Goal: Transaction & Acquisition: Purchase product/service

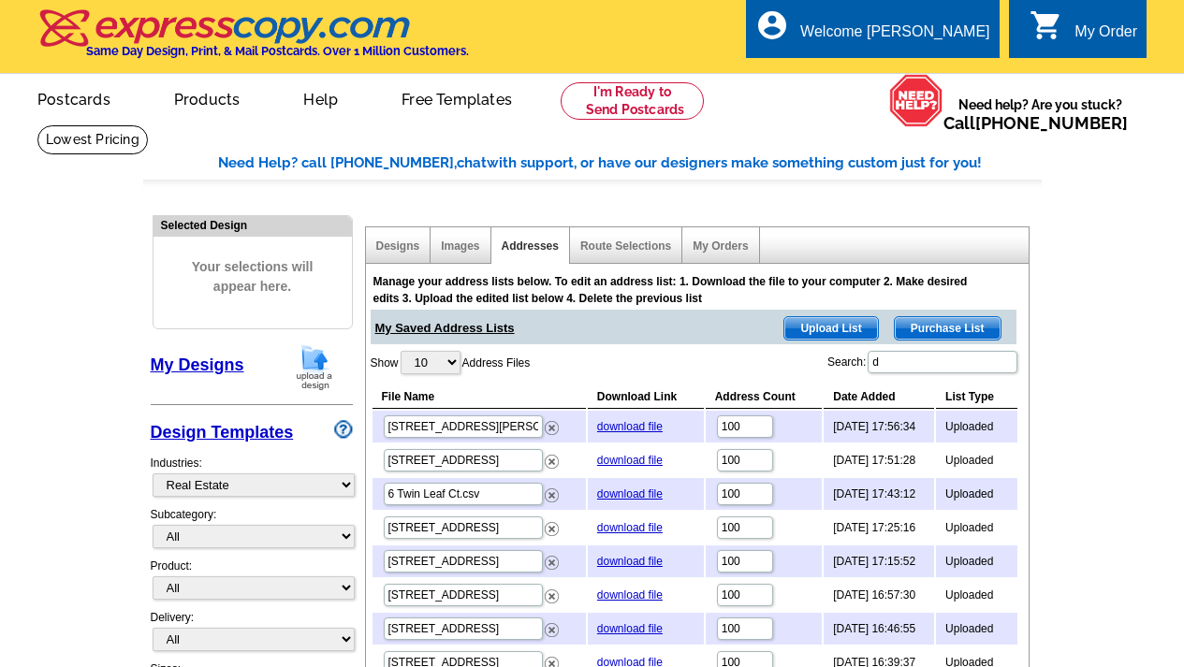
select select "785"
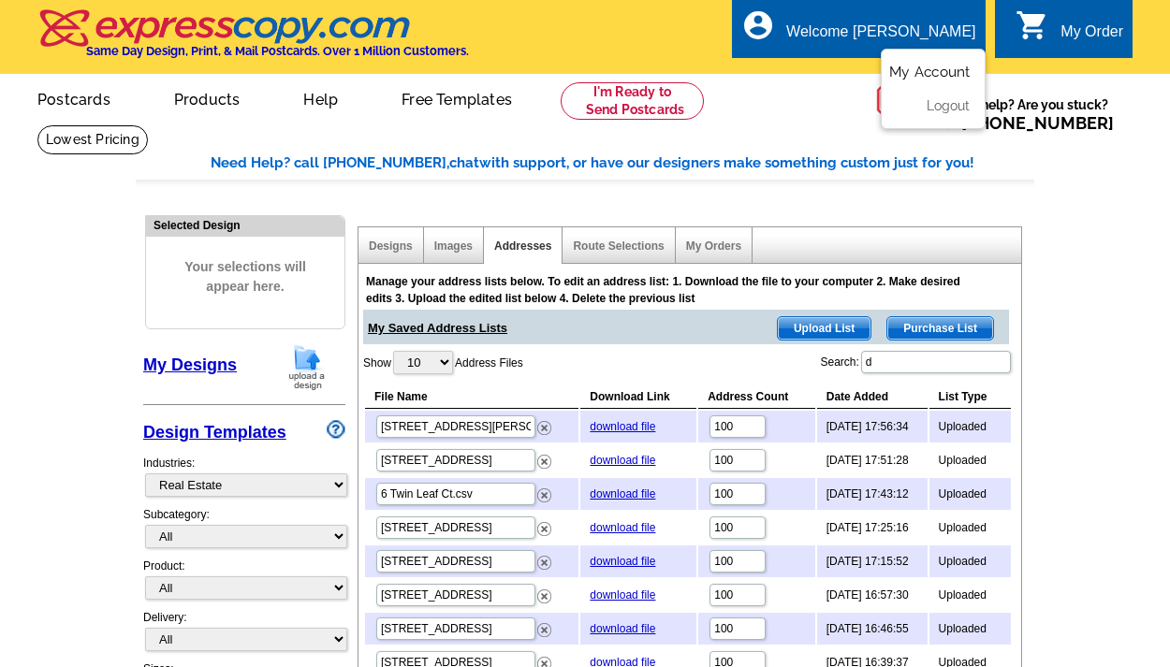
click at [949, 73] on link "My Account" at bounding box center [929, 72] width 80 height 17
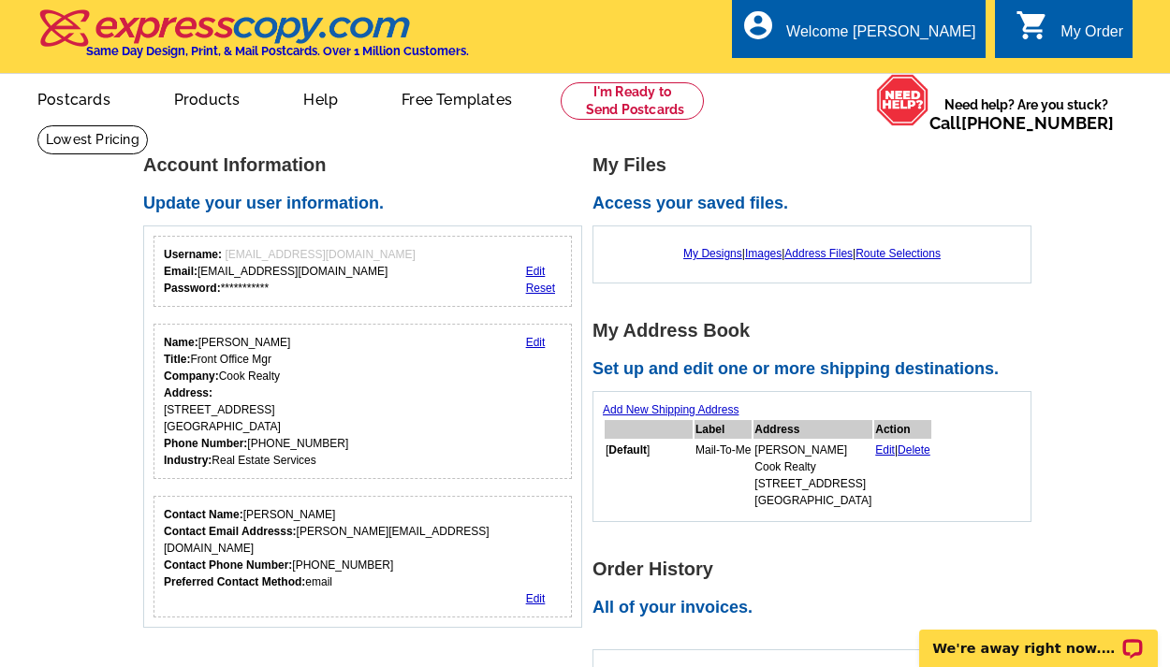
scroll to position [4, 0]
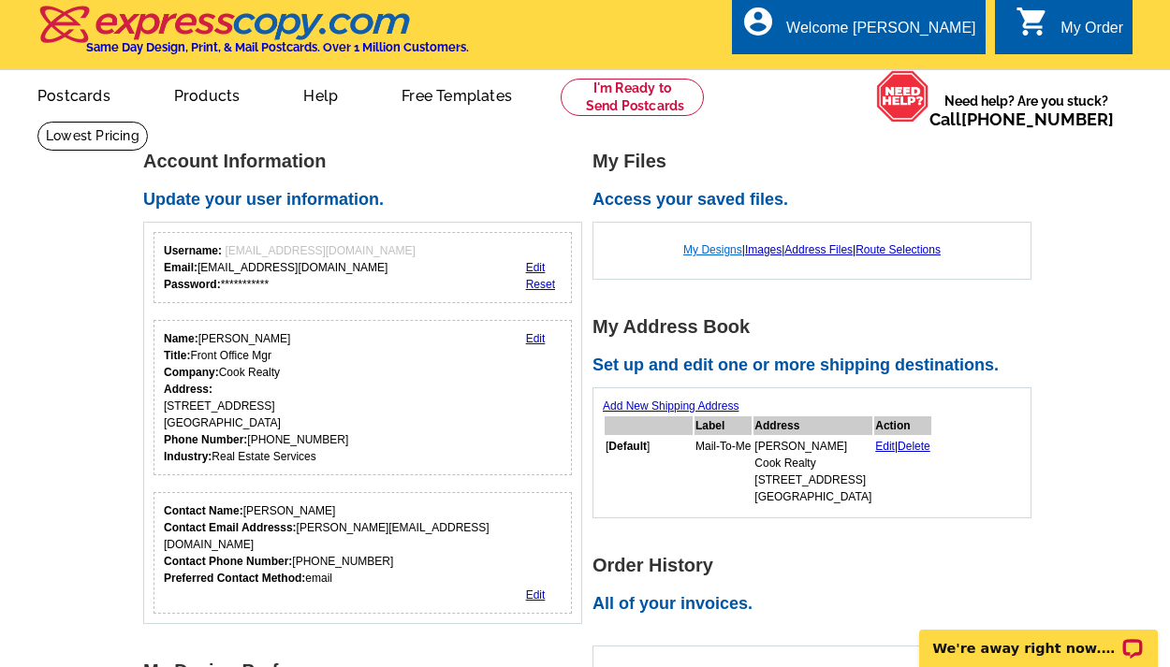
click at [717, 250] on link "My Designs" at bounding box center [712, 249] width 59 height 13
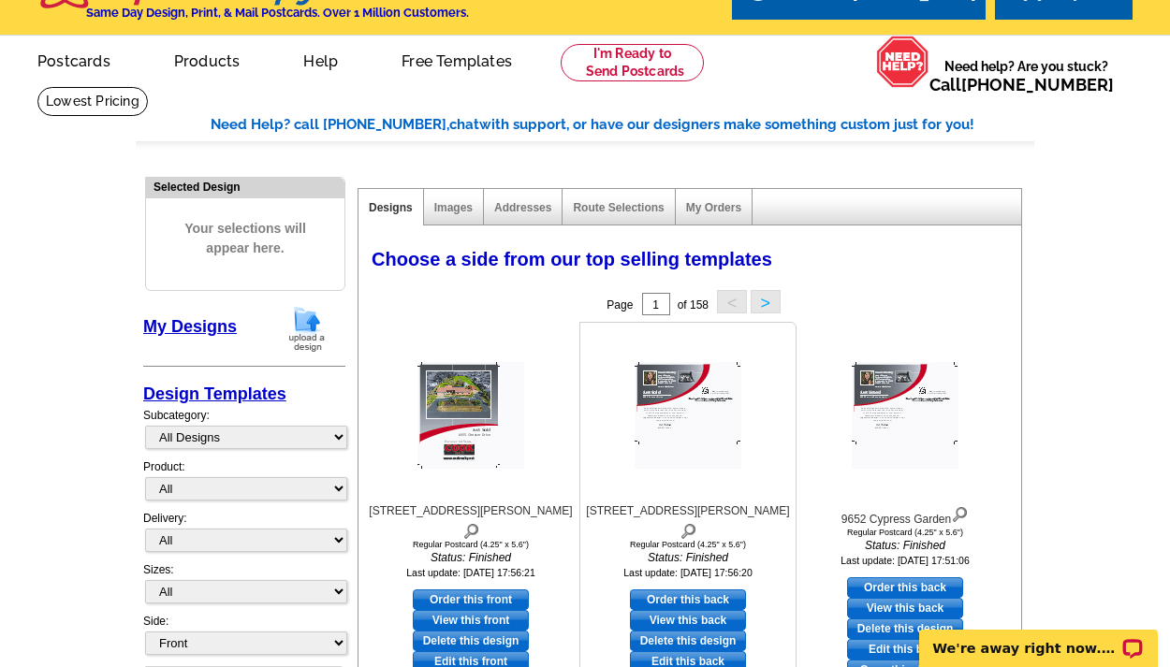
scroll to position [218, 0]
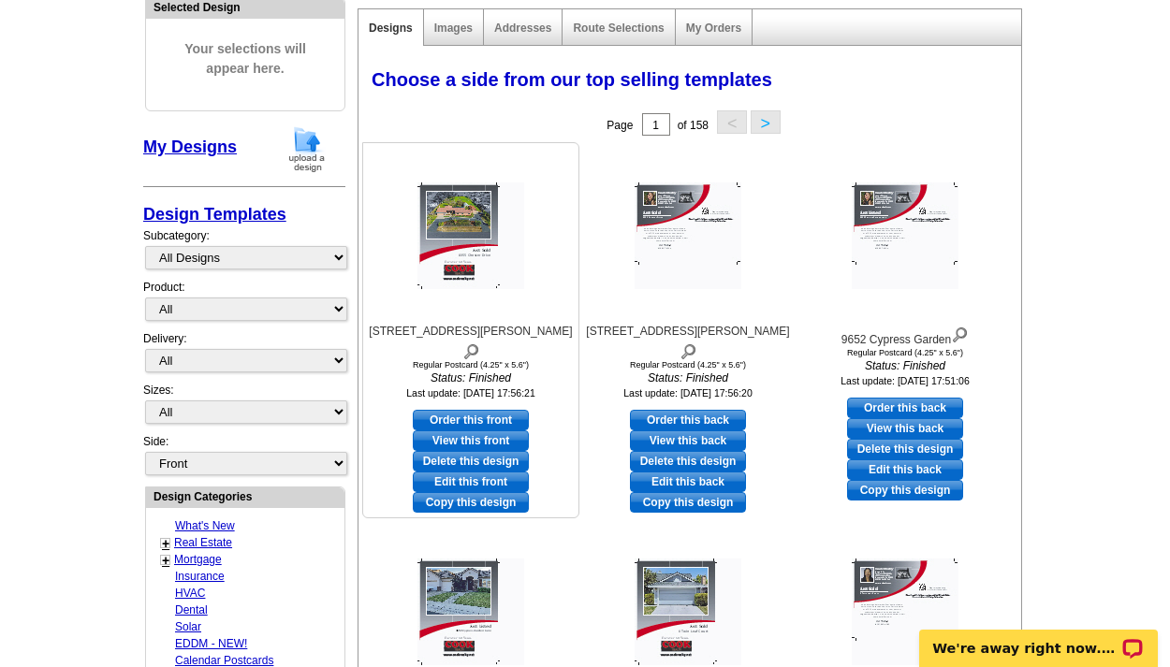
click at [481, 472] on link "Edit this front" at bounding box center [471, 482] width 116 height 21
select select "1"
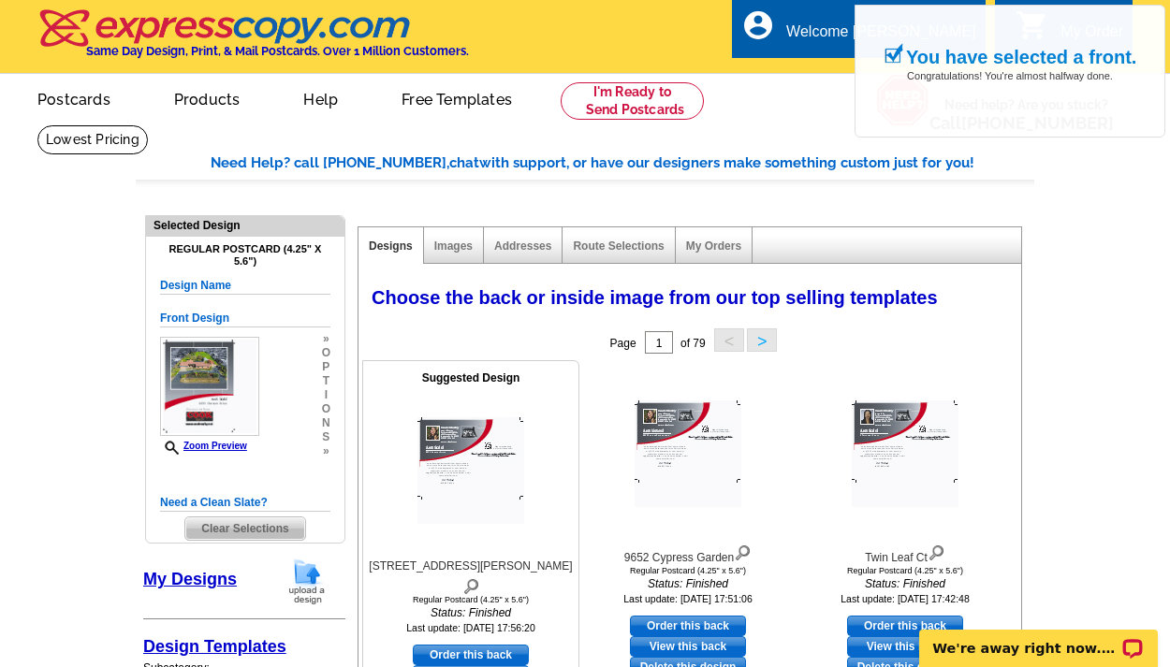
scroll to position [188, 0]
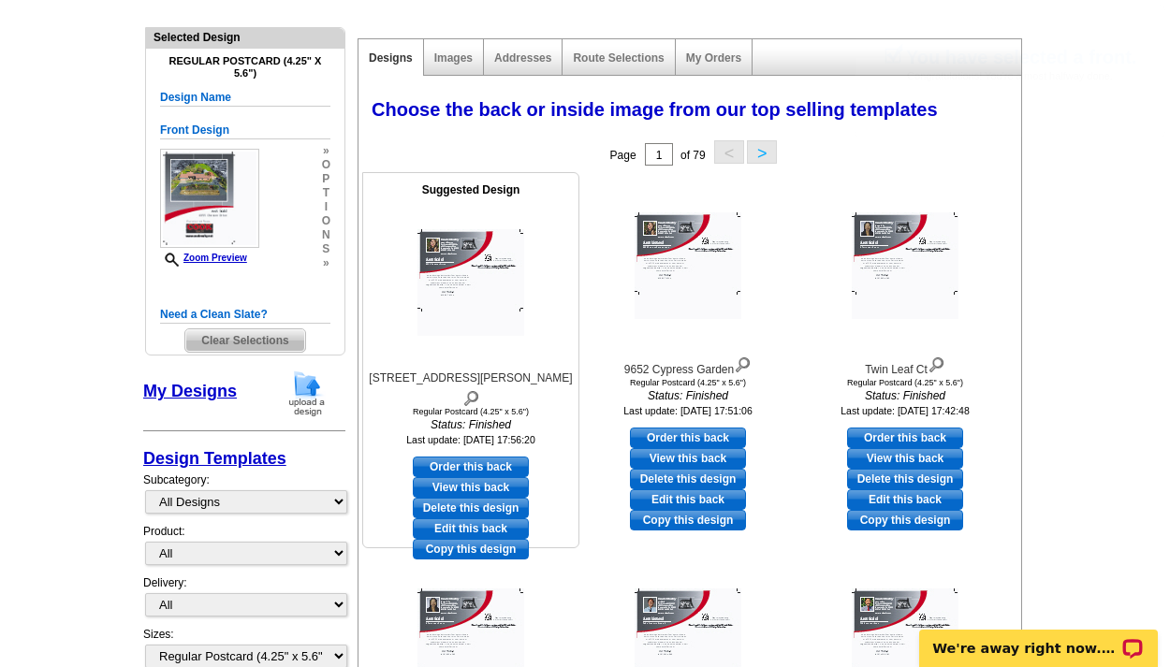
click at [481, 518] on link "Edit this back" at bounding box center [471, 528] width 116 height 21
select select "front"
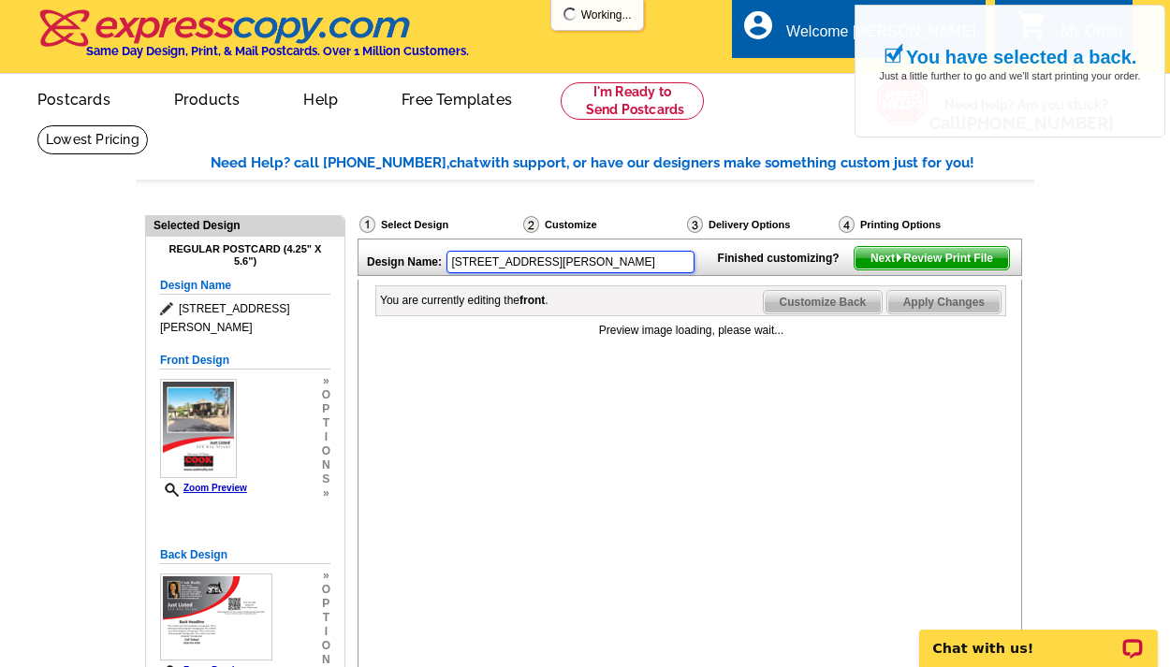
drag, startPoint x: 538, startPoint y: 259, endPoint x: 371, endPoint y: 241, distance: 168.4
click at [371, 241] on div "Design Name: 8355 Chester Dr" at bounding box center [532, 260] width 349 height 40
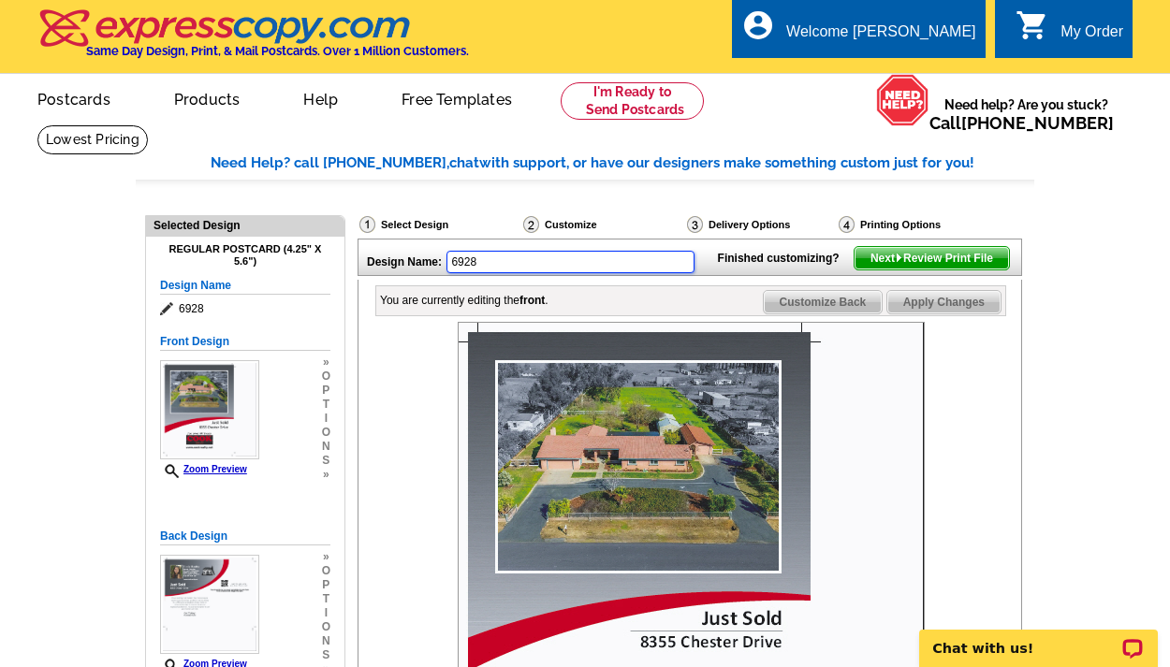
click at [488, 260] on input "6928" at bounding box center [570, 262] width 248 height 22
click at [432, 493] on div at bounding box center [691, 555] width 630 height 467
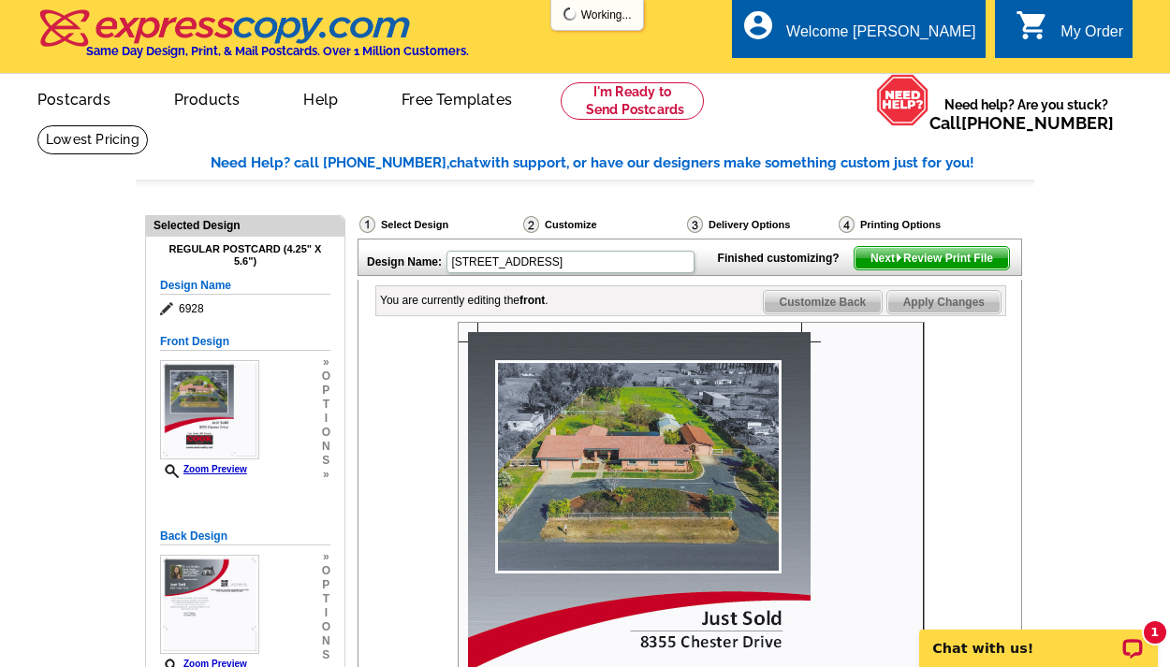
type input "6928 Southhampton Way"
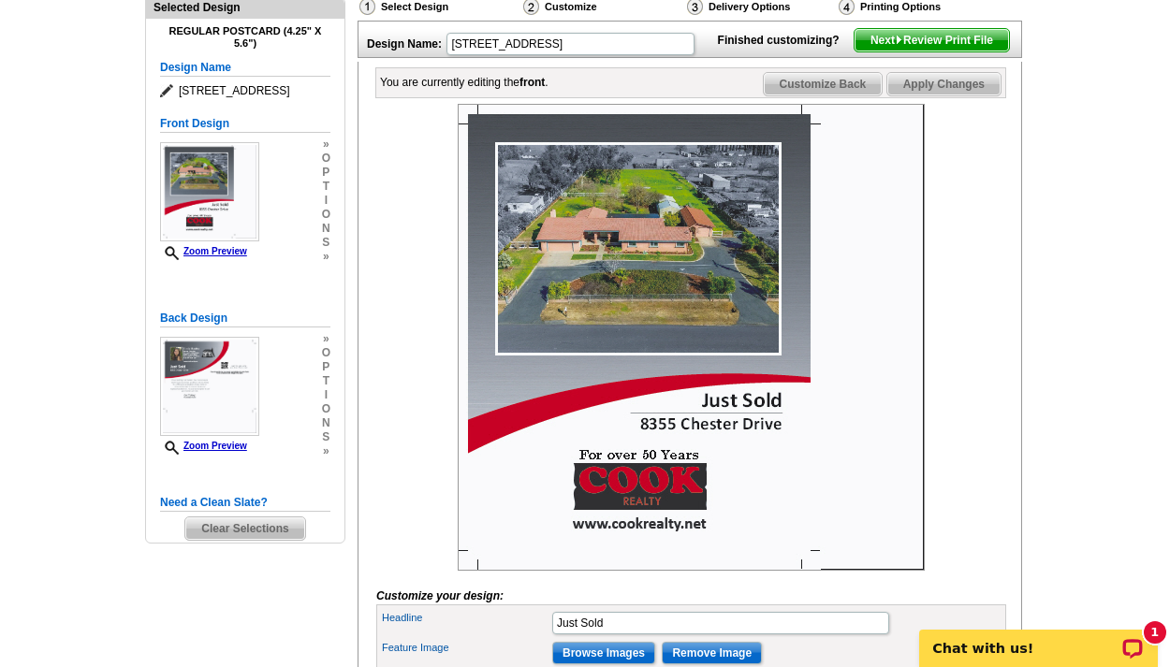
scroll to position [398, 0]
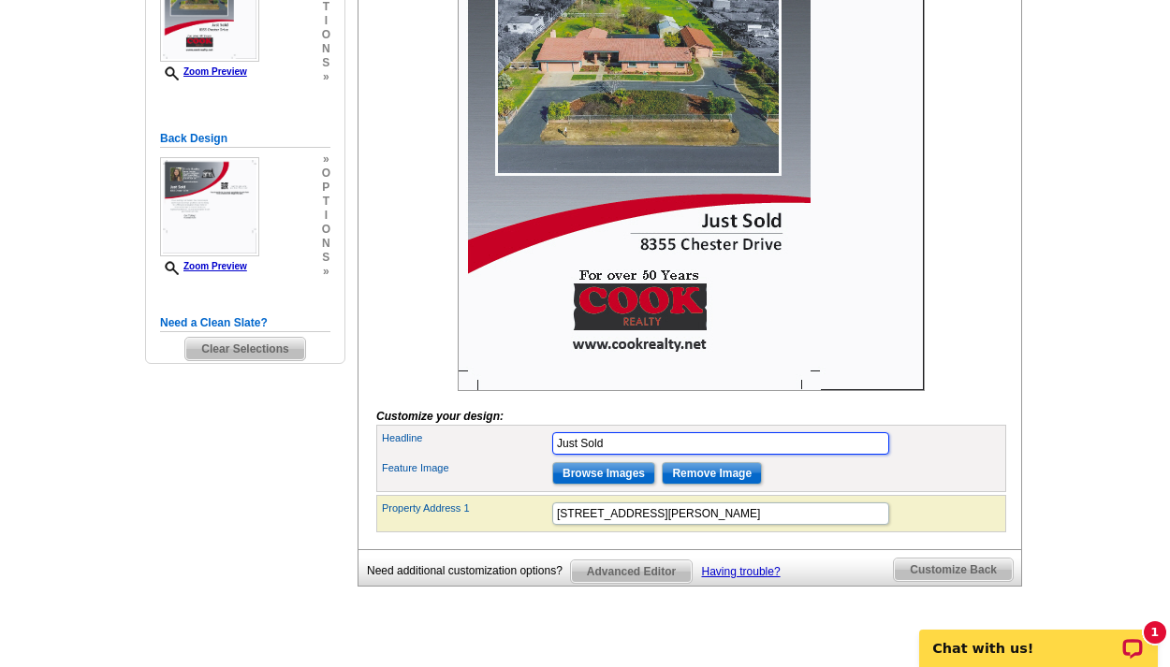
click at [613, 455] on input "Just Sold" at bounding box center [720, 443] width 337 height 22
type input "Just Listed"
click at [743, 429] on form "Customize your design: Headline Just Listed Feature Image Browse Images Remove …" at bounding box center [691, 228] width 630 height 608
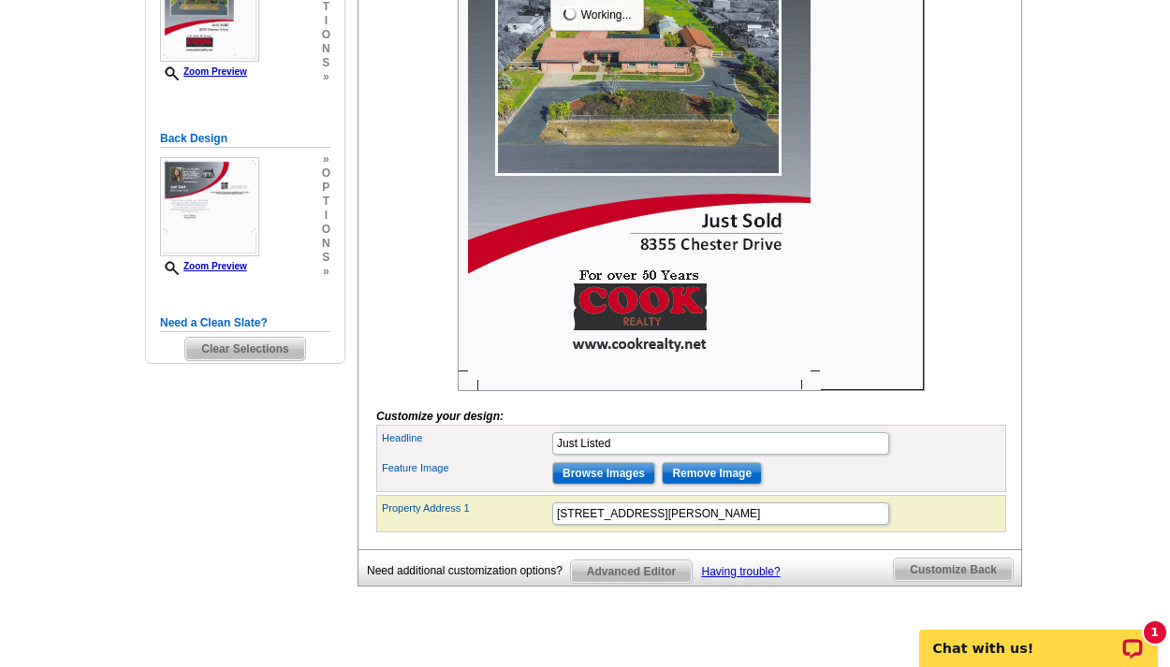
scroll to position [0, 0]
click at [666, 525] on input "8355 Chester Drive" at bounding box center [720, 513] width 337 height 22
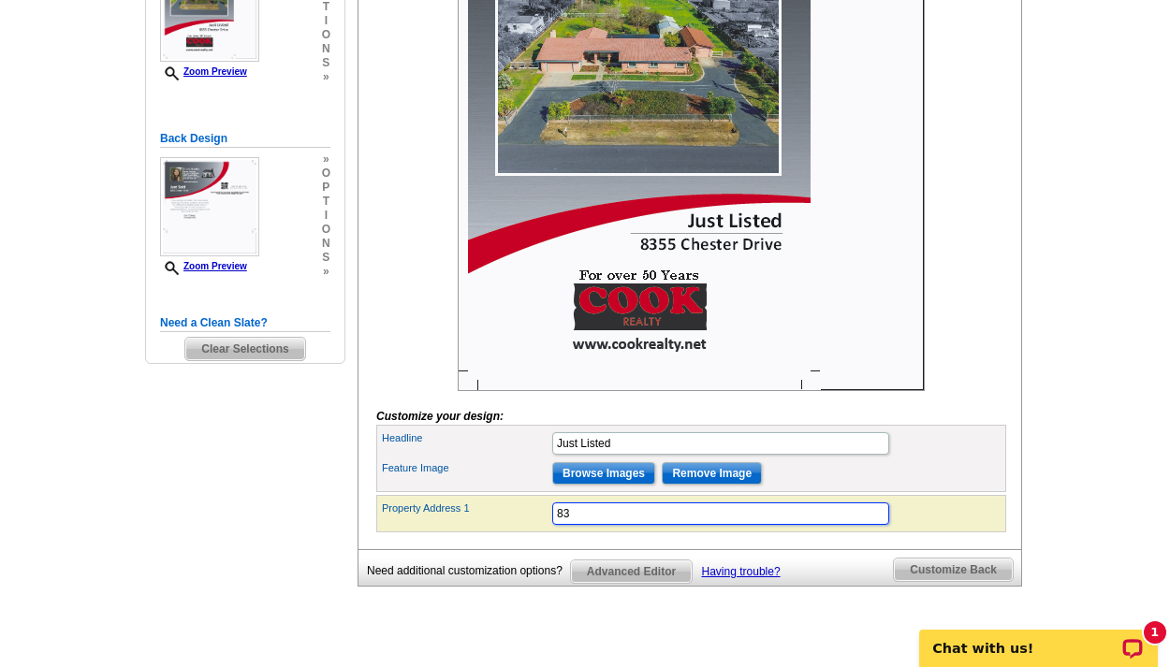
type input "8"
click at [938, 488] on div "Feature Image Browse Images Remove Image" at bounding box center [691, 473] width 622 height 30
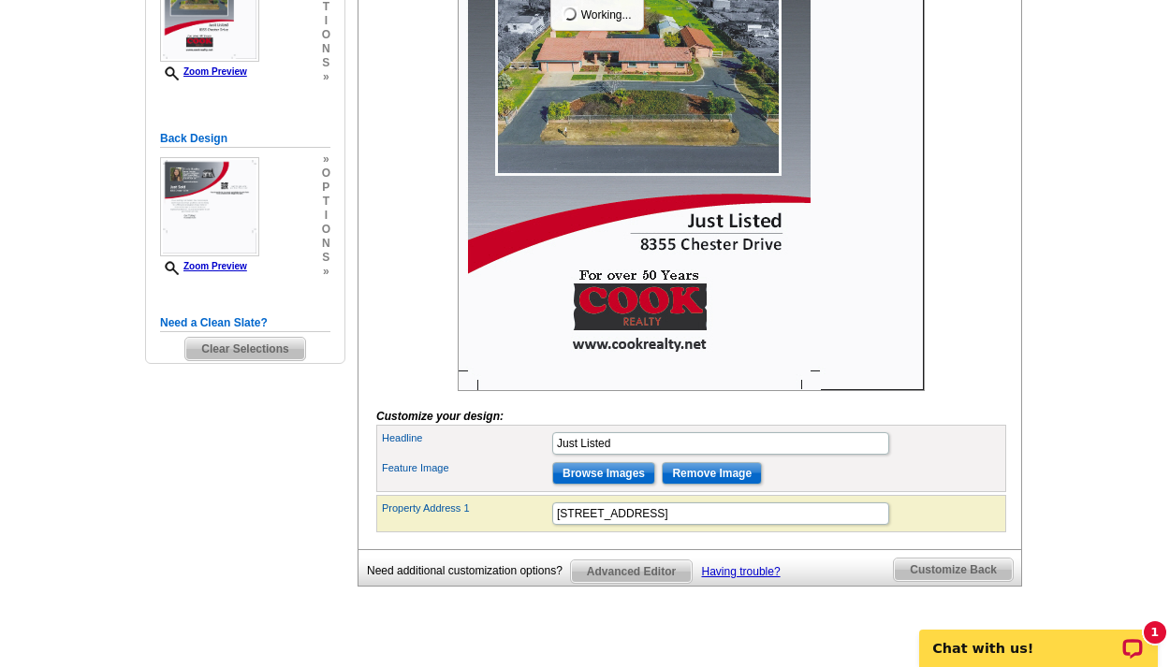
click at [738, 485] on input "Remove Image" at bounding box center [711, 473] width 100 height 22
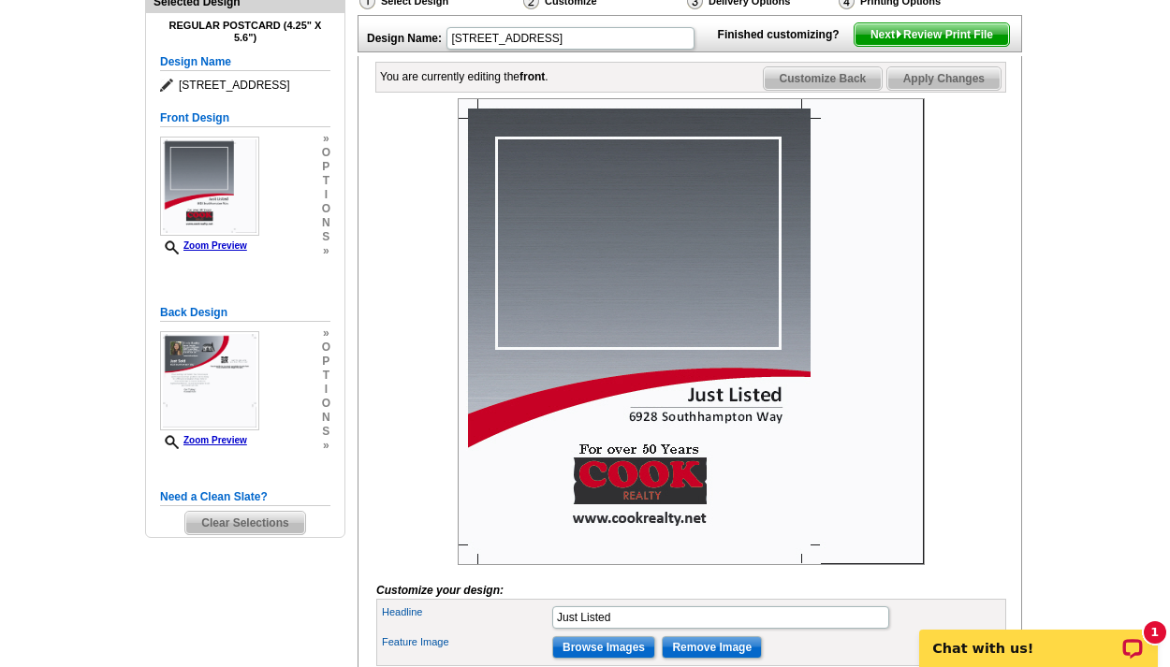
scroll to position [426, 0]
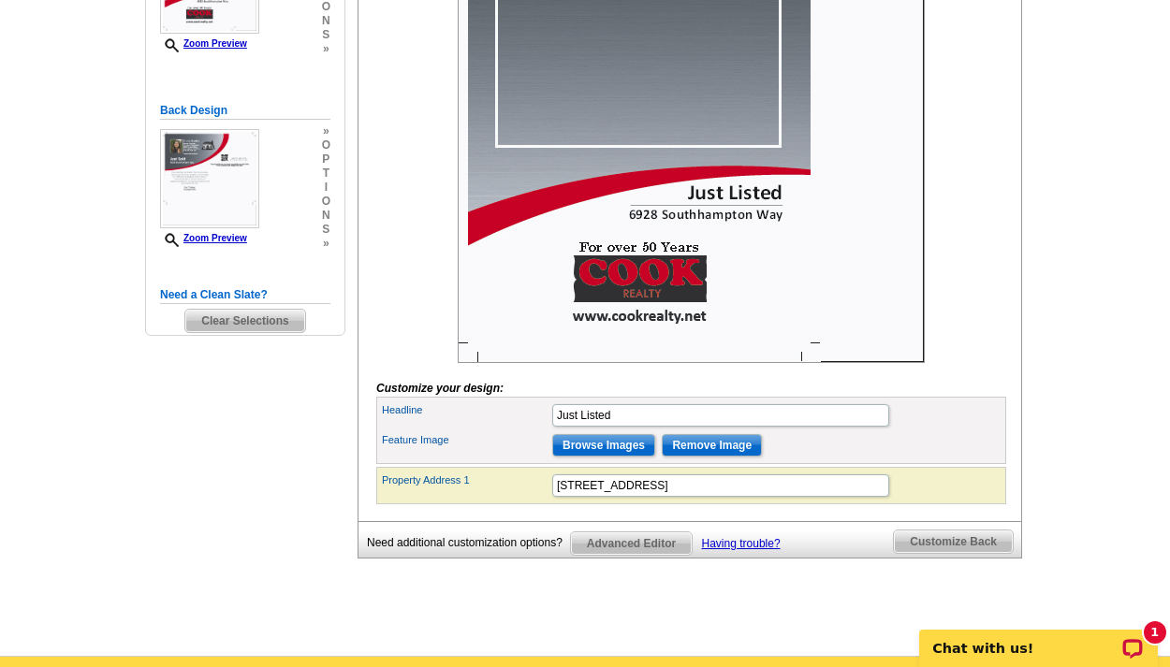
click at [607, 457] on input "Browse Images" at bounding box center [603, 445] width 103 height 22
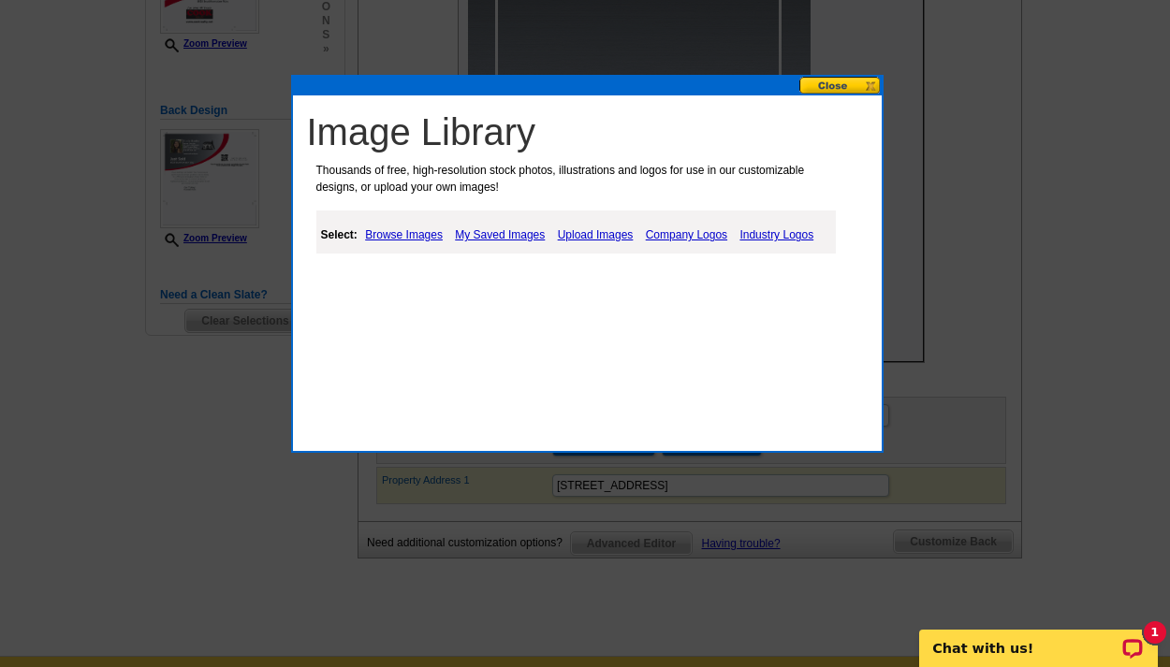
click at [586, 231] on link "Upload Images" at bounding box center [595, 235] width 85 height 22
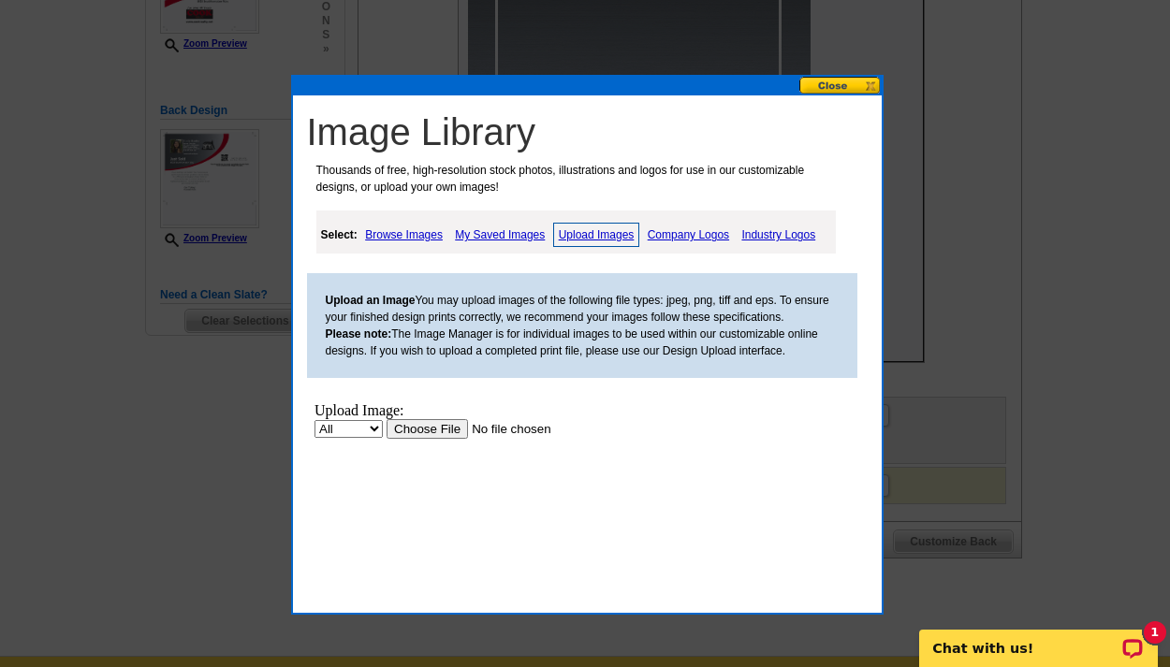
scroll to position [465, 0]
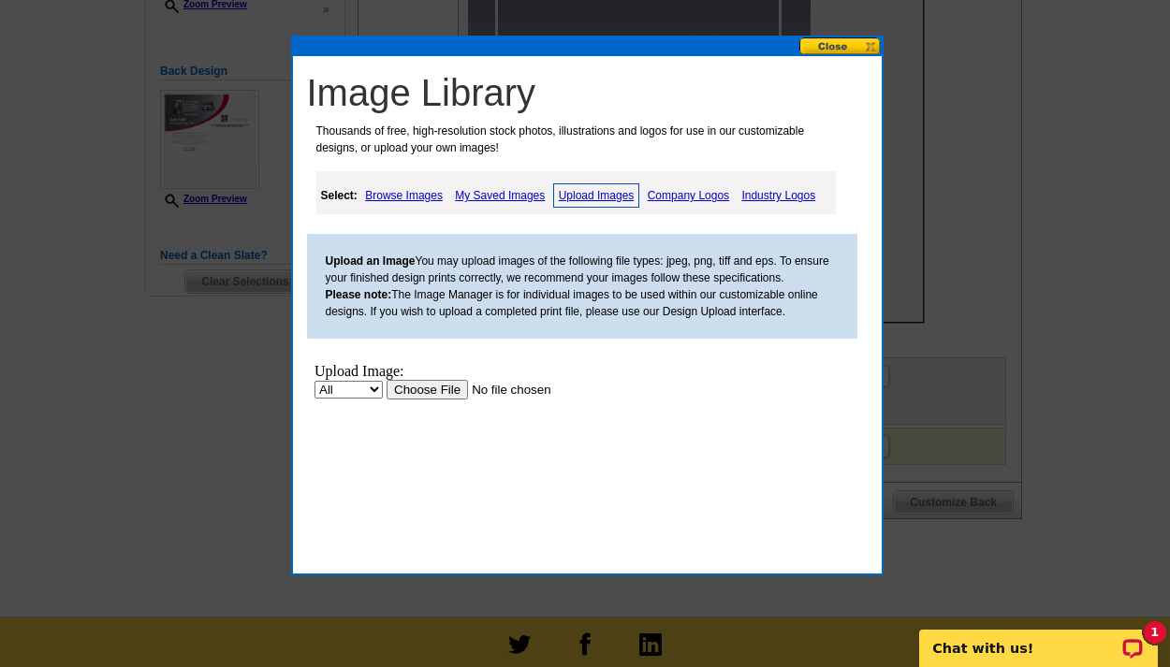
click at [434, 385] on input "file" at bounding box center [503, 390] width 237 height 20
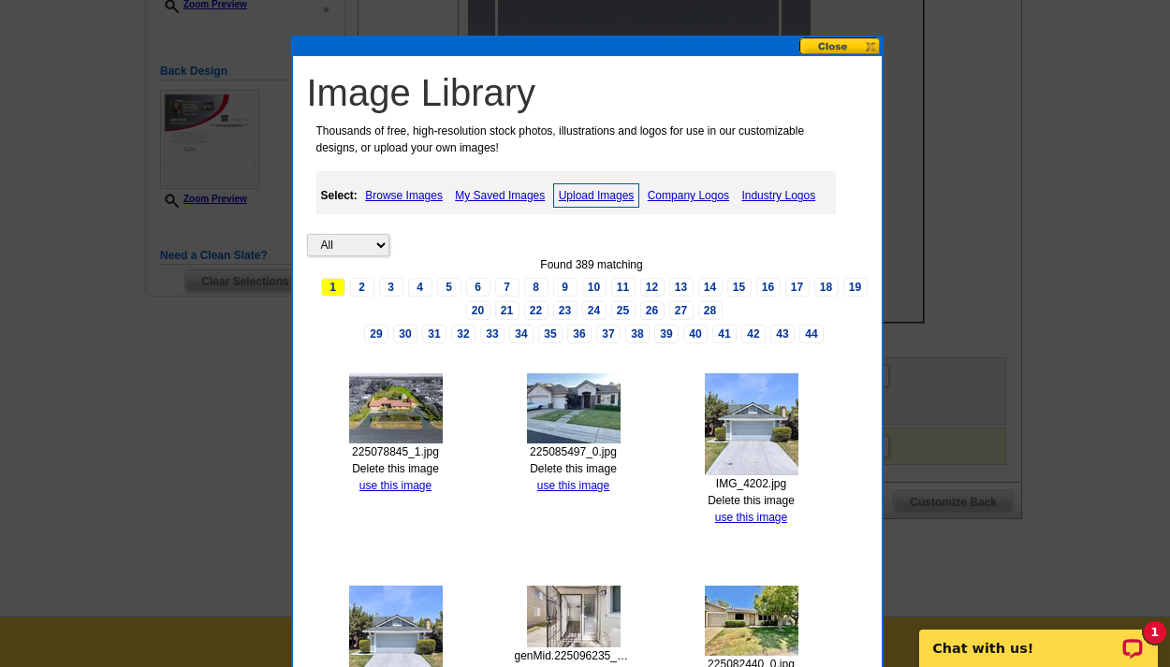
click at [856, 46] on button at bounding box center [840, 46] width 82 height 18
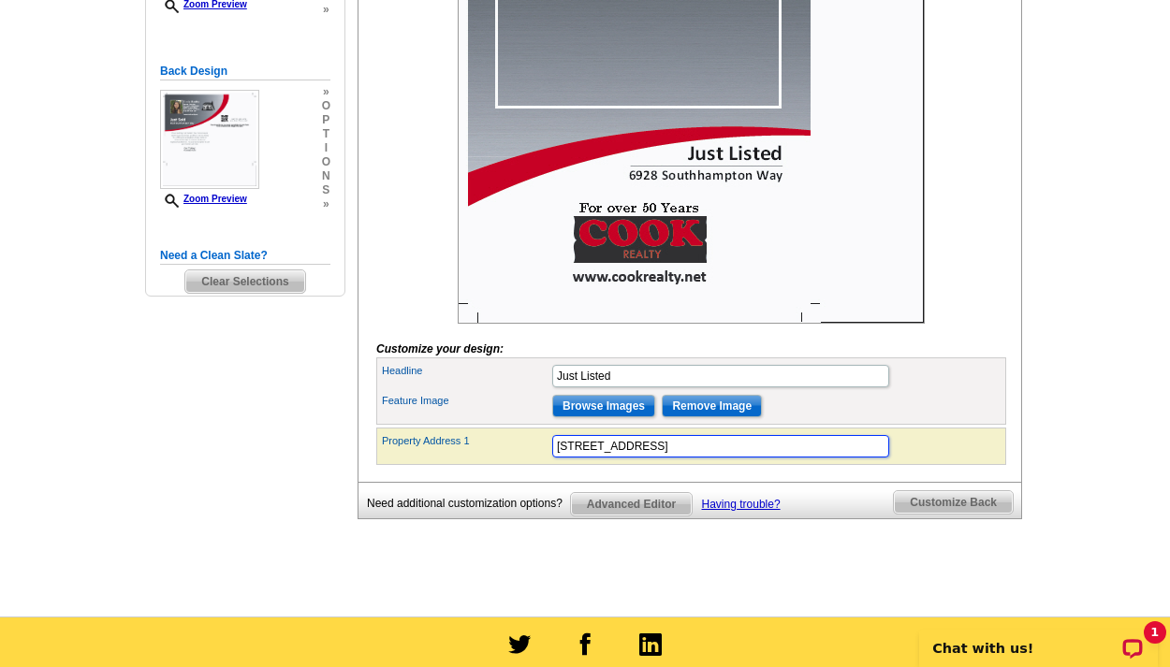
click at [619, 458] on input "6928 Southhampton Way" at bounding box center [720, 446] width 337 height 22
click at [937, 280] on div at bounding box center [691, 90] width 630 height 467
click at [620, 458] on input "6928 Southhampton Way" at bounding box center [720, 446] width 337 height 22
type input "6928 Southampton Way"
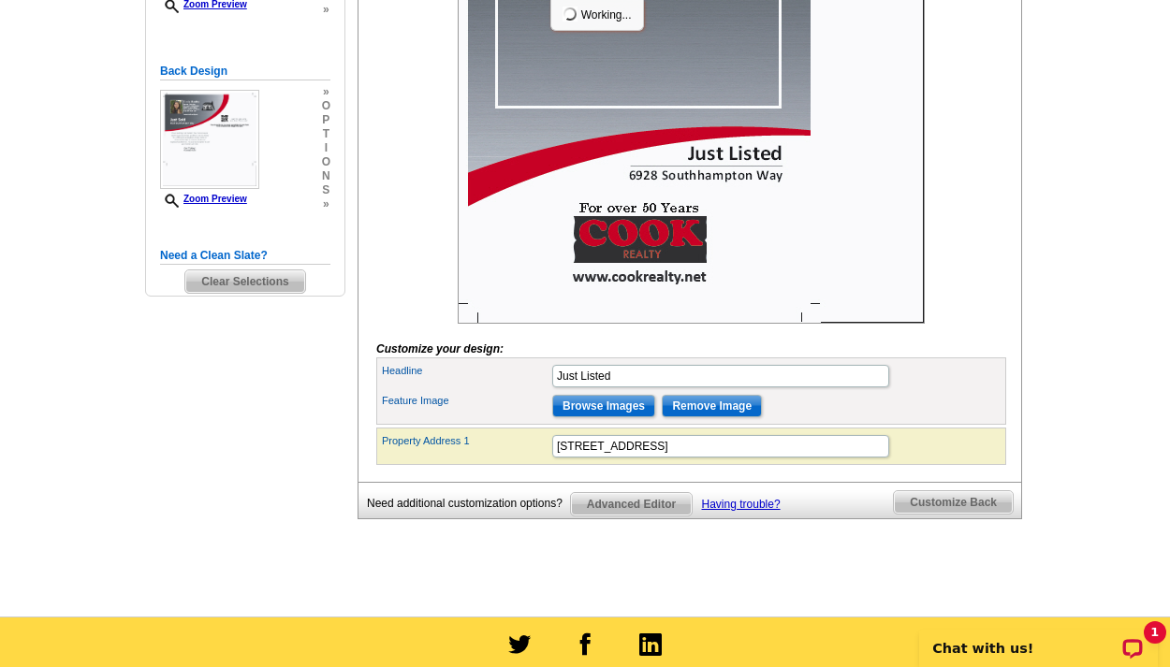
click at [995, 293] on div at bounding box center [691, 90] width 630 height 467
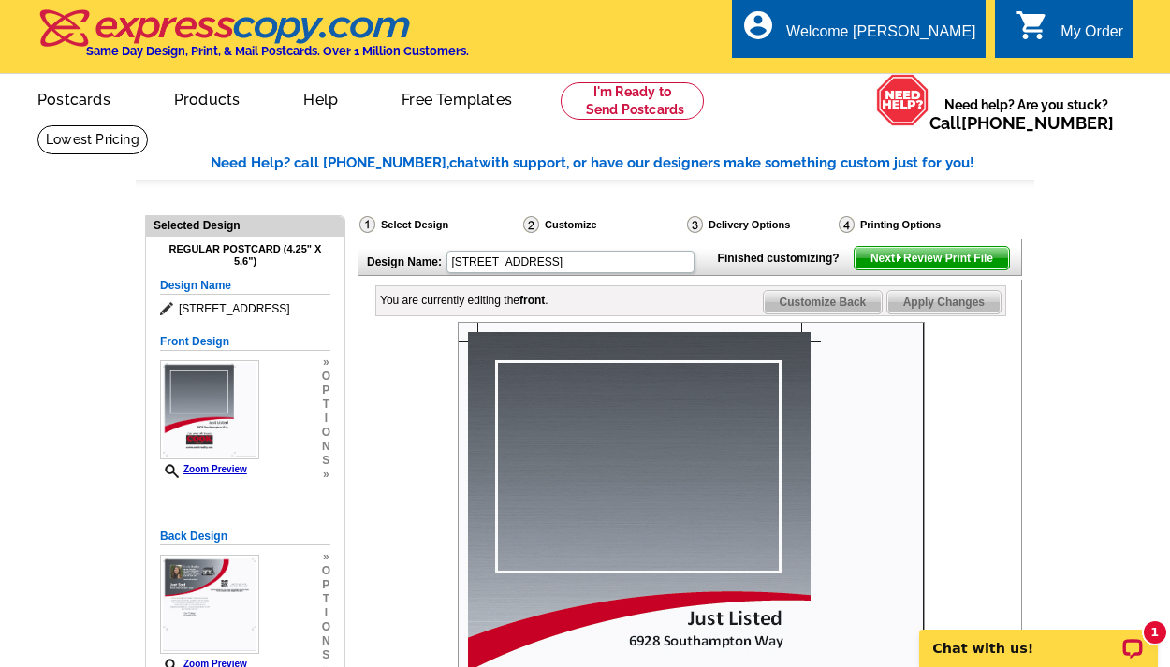
scroll to position [577, 0]
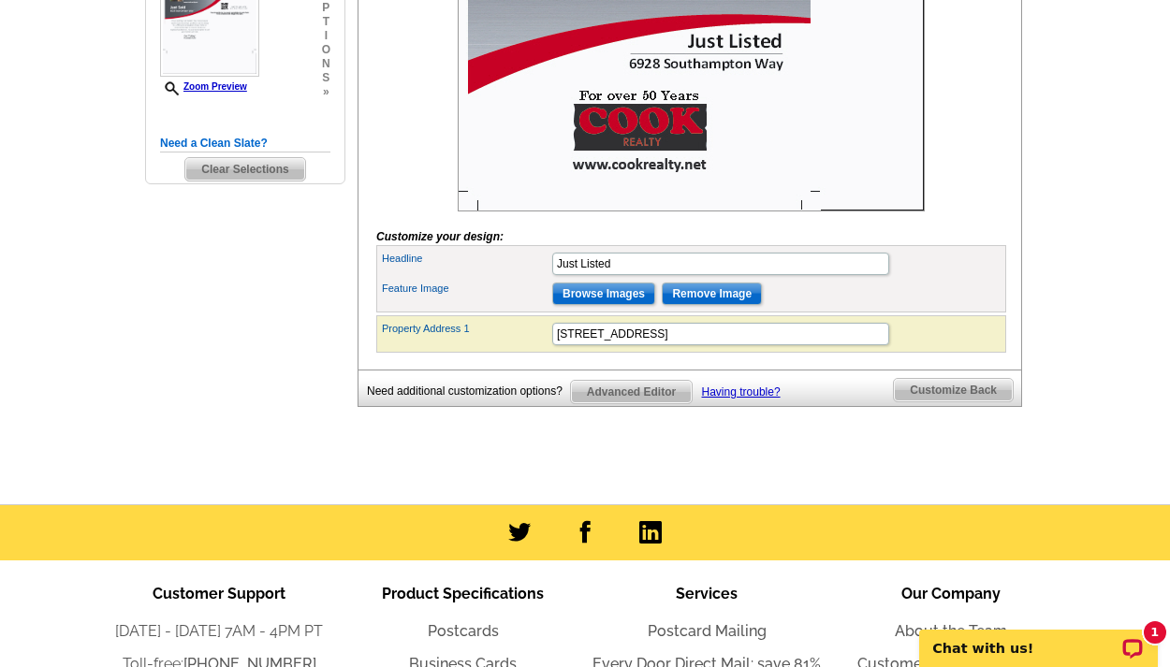
click at [627, 305] on input "Browse Images" at bounding box center [603, 294] width 103 height 22
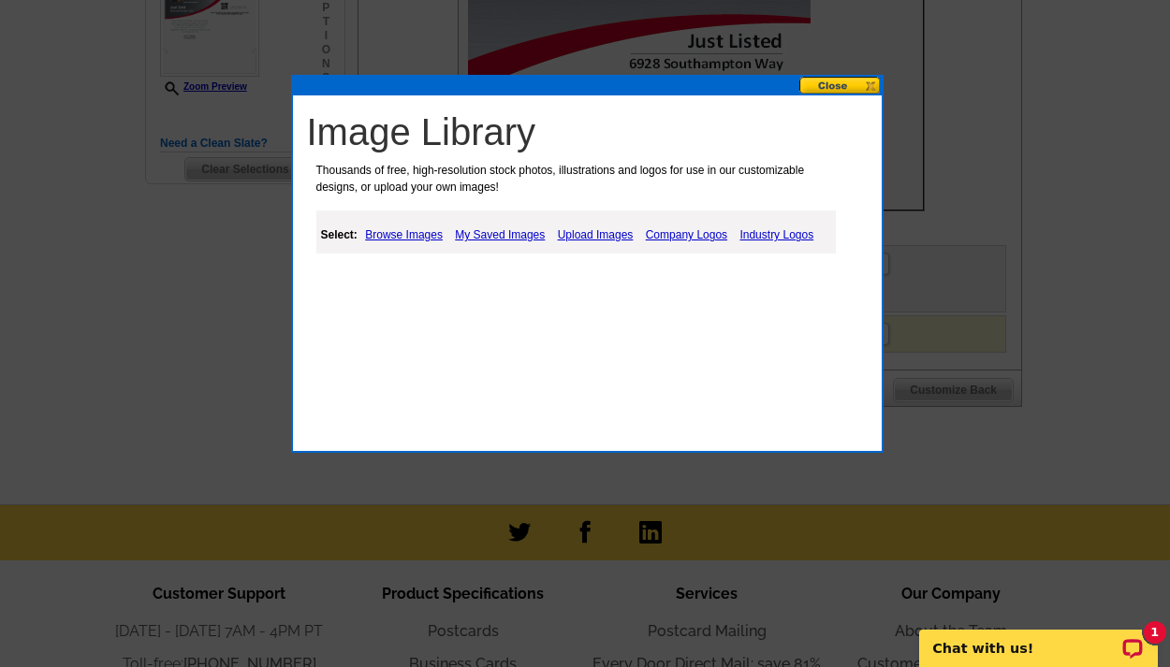
click at [606, 236] on link "Upload Images" at bounding box center [595, 235] width 85 height 22
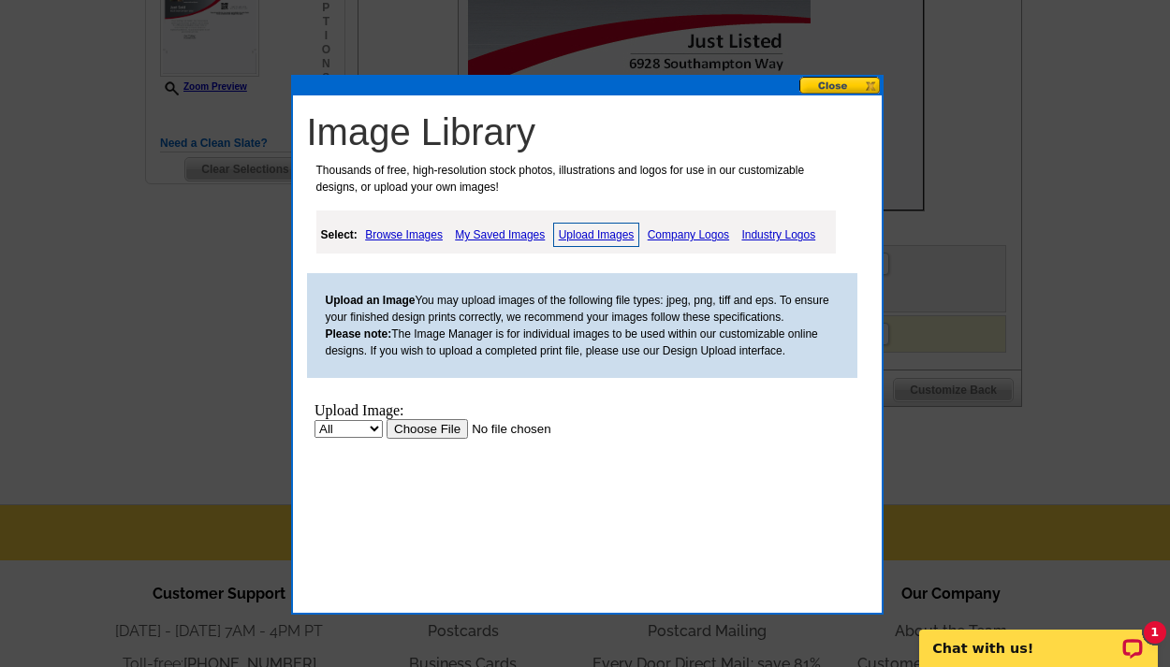
scroll to position [0, 0]
click at [416, 433] on input "file" at bounding box center [503, 429] width 237 height 20
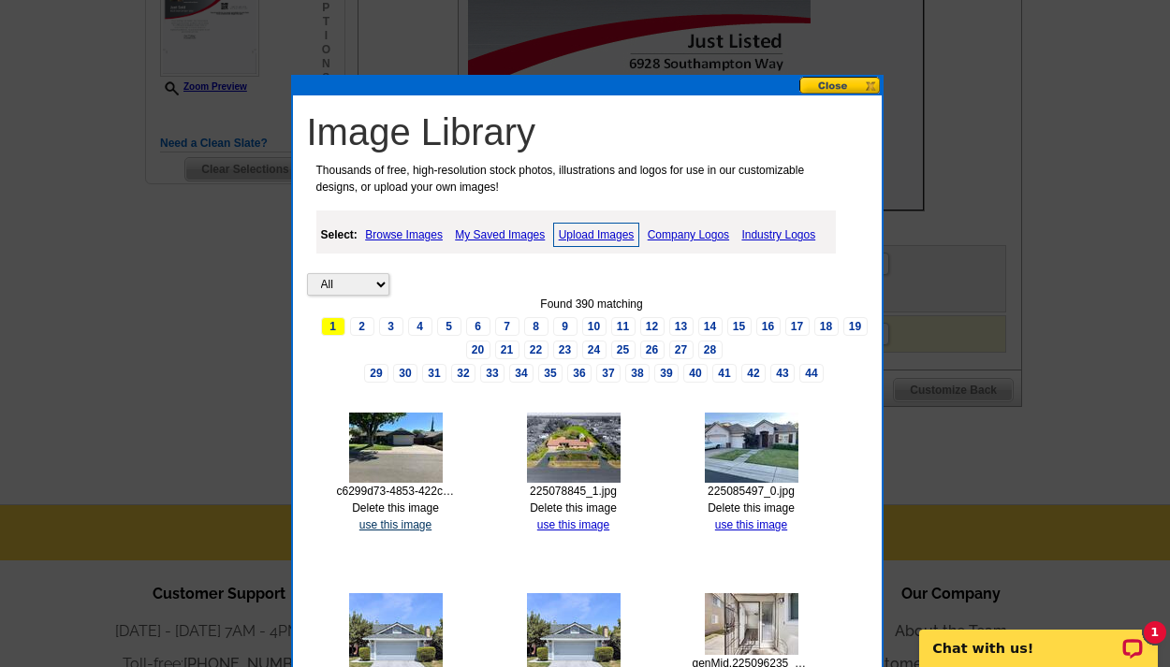
click at [395, 519] on link "use this image" at bounding box center [395, 524] width 72 height 13
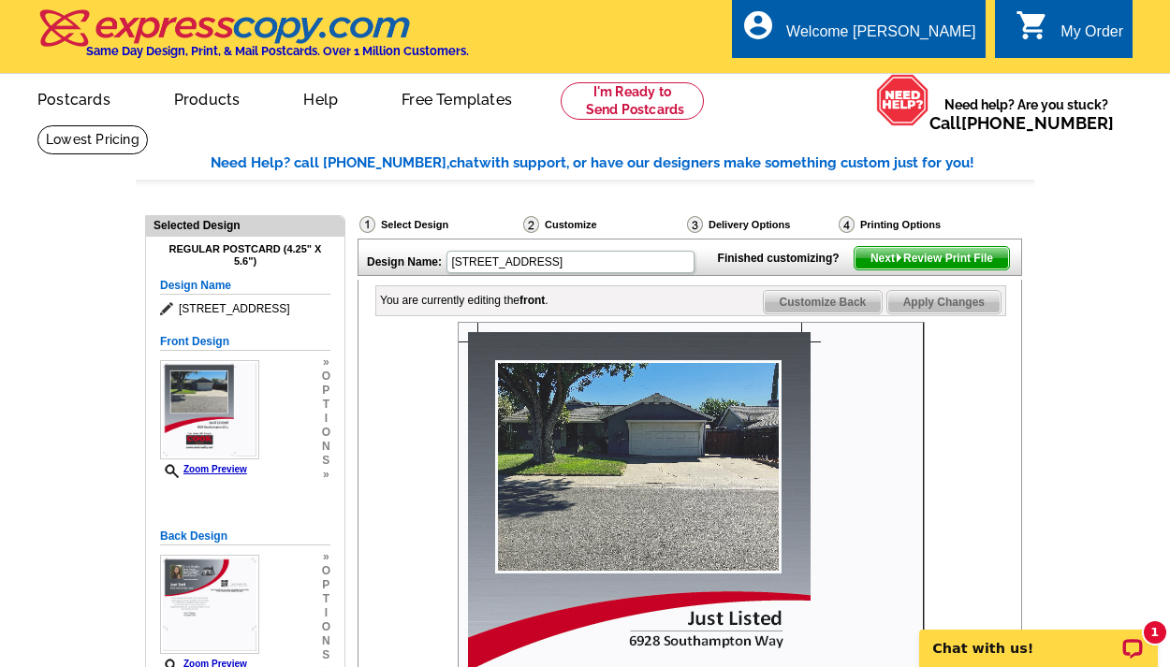
scroll to position [421, 0]
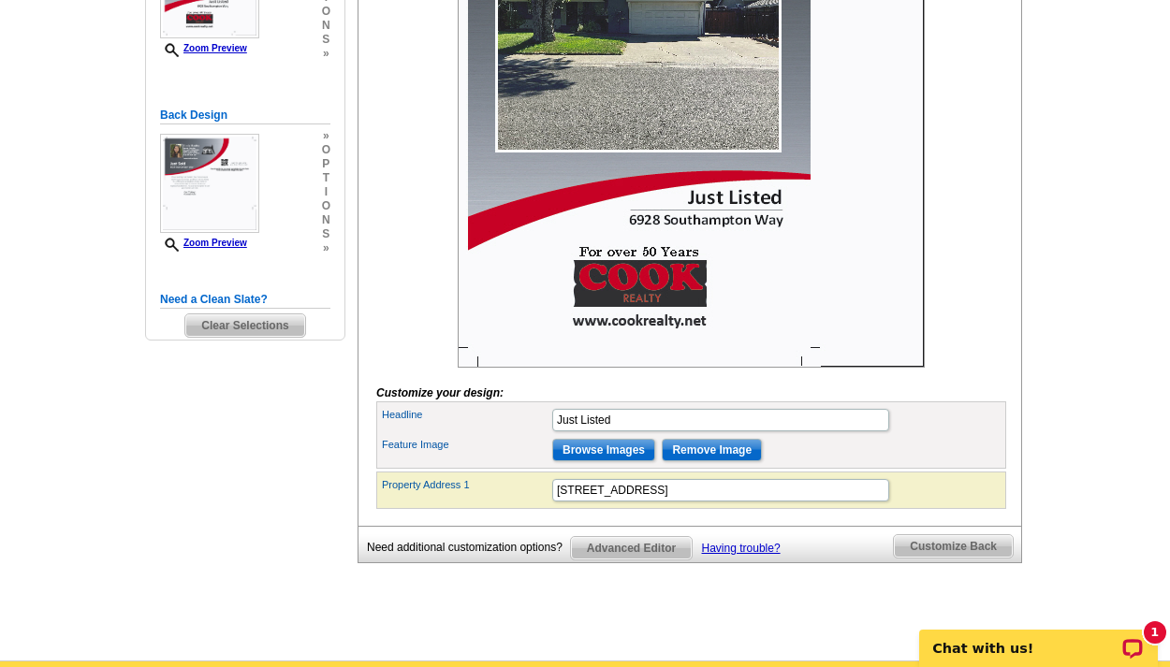
click at [913, 558] on span "Customize Back" at bounding box center [953, 546] width 119 height 22
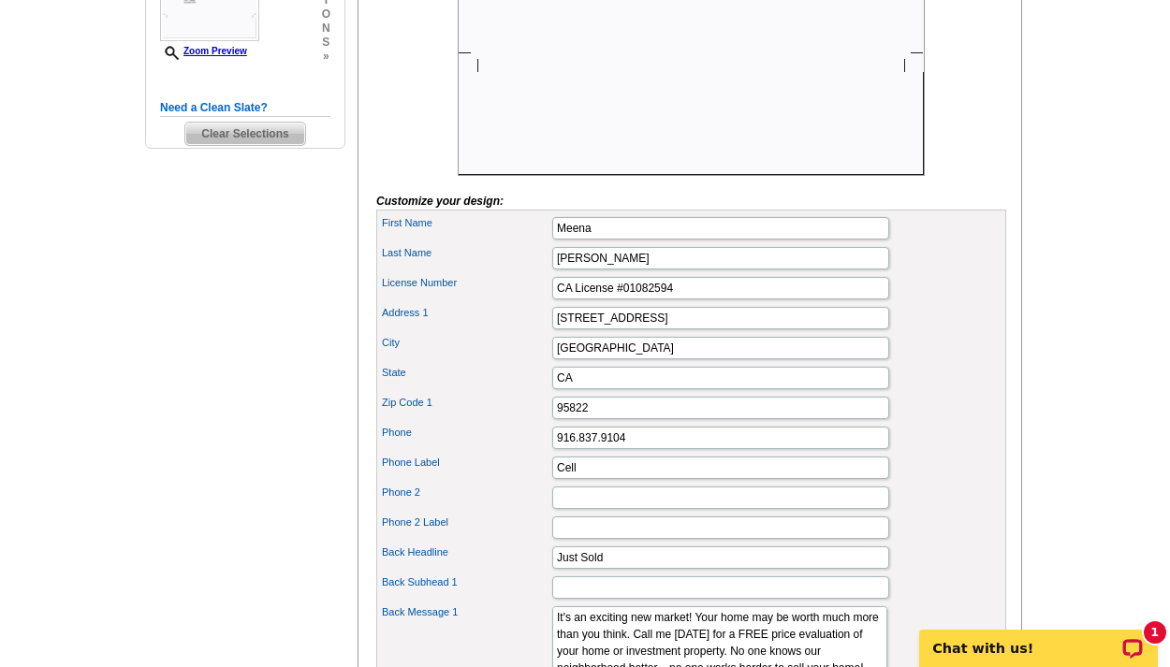
scroll to position [617, 0]
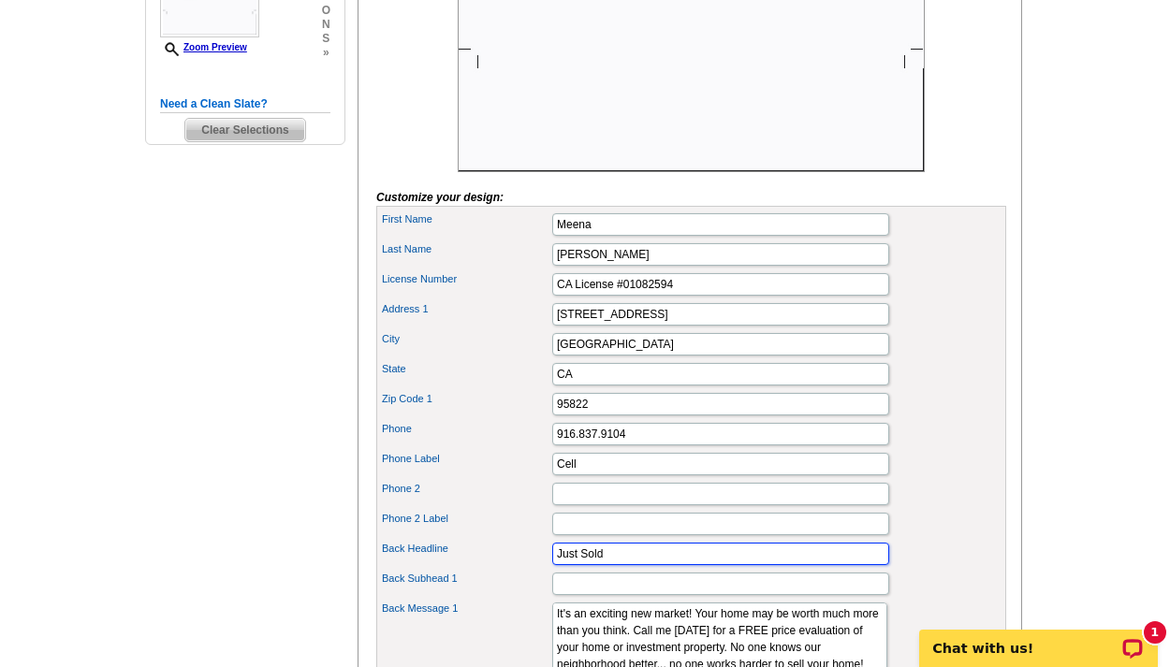
click at [625, 565] on input "Just Sold" at bounding box center [720, 554] width 337 height 22
type input "Just Listed"
click at [954, 359] on div "City Sacramento" at bounding box center [691, 344] width 622 height 30
click at [1155, 631] on div "1" at bounding box center [1154, 632] width 22 height 22
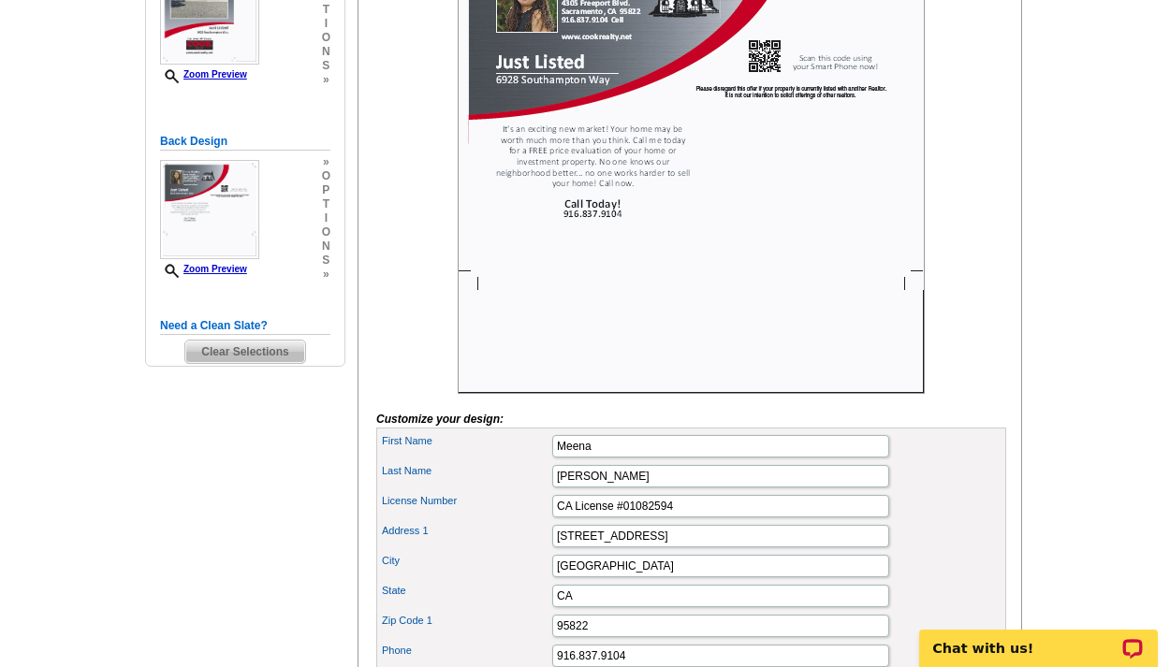
scroll to position [215, 0]
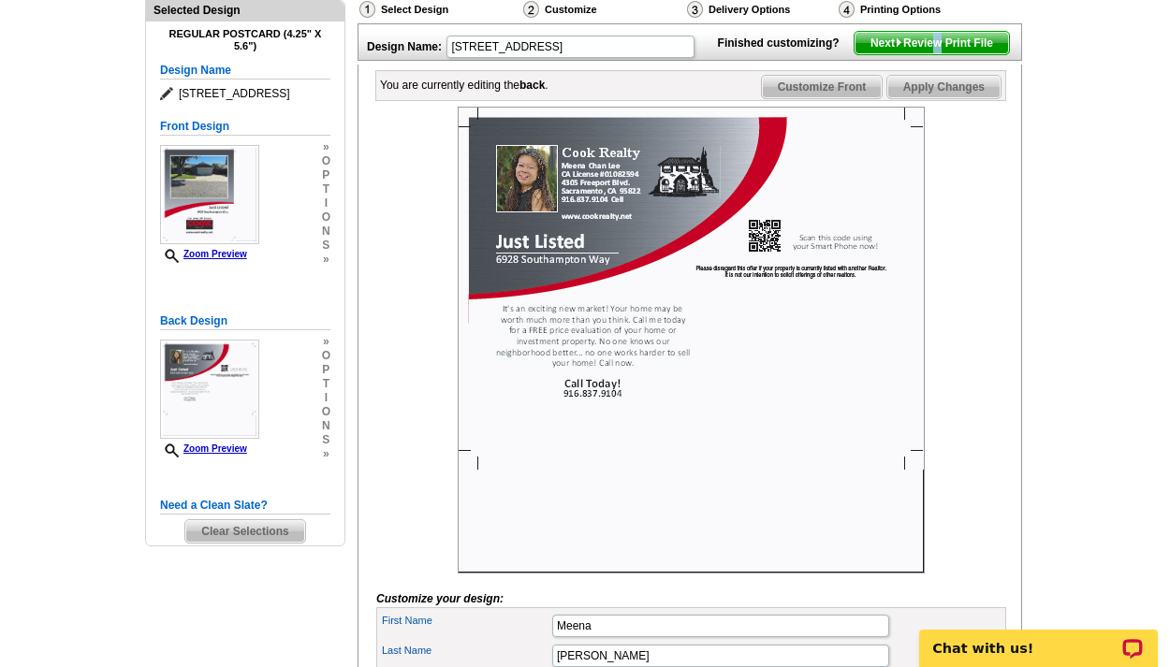
click at [929, 54] on span "Next Review Print File" at bounding box center [931, 43] width 154 height 22
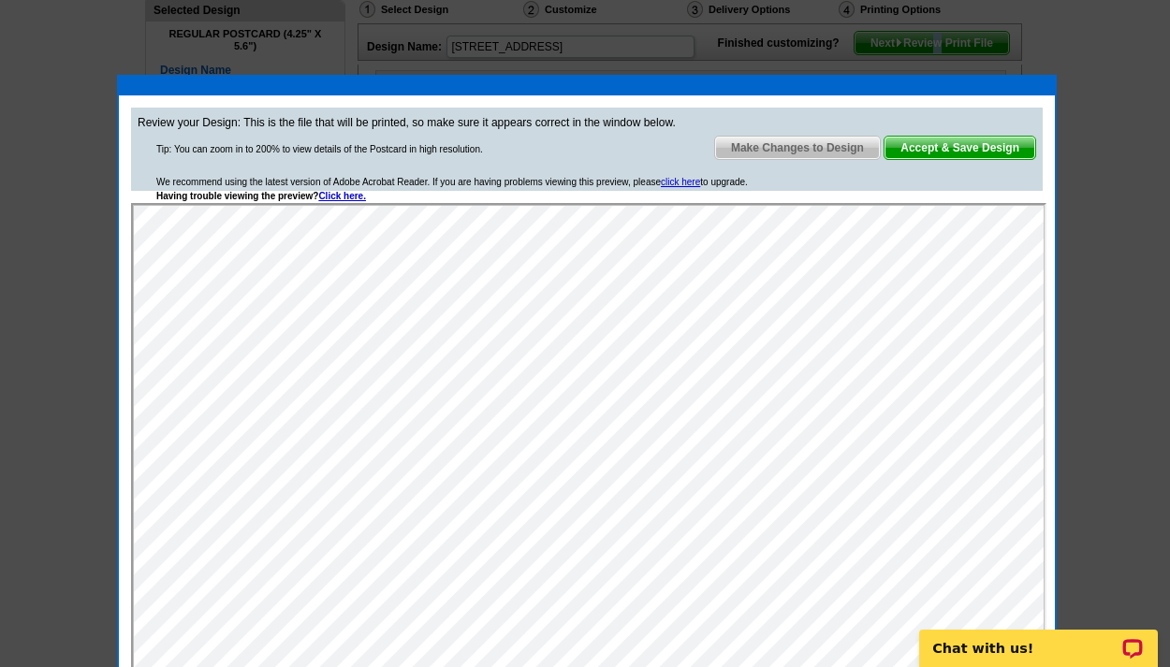
scroll to position [219, 0]
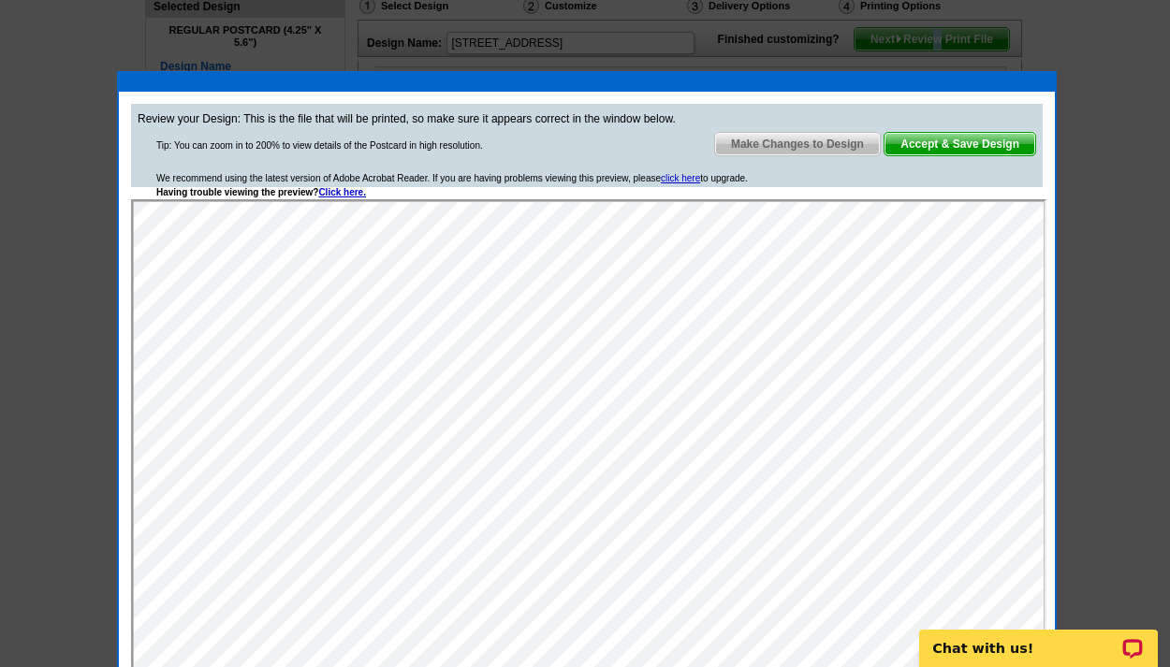
click at [956, 143] on span "Accept & Save Design" at bounding box center [959, 144] width 151 height 22
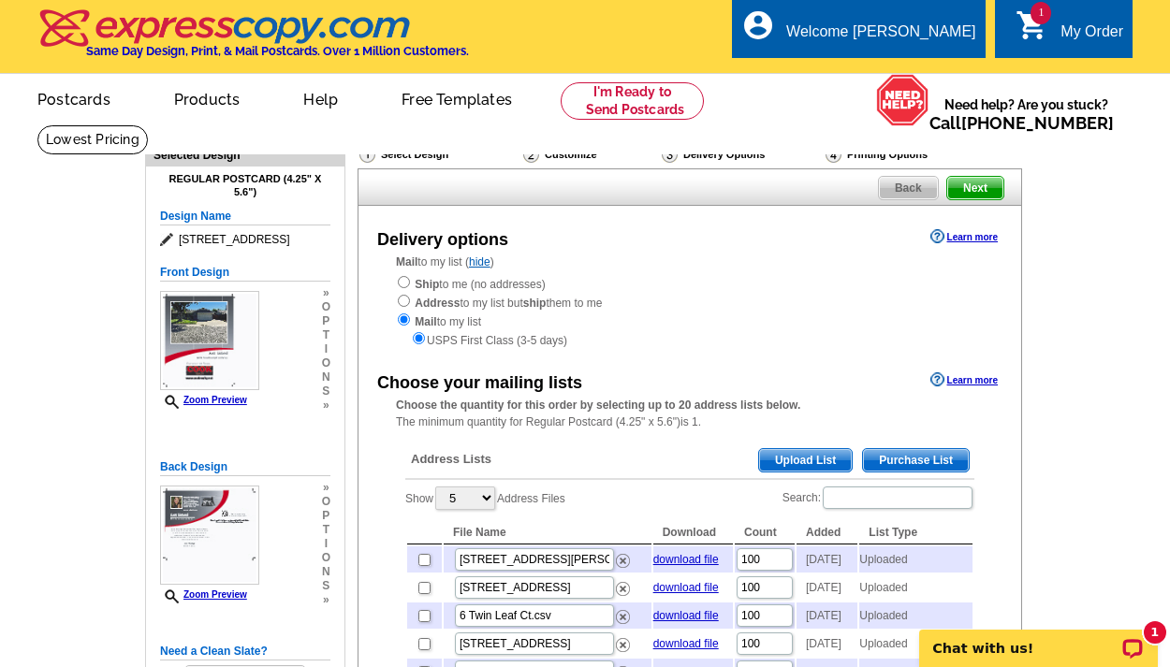
scroll to position [38, 0]
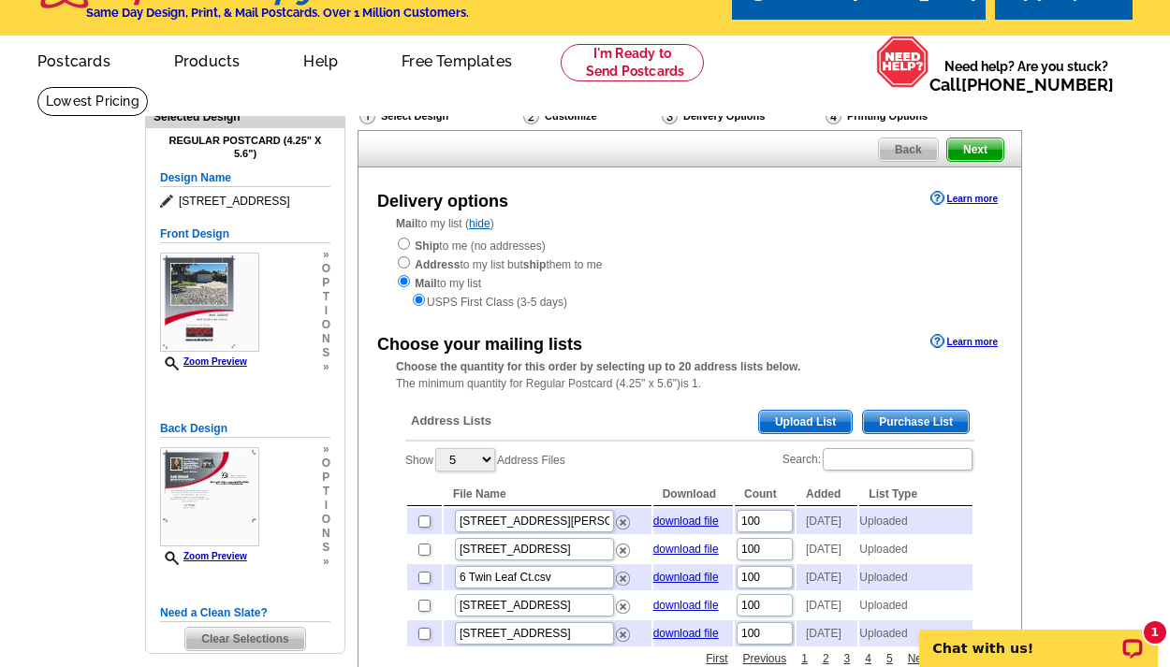
click at [813, 411] on span "Upload List" at bounding box center [805, 422] width 93 height 22
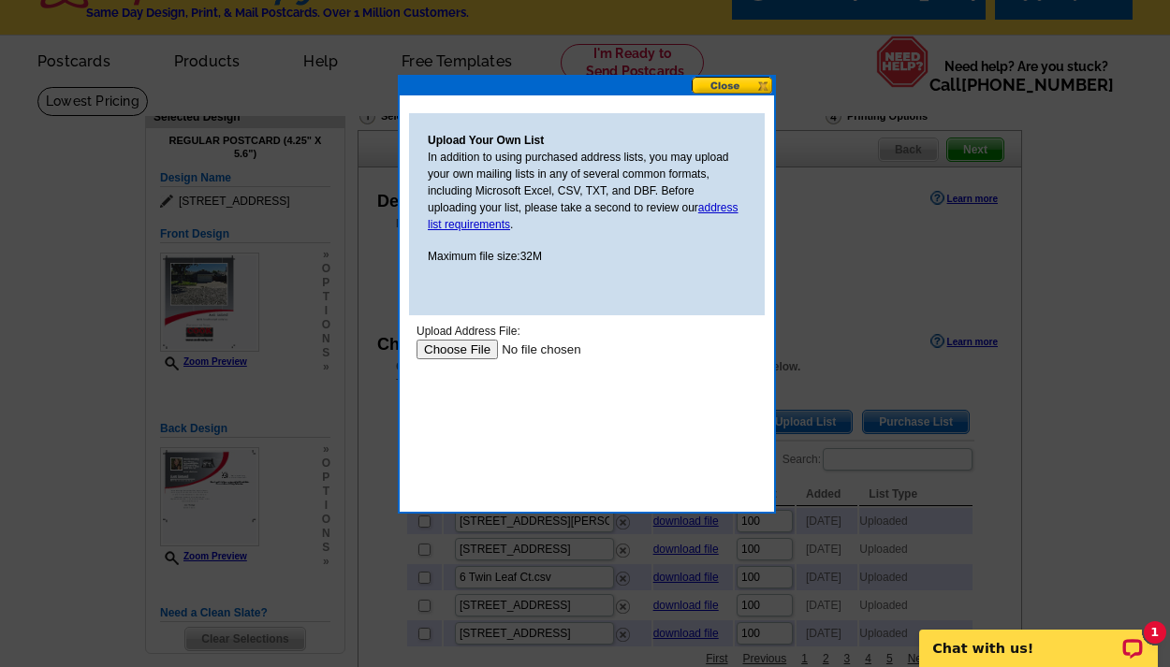
scroll to position [0, 0]
click at [476, 351] on input "file" at bounding box center [534, 350] width 237 height 20
click at [723, 88] on button at bounding box center [732, 86] width 82 height 18
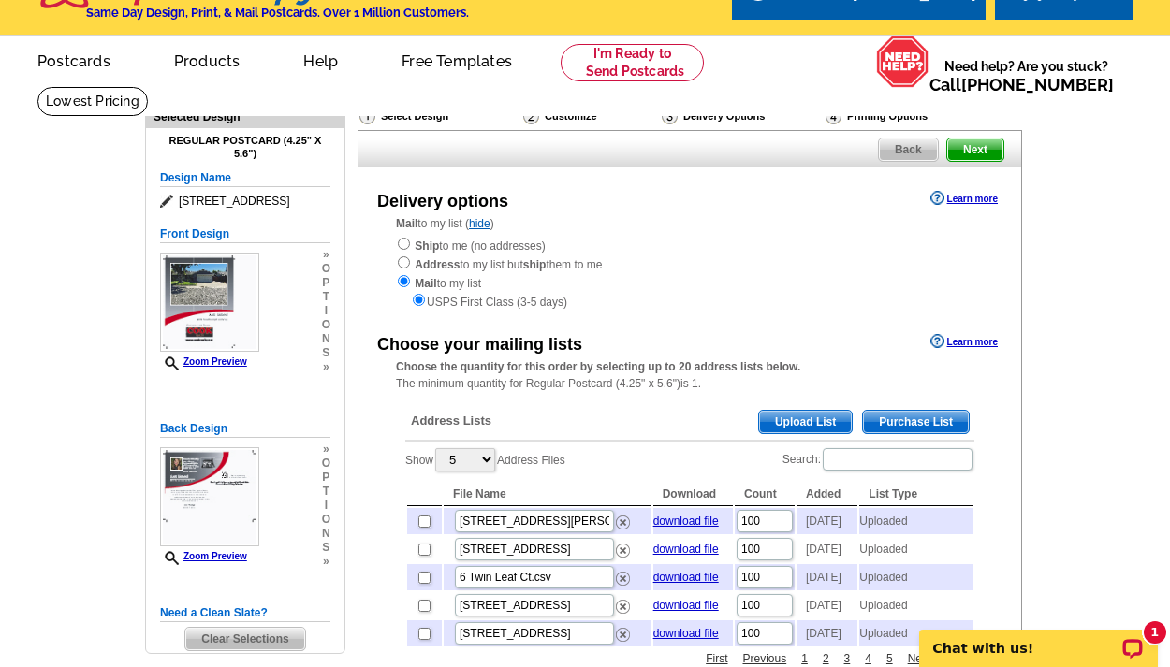
click at [828, 417] on span "Upload List" at bounding box center [805, 422] width 93 height 22
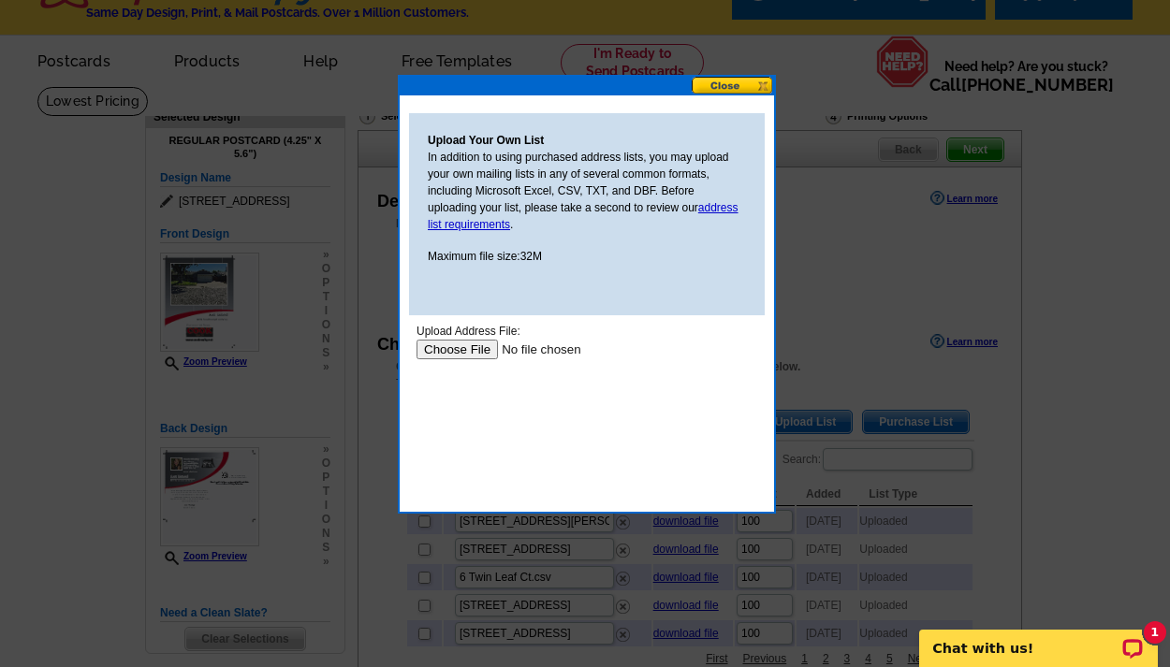
click at [459, 350] on input "file" at bounding box center [534, 350] width 237 height 20
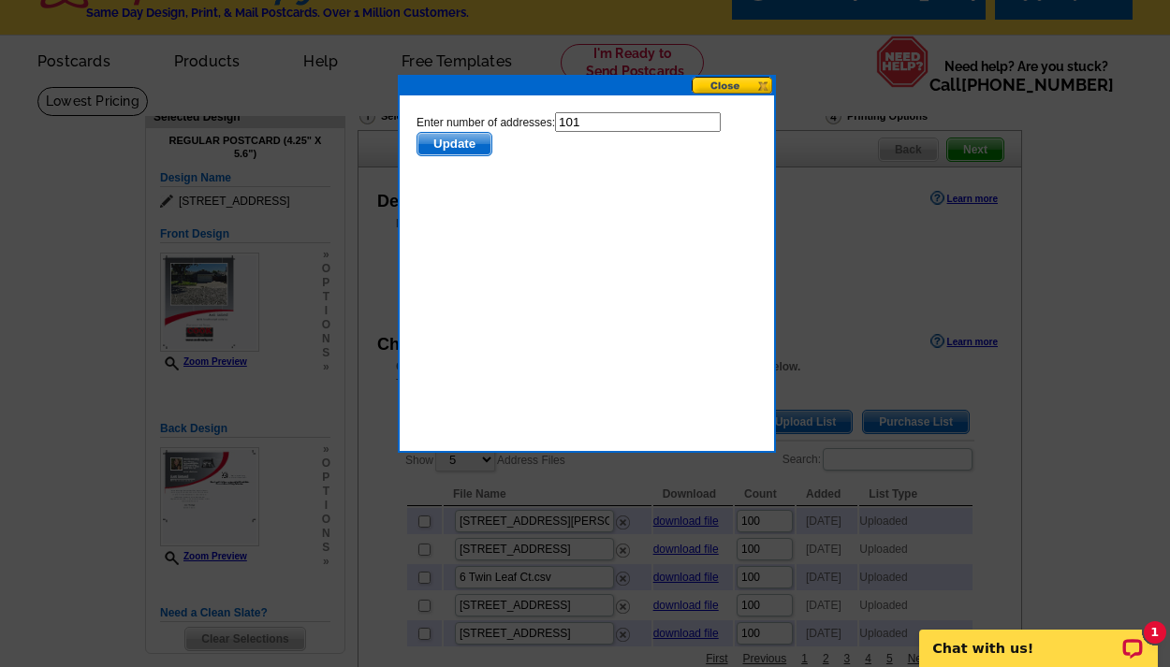
click at [586, 123] on input "101" at bounding box center [638, 122] width 166 height 20
type input "100"
click at [461, 146] on span "Update" at bounding box center [454, 144] width 74 height 22
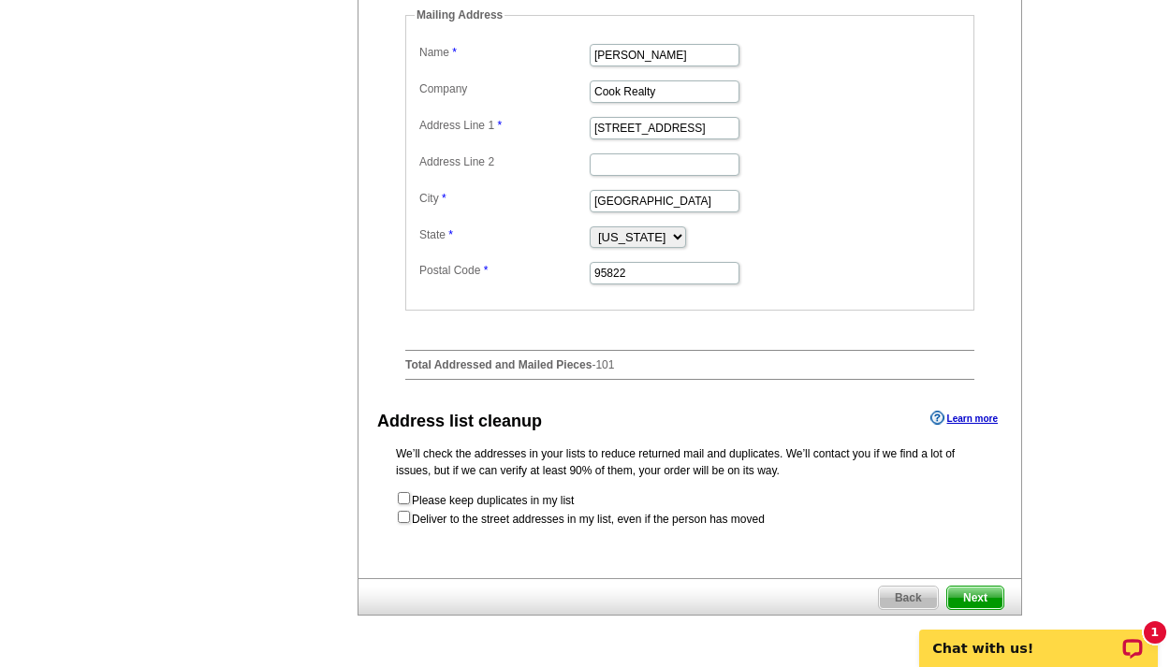
scroll to position [1171, 0]
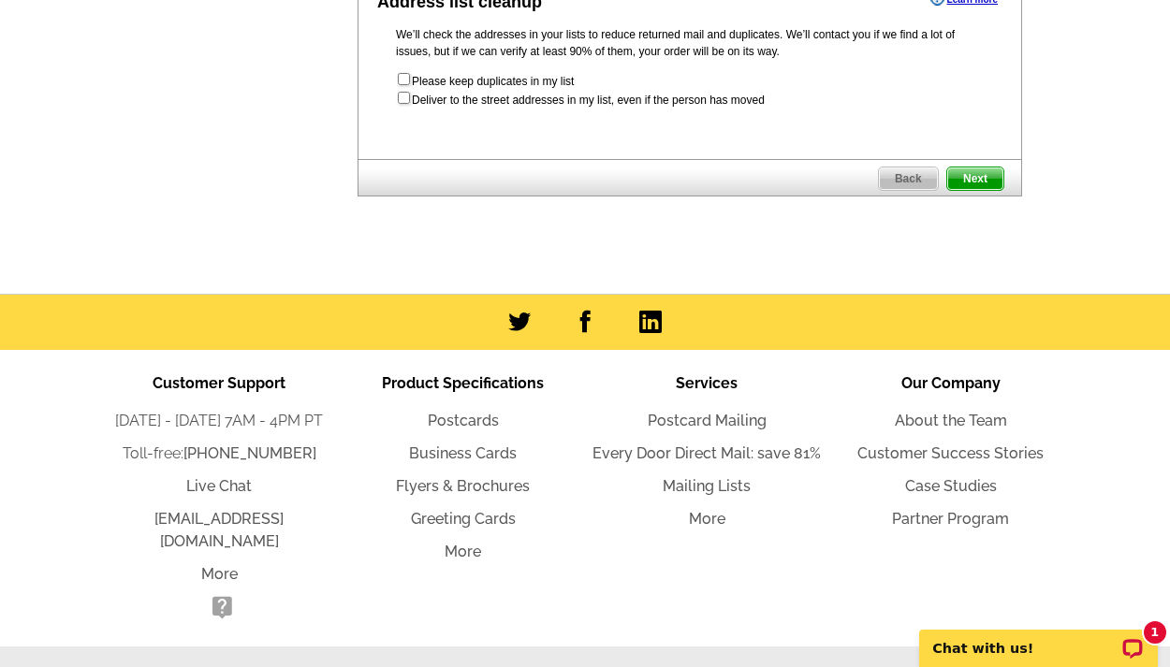
click at [405, 104] on input "checkbox" at bounding box center [404, 98] width 12 height 12
checkbox input "true"
radio input "true"
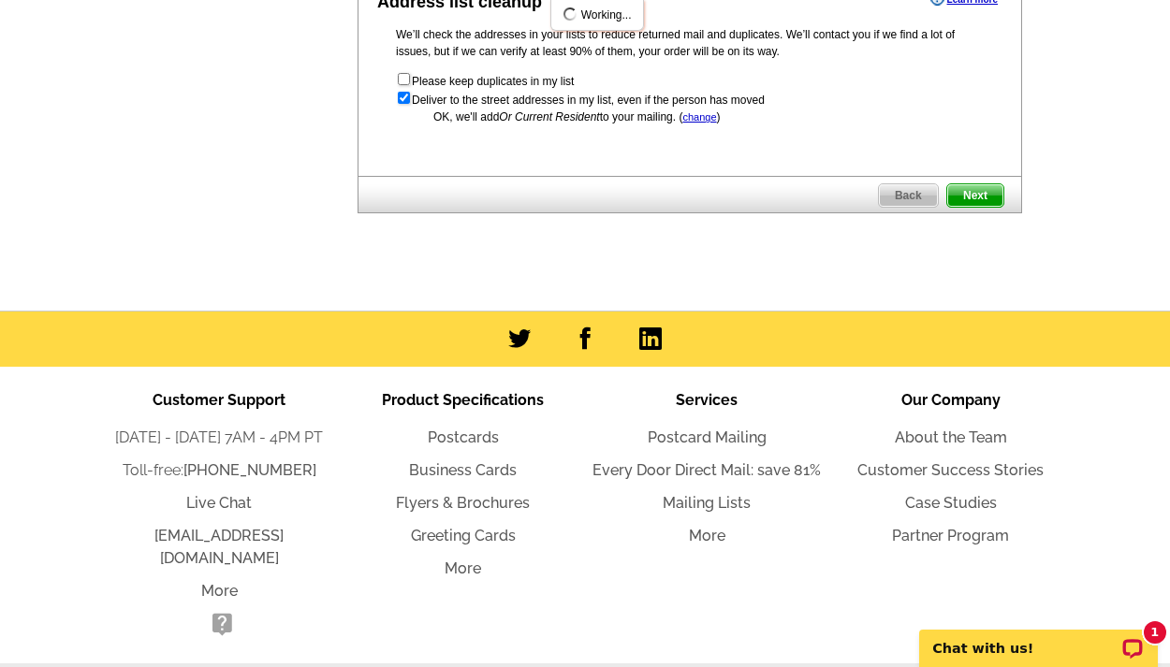
scroll to position [0, 0]
click at [977, 207] on span "Next" at bounding box center [975, 195] width 56 height 22
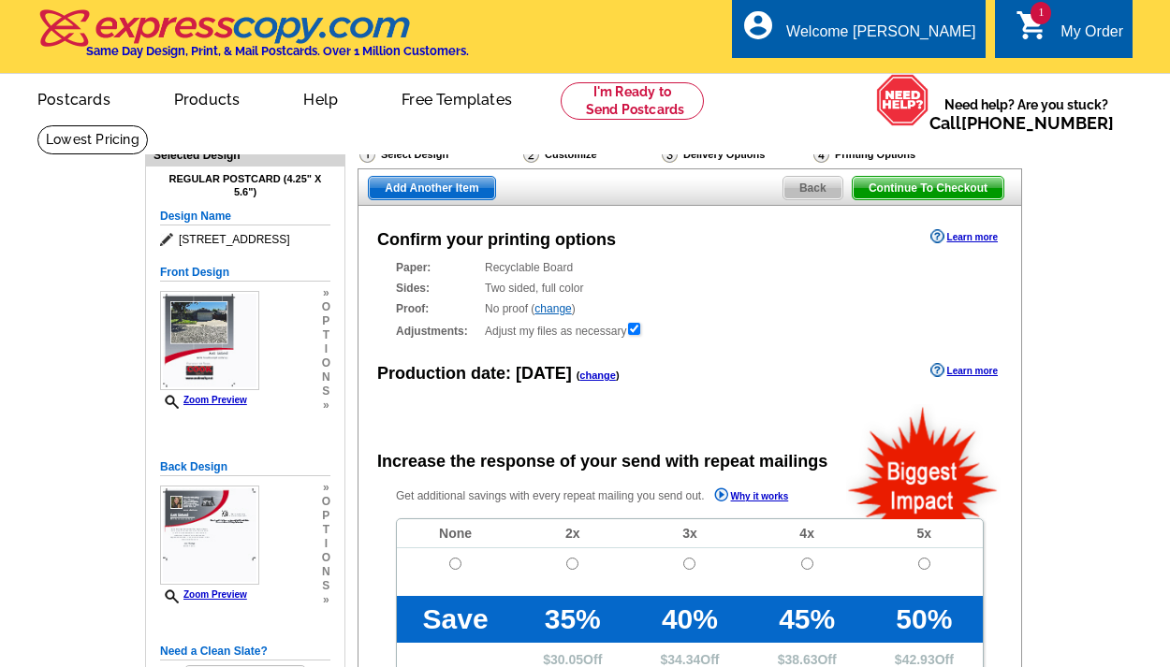
radio input "false"
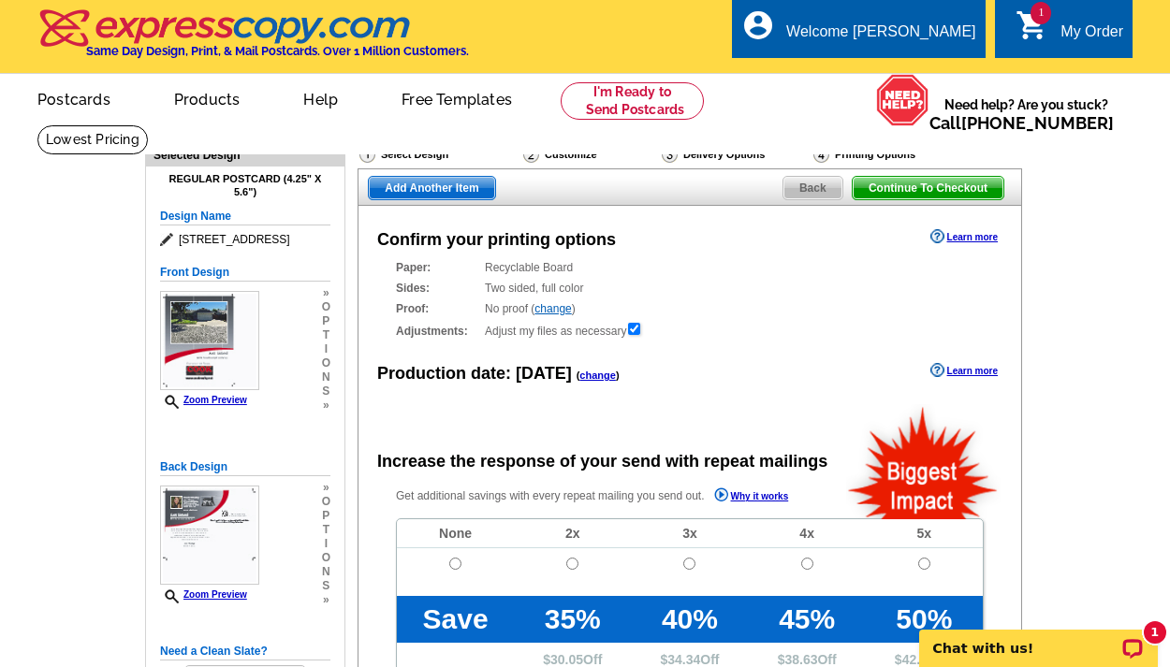
scroll to position [202, 0]
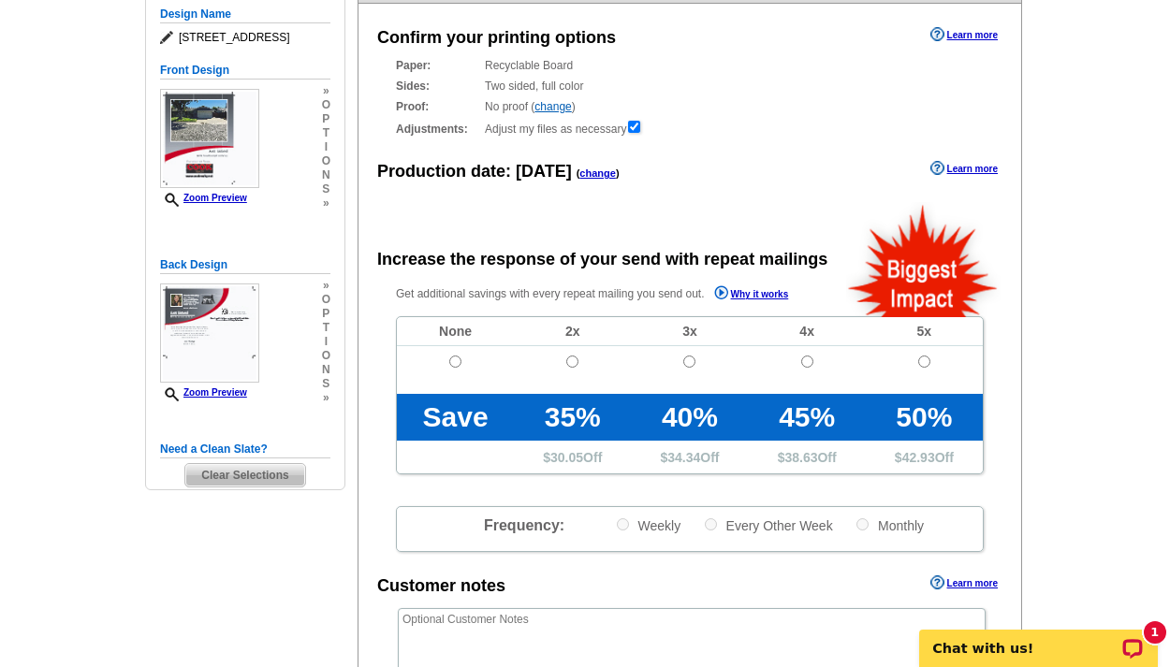
click at [458, 359] on input "radio" at bounding box center [455, 362] width 12 height 12
radio input "true"
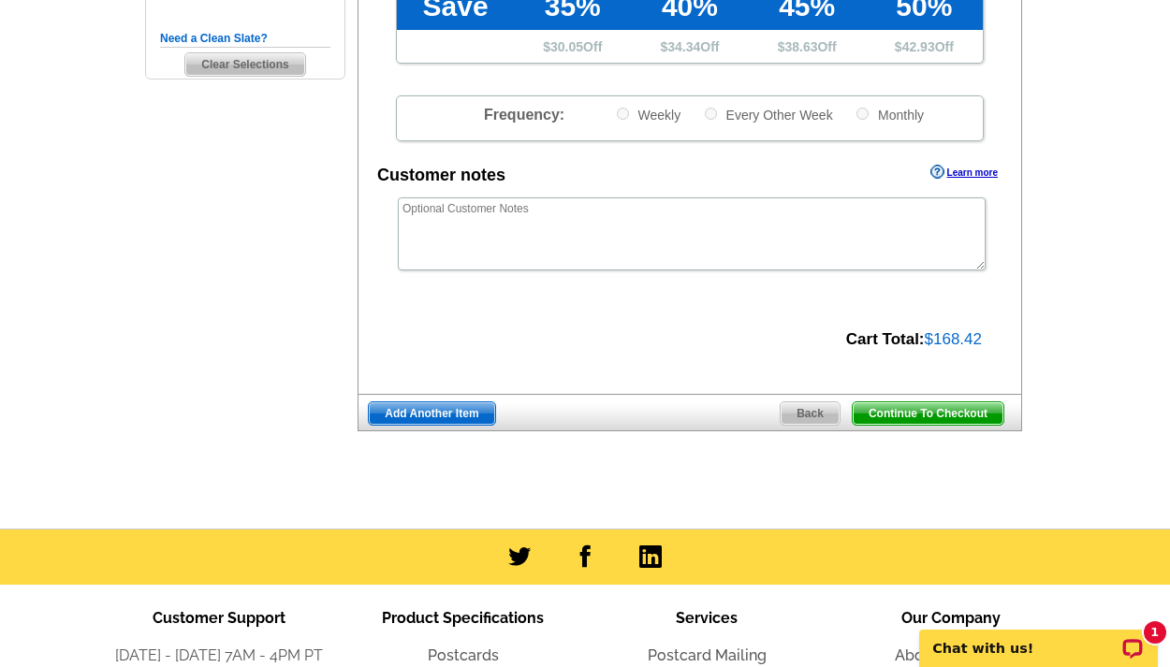
click at [914, 413] on span "Continue To Checkout" at bounding box center [927, 413] width 151 height 22
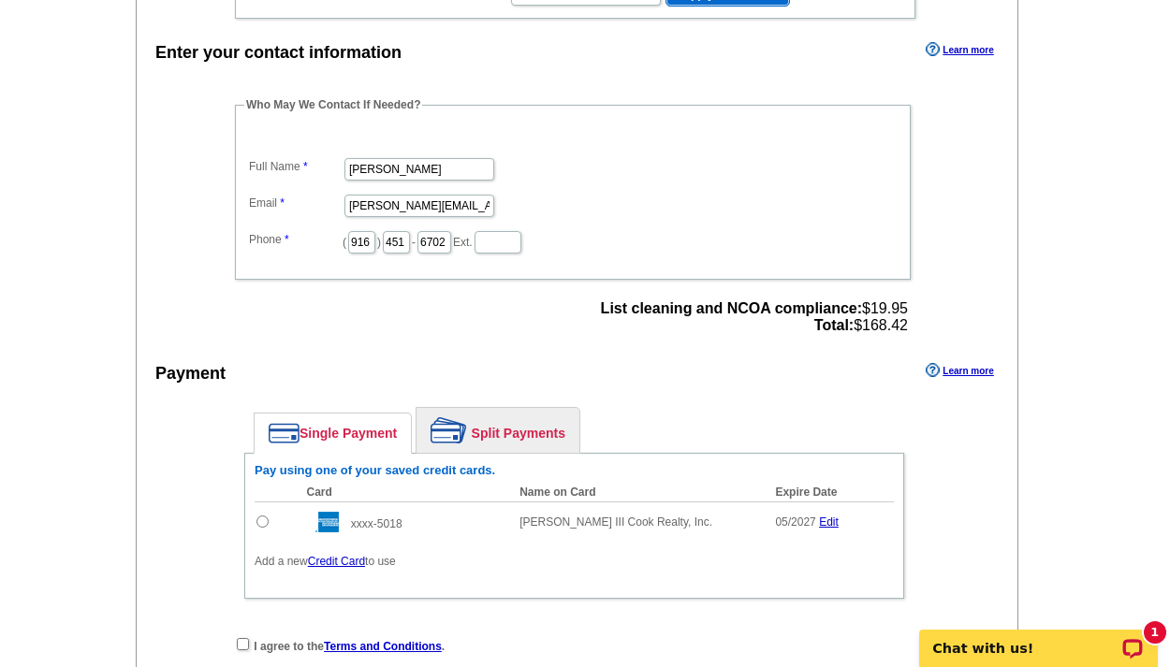
scroll to position [699, 0]
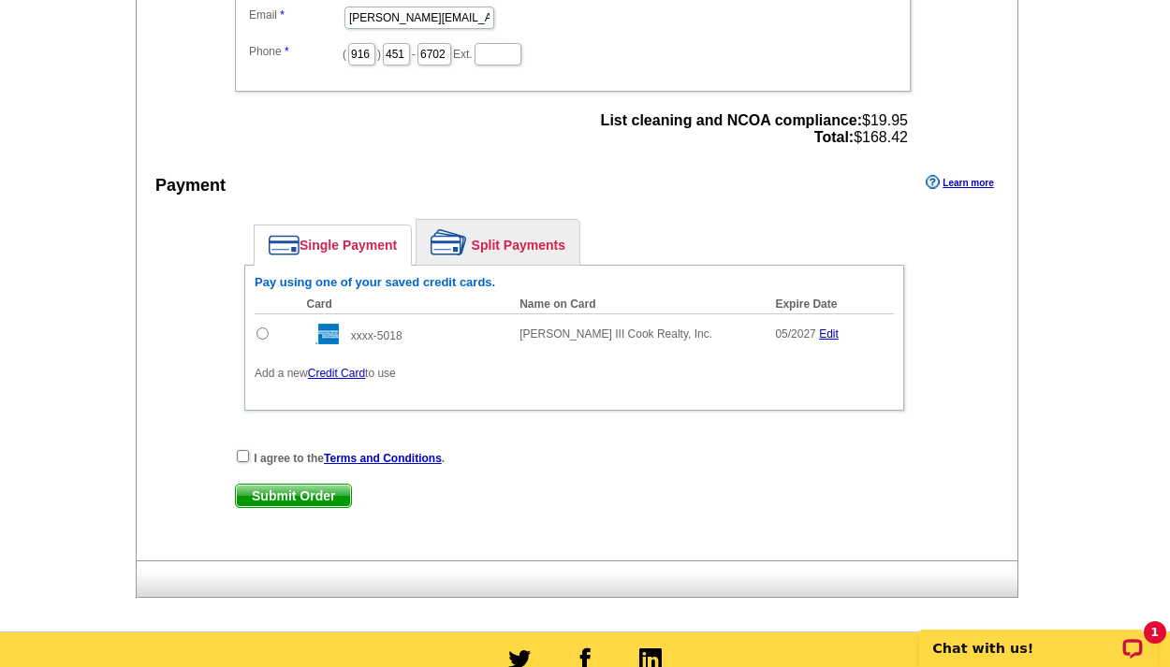
click at [263, 337] on input "radio" at bounding box center [262, 333] width 12 height 12
radio input "true"
click at [240, 449] on div "I agree to the Terms and Conditions ." at bounding box center [574, 457] width 678 height 19
click at [242, 457] on input "checkbox" at bounding box center [243, 456] width 12 height 12
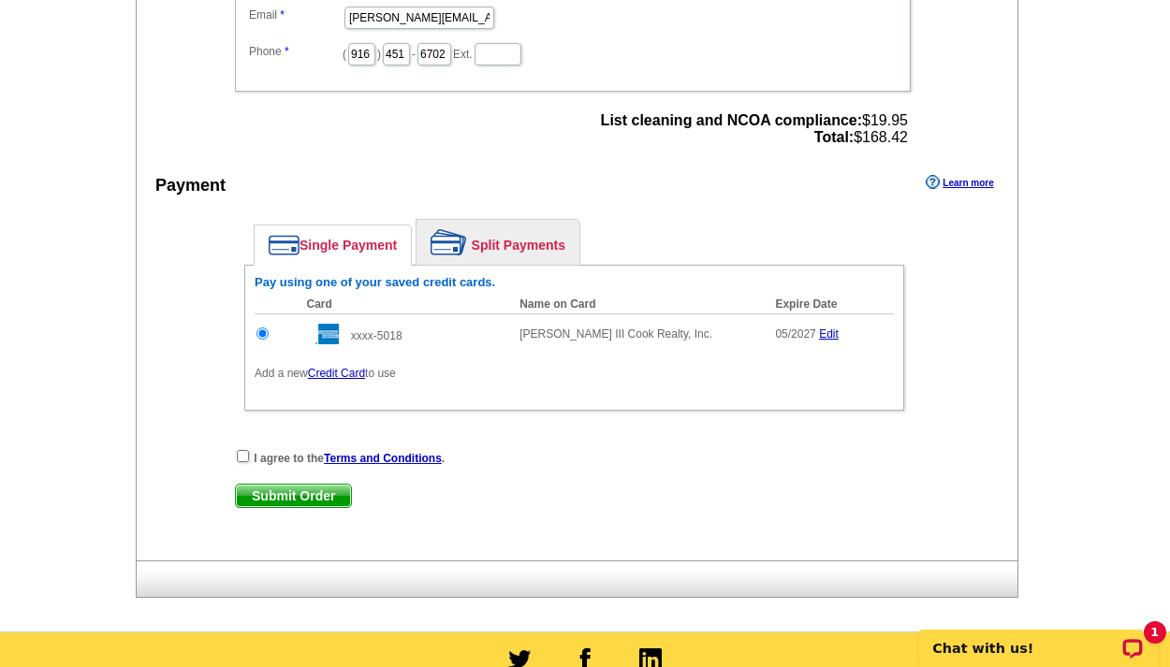
checkbox input "true"
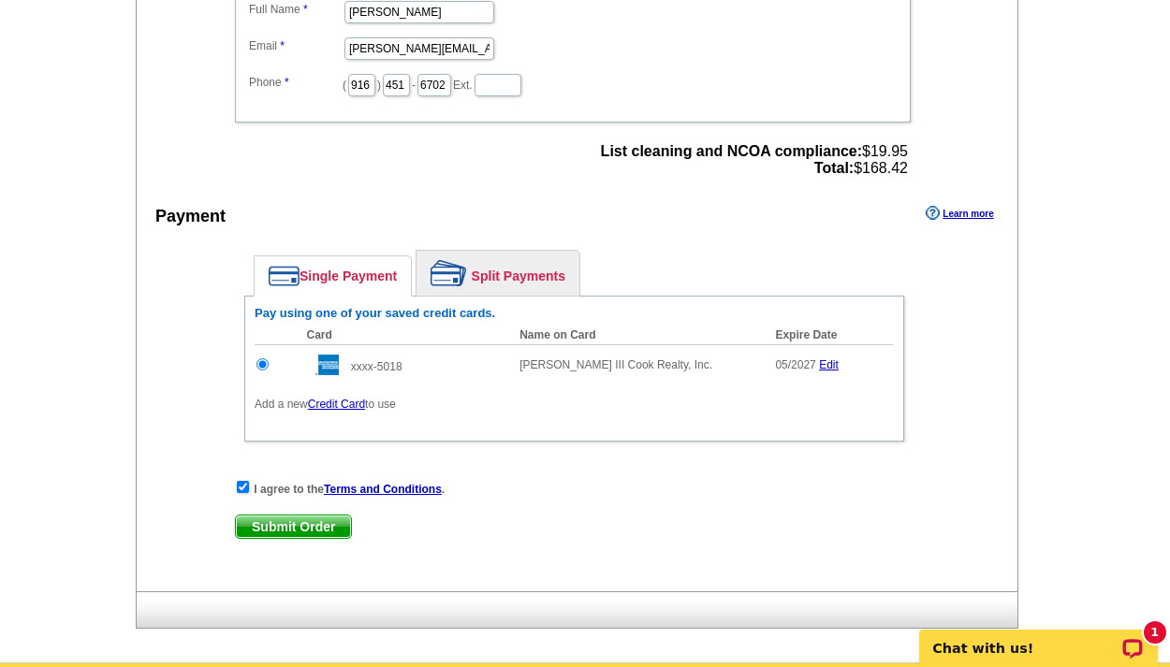
scroll to position [1060, 0]
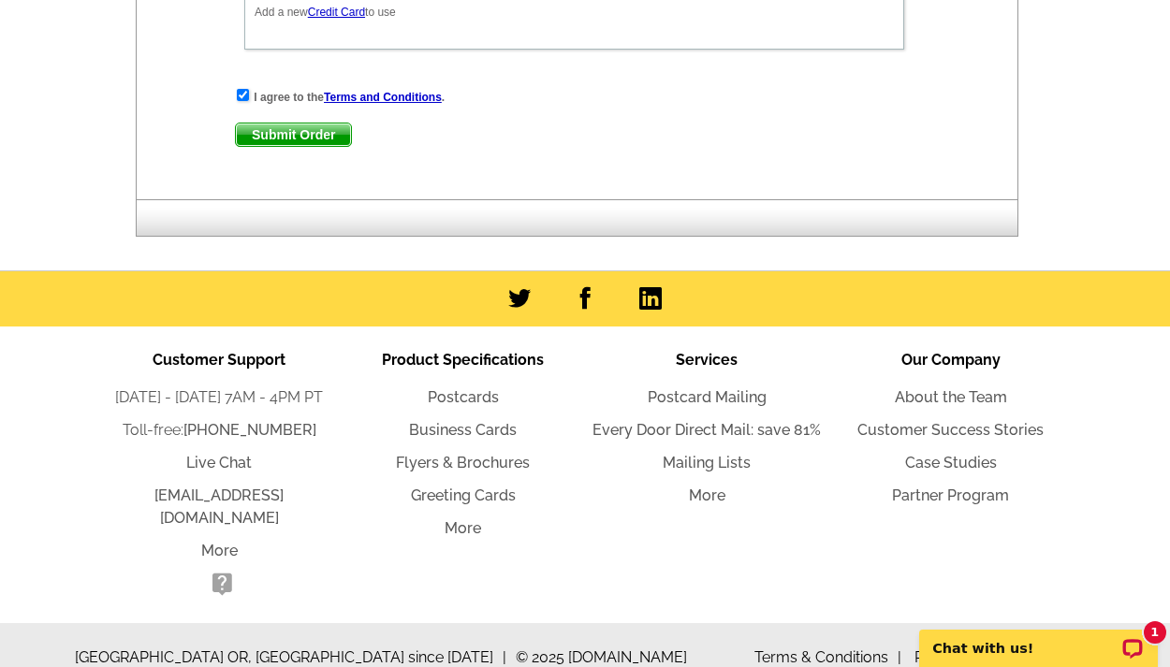
click at [284, 137] on span "Submit Order" at bounding box center [293, 135] width 115 height 22
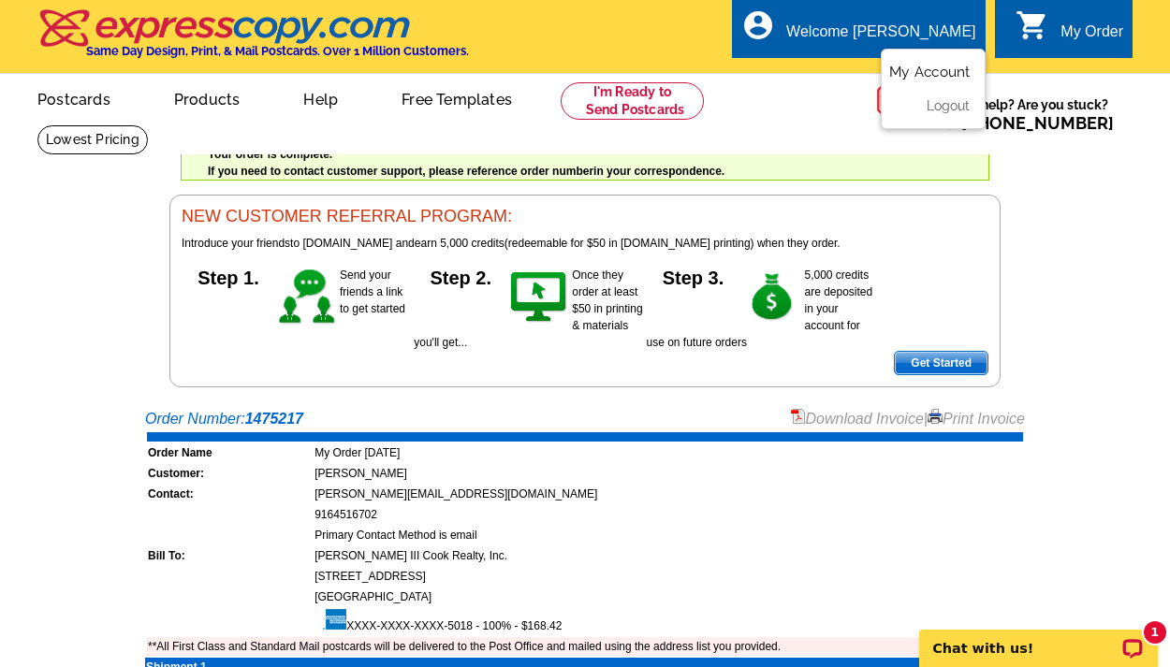
click at [916, 65] on link "My Account" at bounding box center [929, 72] width 80 height 17
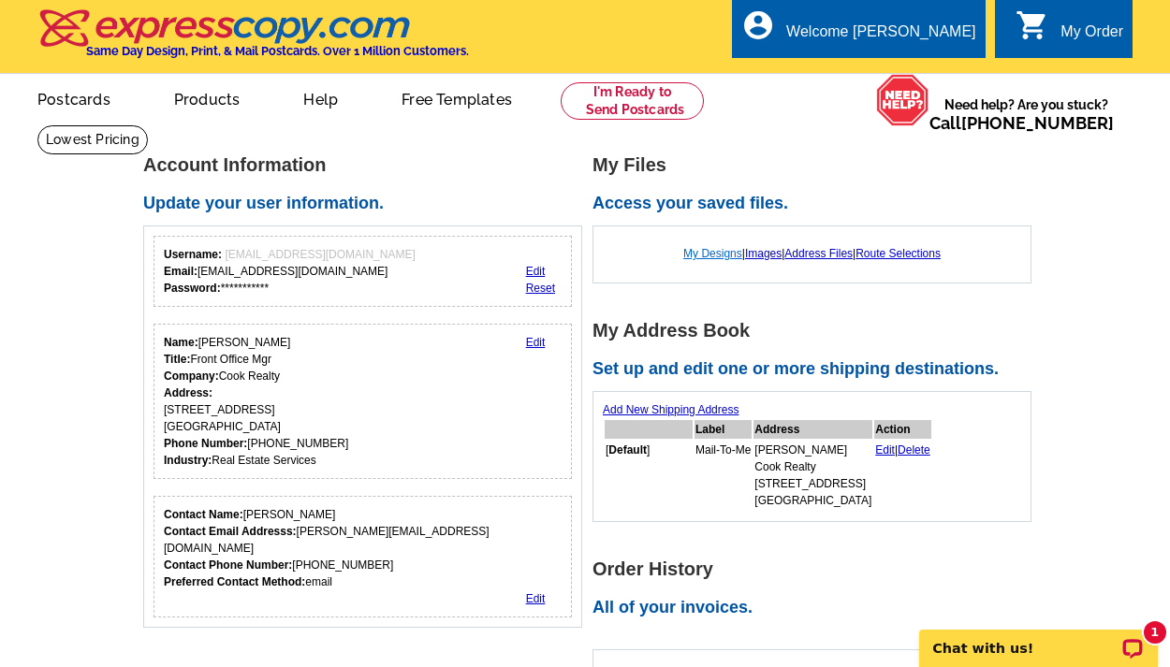
click at [711, 250] on link "My Designs" at bounding box center [712, 253] width 59 height 13
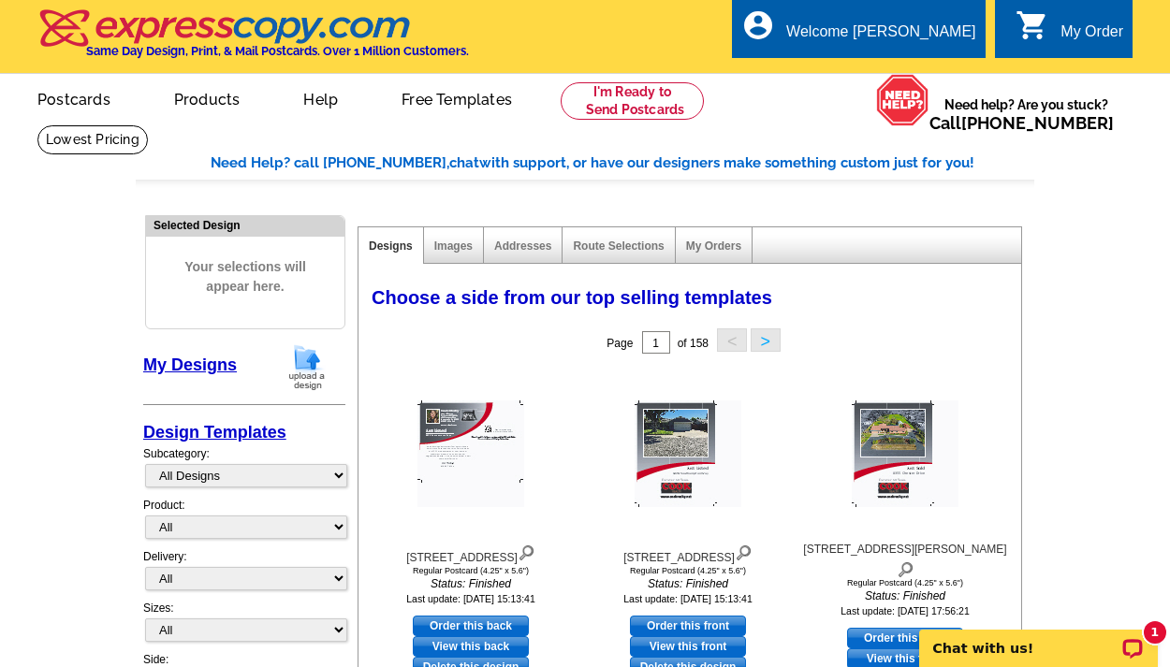
scroll to position [517, 0]
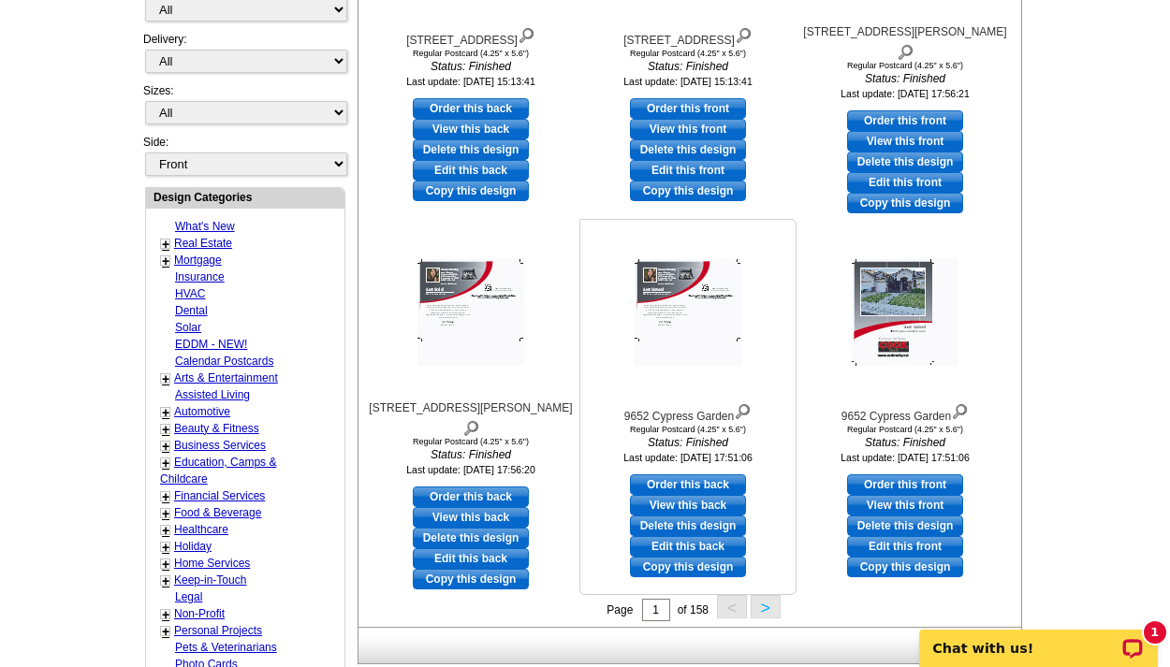
click at [690, 546] on link "Edit this back" at bounding box center [688, 546] width 116 height 21
select select "1"
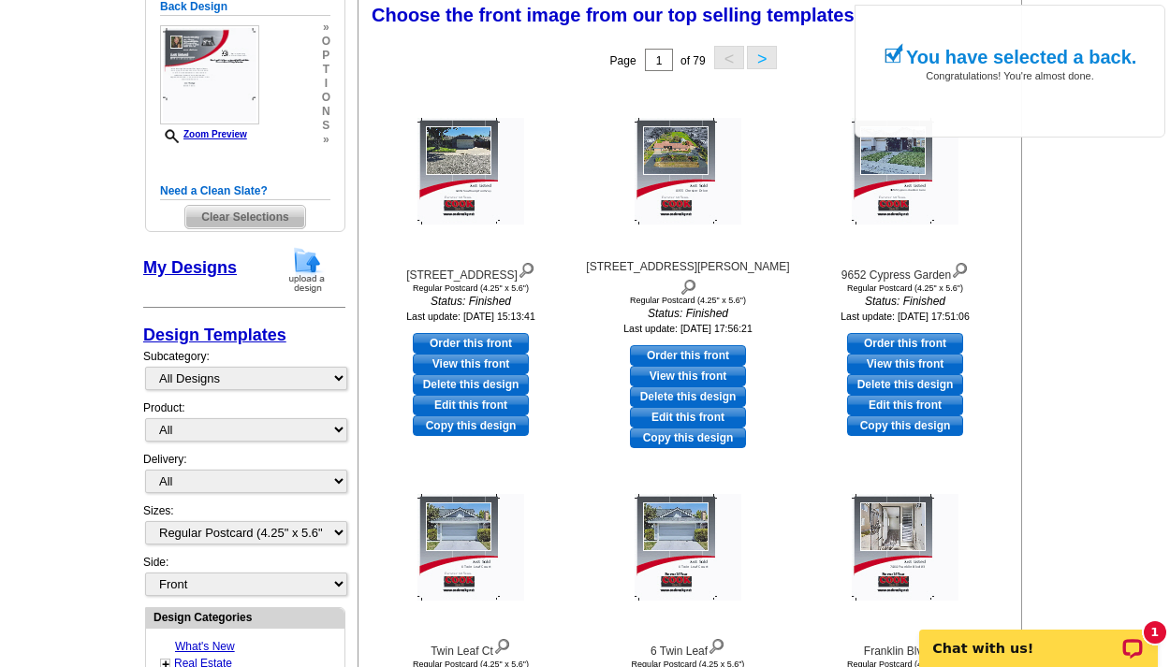
scroll to position [274, 0]
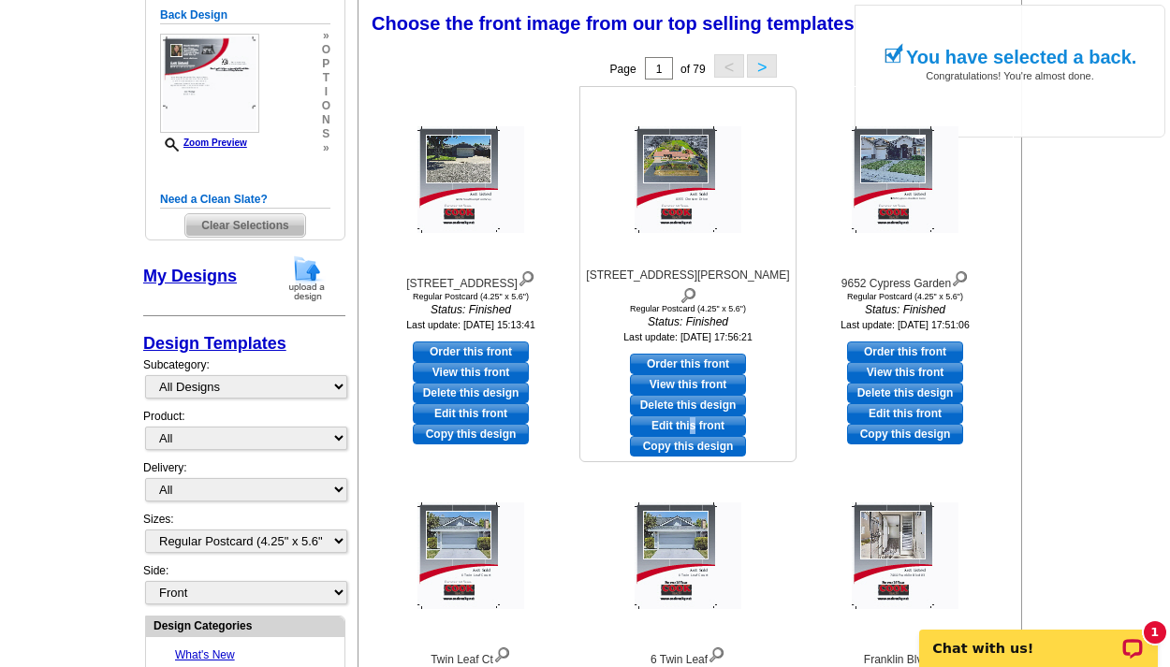
click at [692, 415] on link "Edit this front" at bounding box center [688, 425] width 116 height 21
select select "back"
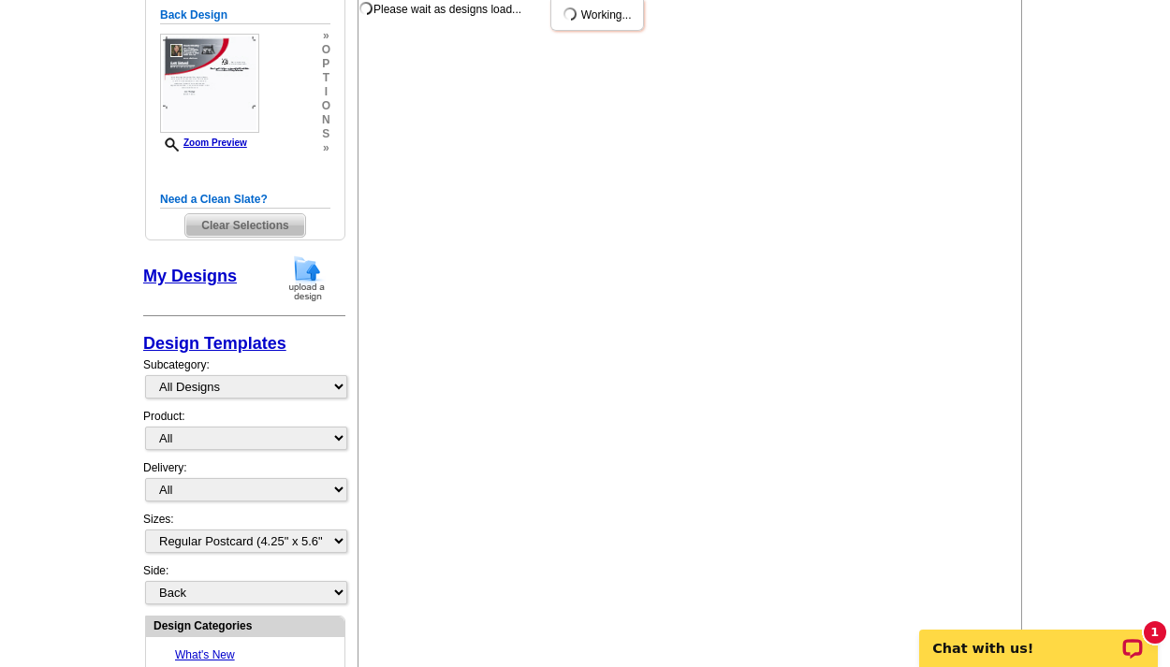
scroll to position [0, 0]
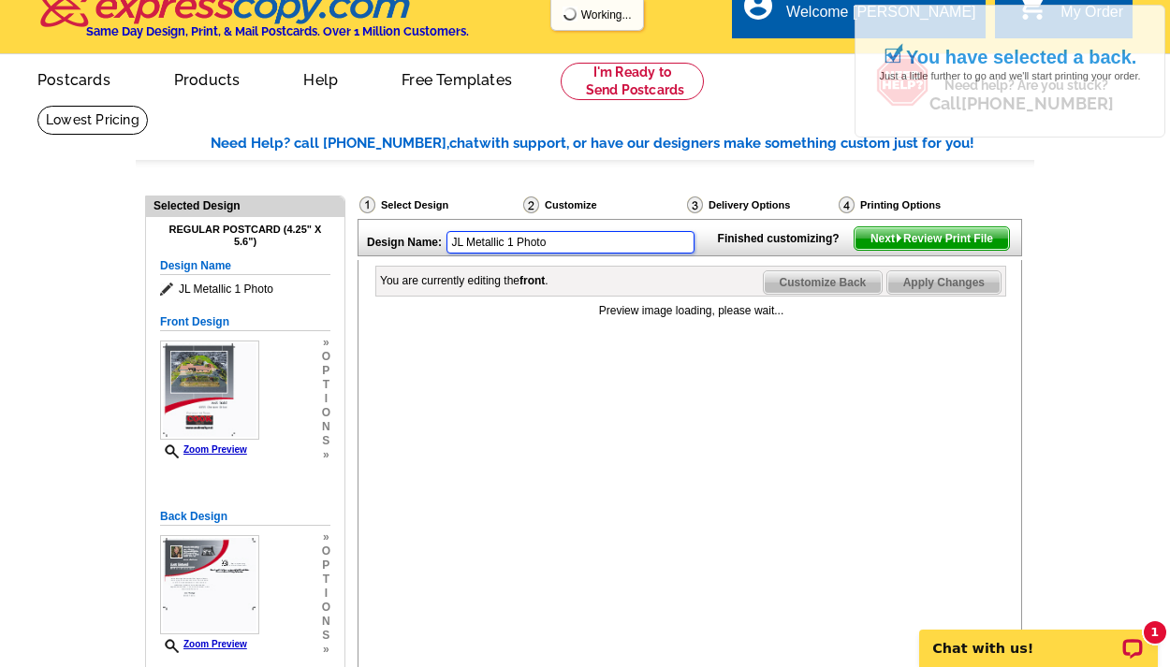
drag, startPoint x: 557, startPoint y: 245, endPoint x: 404, endPoint y: 240, distance: 152.6
click at [392, 236] on div "Design Name: JL Metallic 1 Photo" at bounding box center [532, 240] width 349 height 40
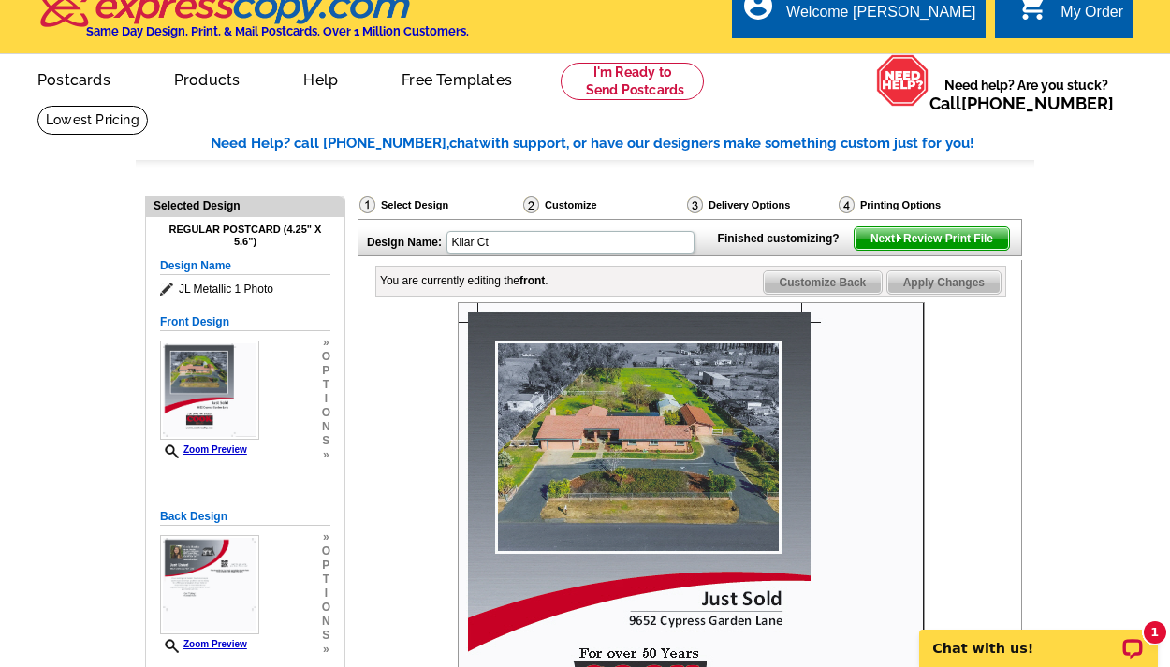
click at [416, 339] on div at bounding box center [691, 535] width 630 height 467
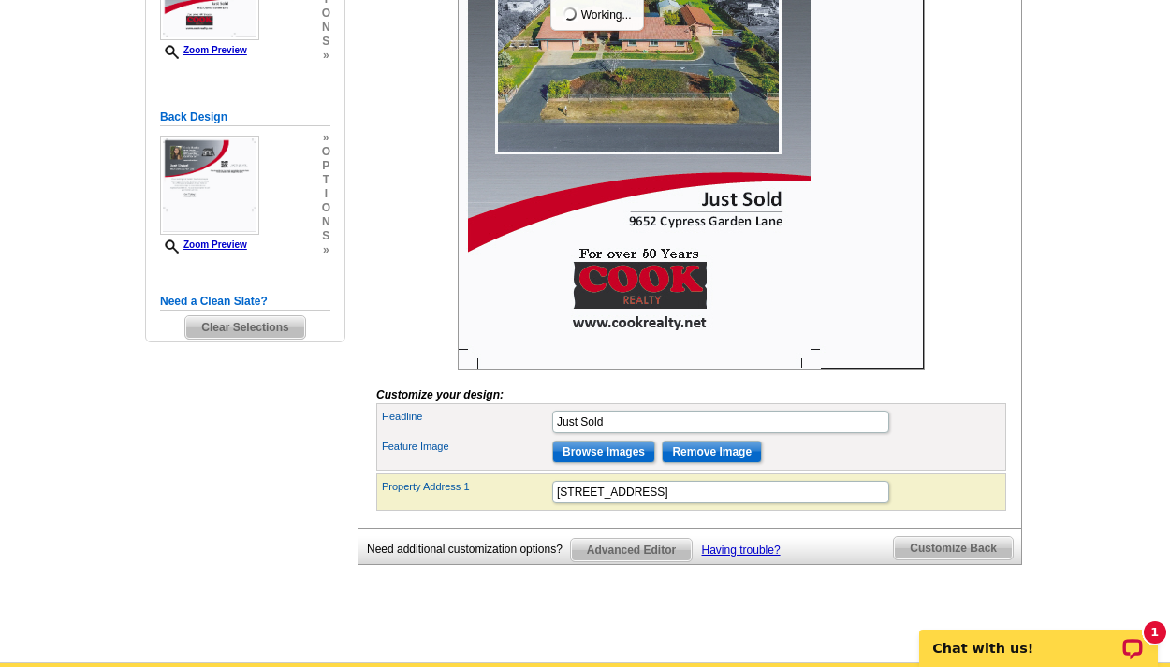
type input "Kilar Ct"
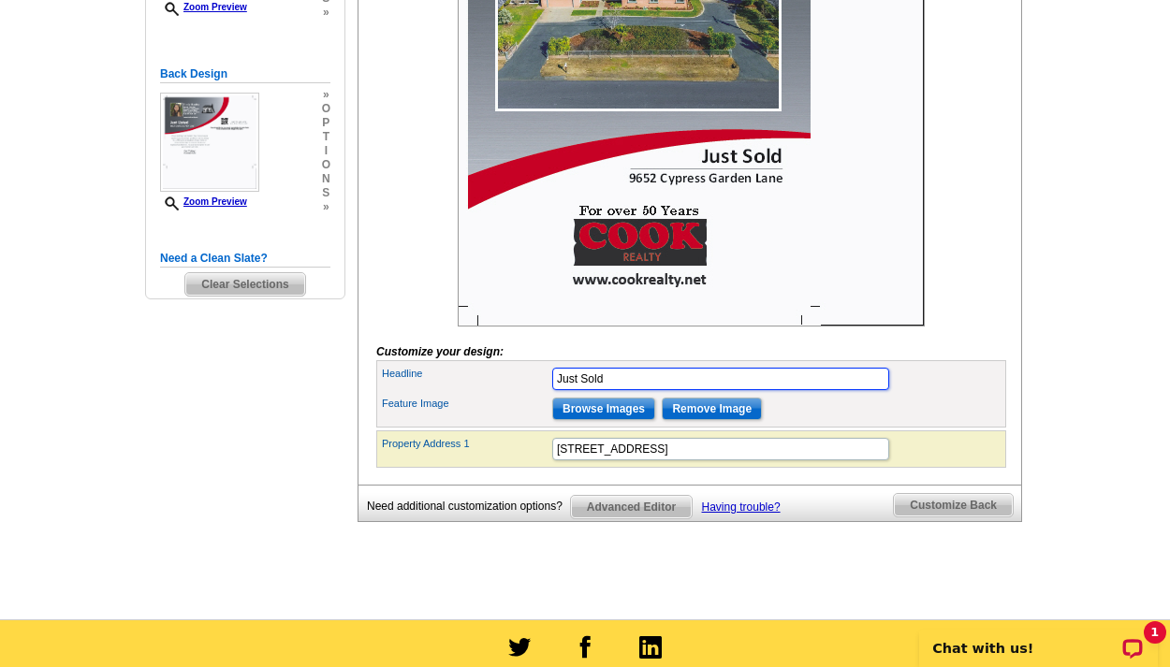
click at [619, 390] on input "Just Sold" at bounding box center [720, 379] width 337 height 22
type input "Just Listed"
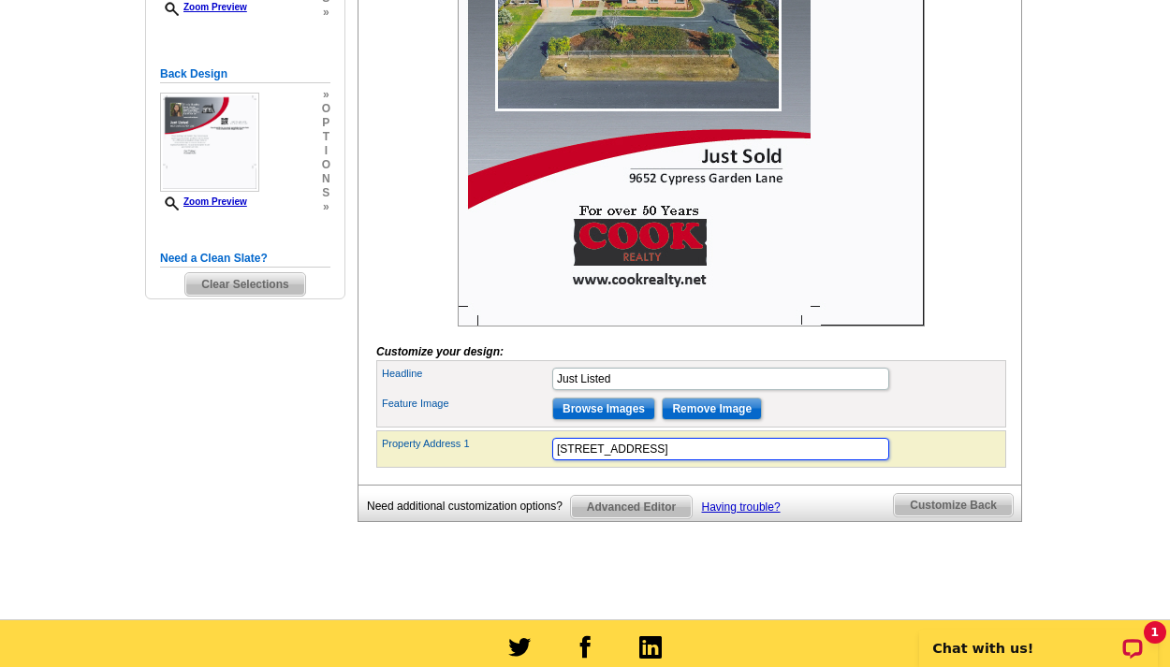
scroll to position [0, 0]
drag, startPoint x: 714, startPoint y: 482, endPoint x: 472, endPoint y: 468, distance: 241.8
click at [472, 464] on div "Property Address [STREET_ADDRESS]" at bounding box center [691, 449] width 622 height 30
type input "[STREET_ADDRESS]"
click at [982, 327] on div at bounding box center [691, 93] width 630 height 467
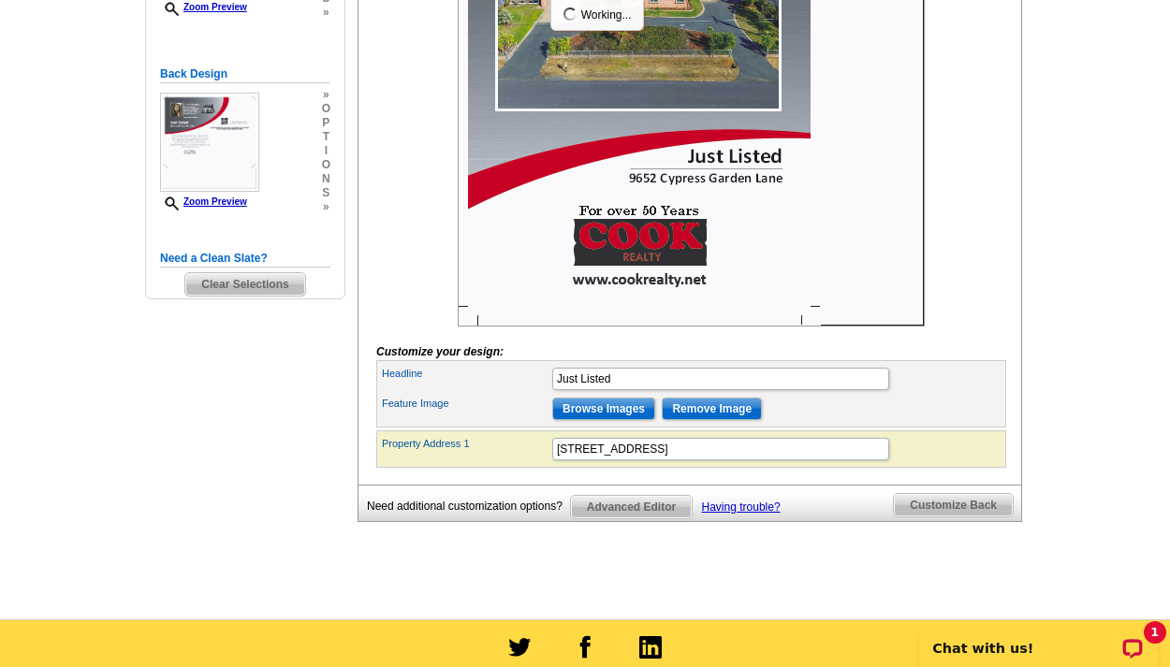
click at [696, 420] on input "Remove Image" at bounding box center [711, 409] width 100 height 22
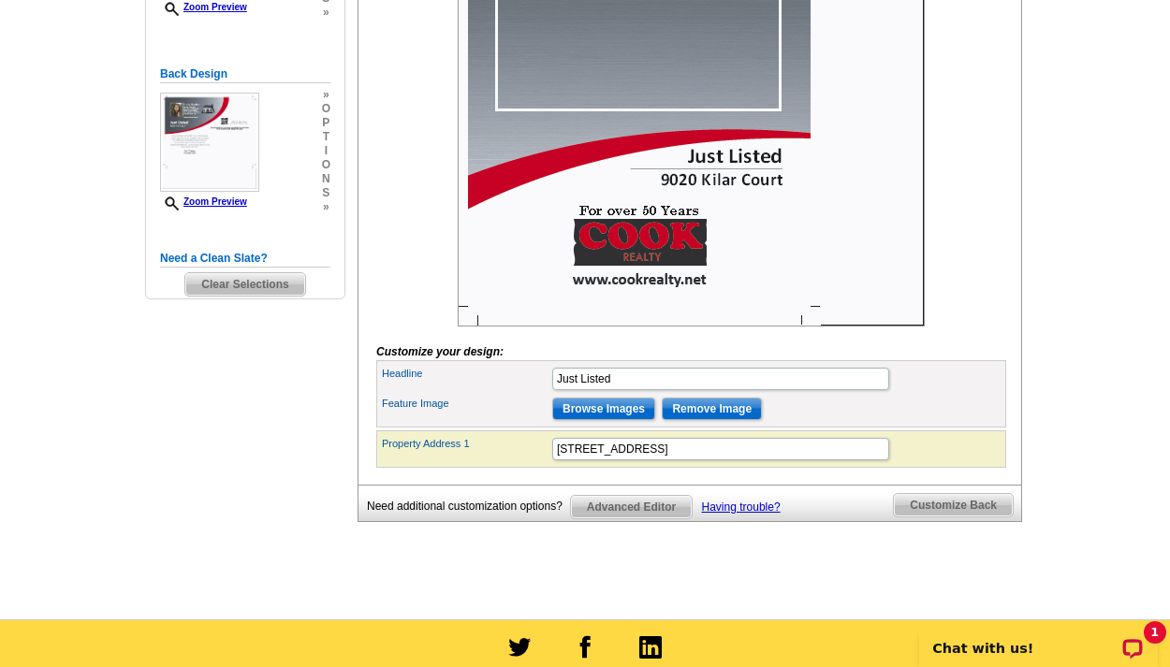
click at [627, 420] on input "Browse Images" at bounding box center [603, 409] width 103 height 22
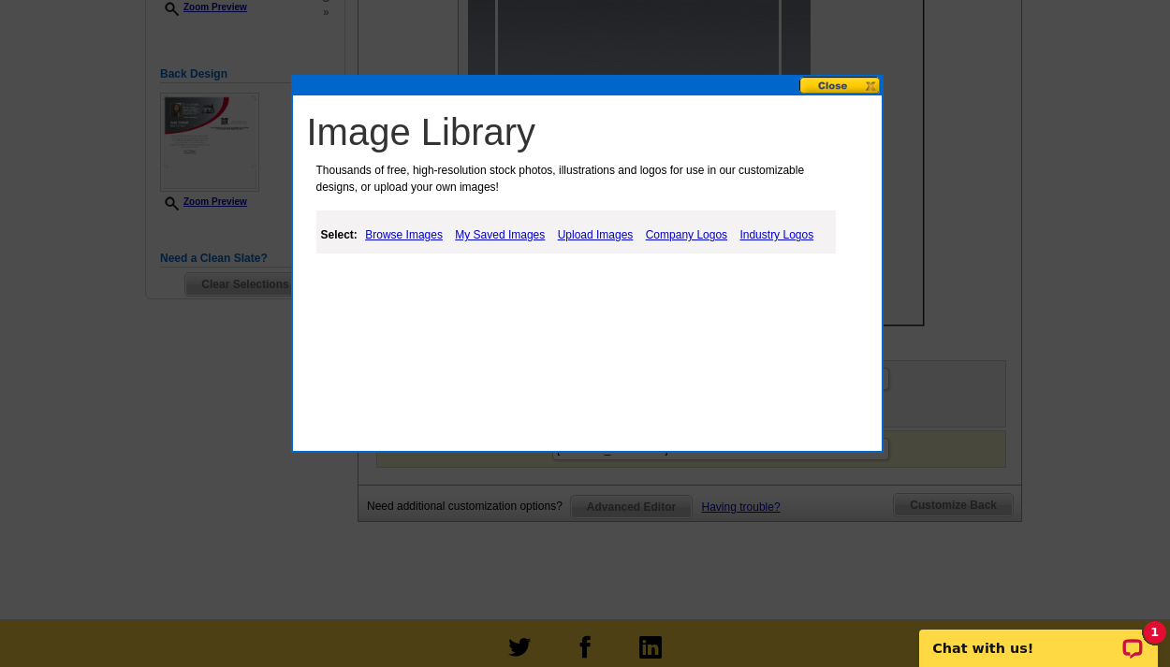
click at [574, 239] on link "Upload Images" at bounding box center [595, 235] width 85 height 22
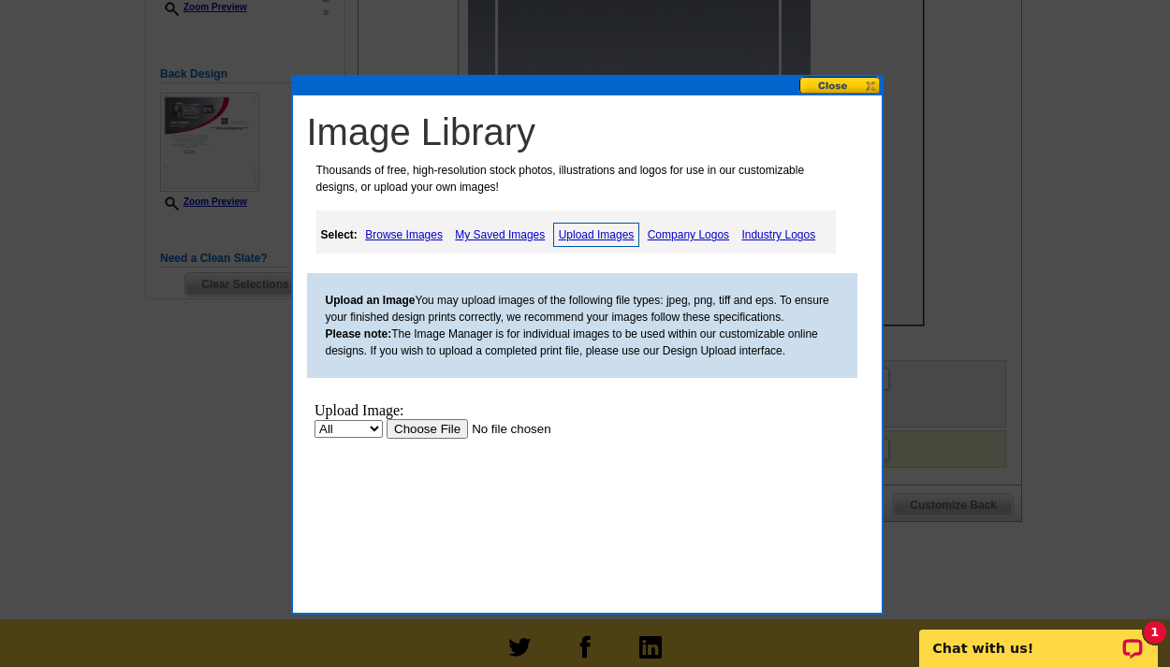
click at [429, 429] on input "file" at bounding box center [503, 429] width 237 height 20
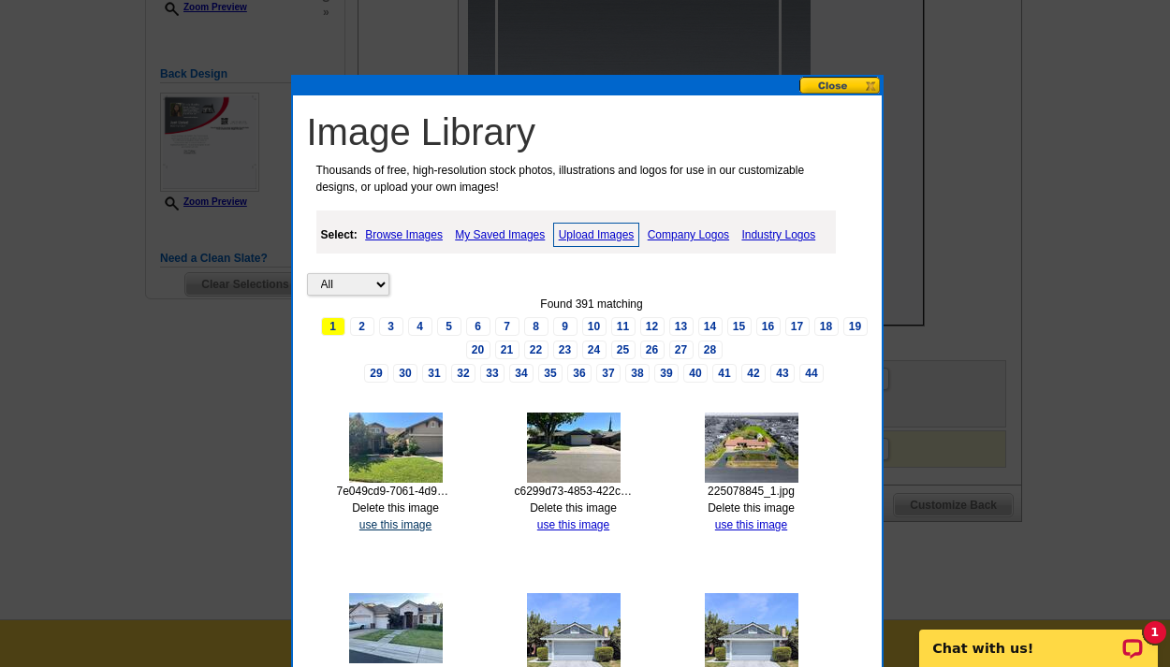
click at [378, 522] on link "use this image" at bounding box center [395, 524] width 72 height 13
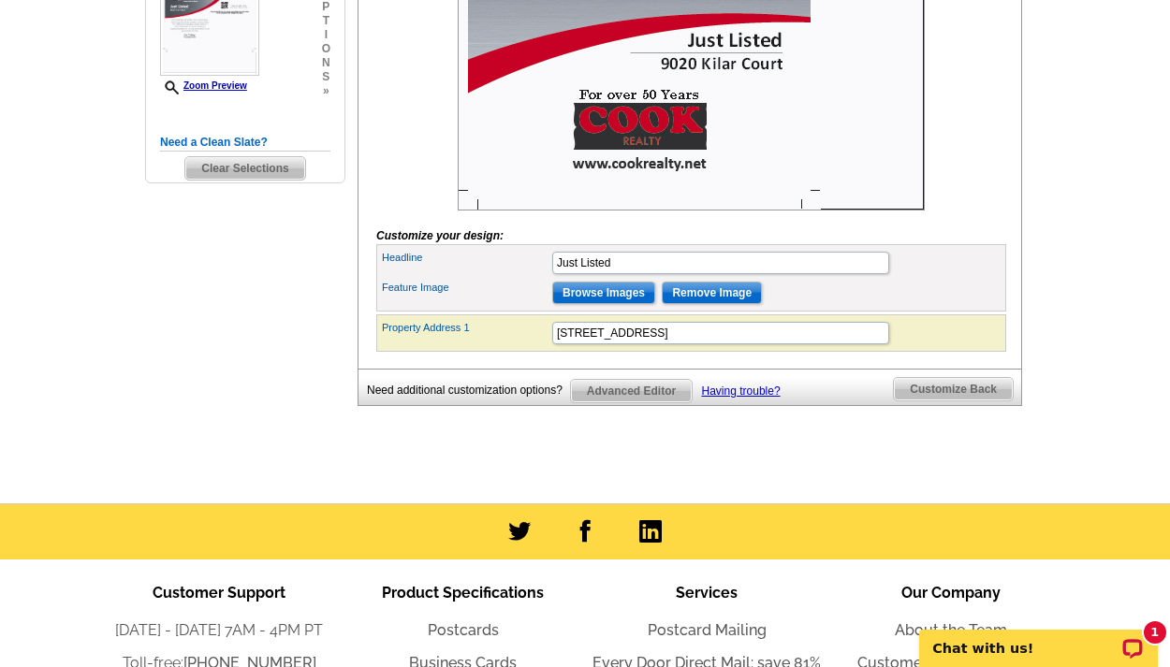
scroll to position [423, 0]
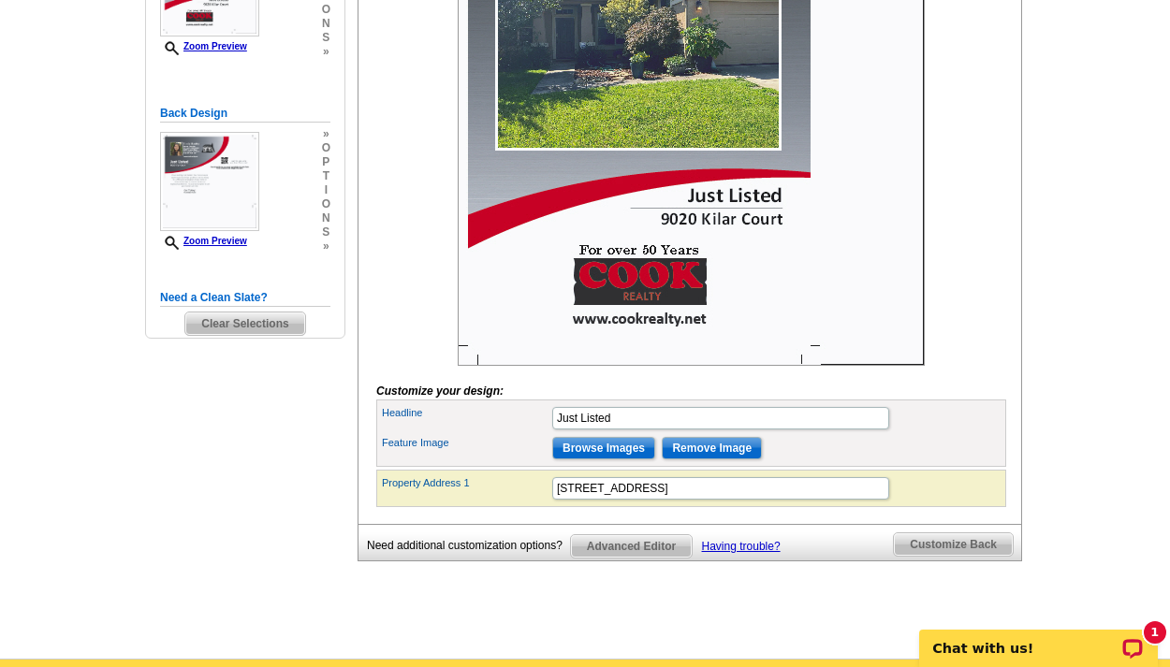
click at [911, 556] on span "Customize Back" at bounding box center [953, 544] width 119 height 22
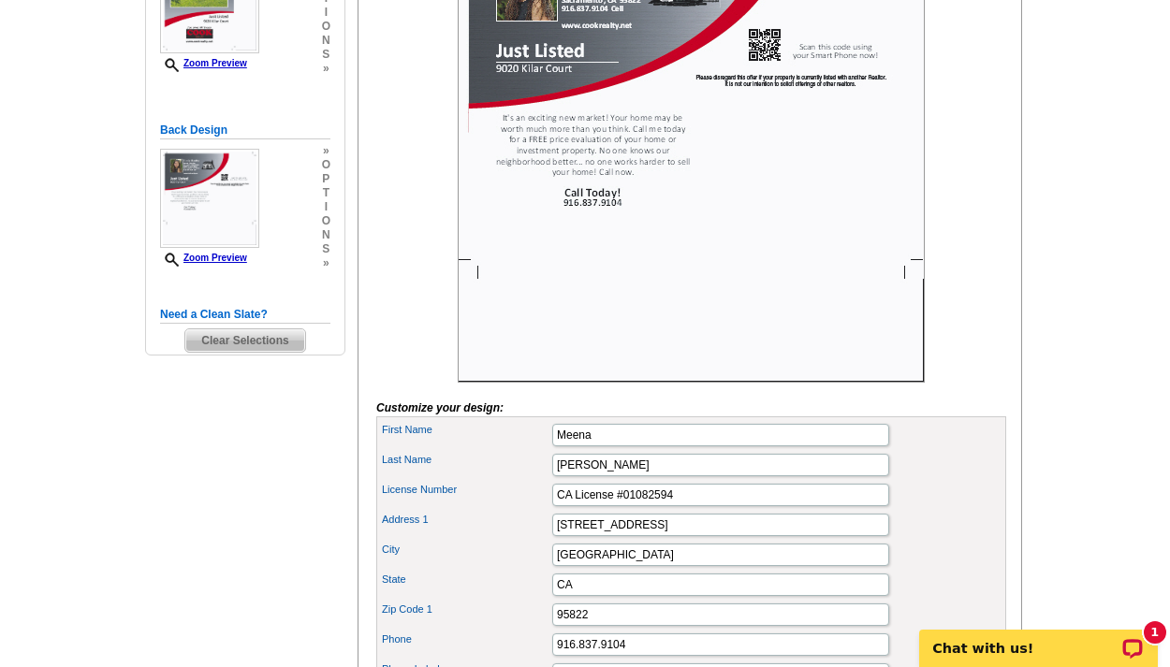
scroll to position [0, 0]
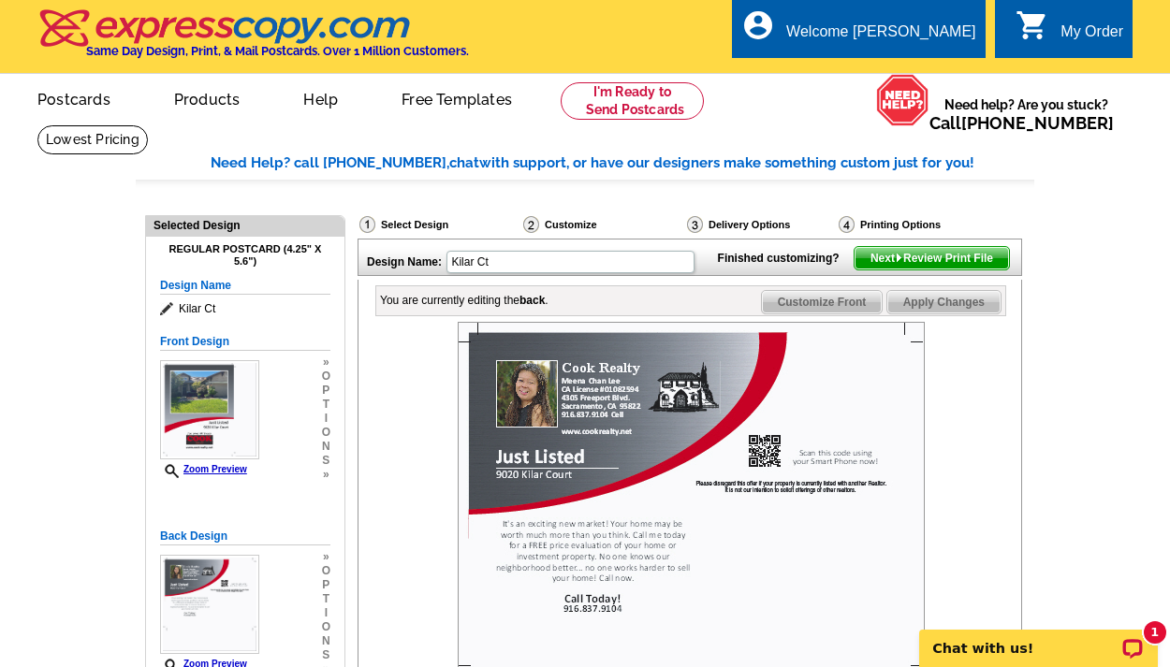
click at [908, 269] on span "Next Review Print File" at bounding box center [931, 258] width 154 height 22
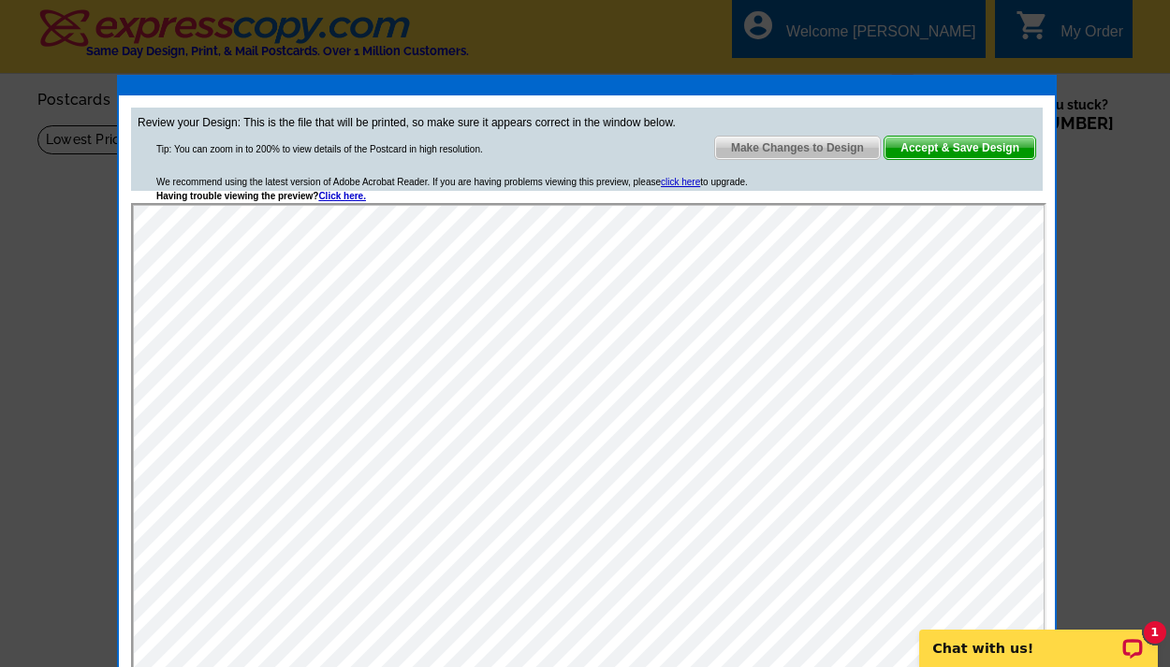
scroll to position [39, 0]
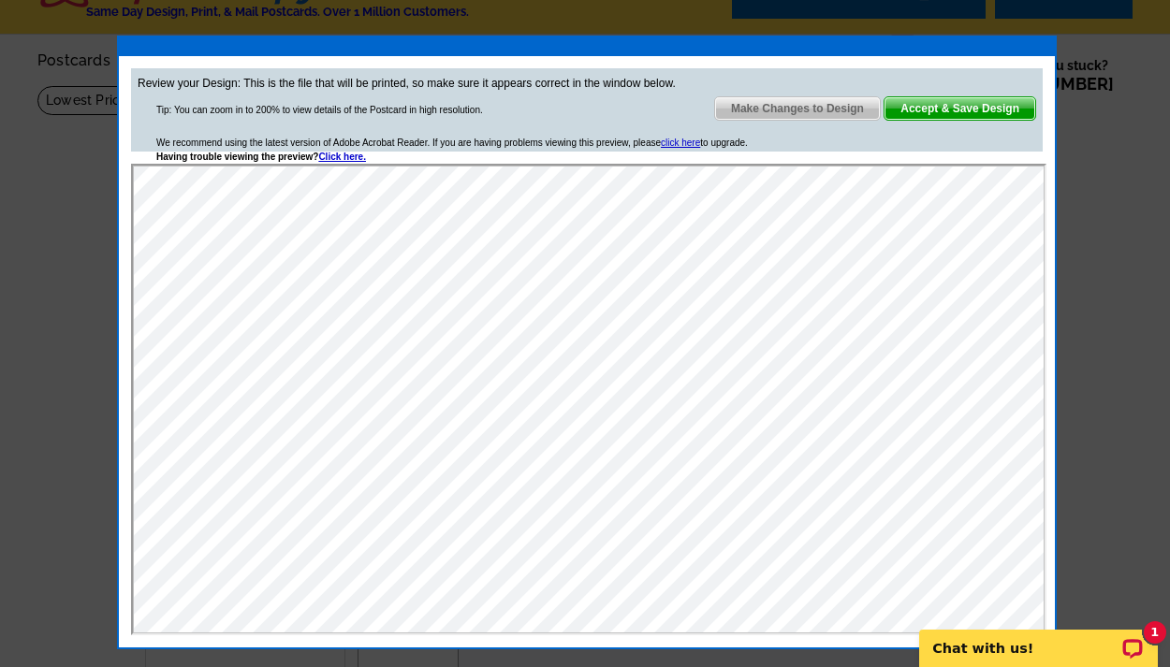
click at [957, 109] on span "Accept & Save Design" at bounding box center [959, 108] width 151 height 22
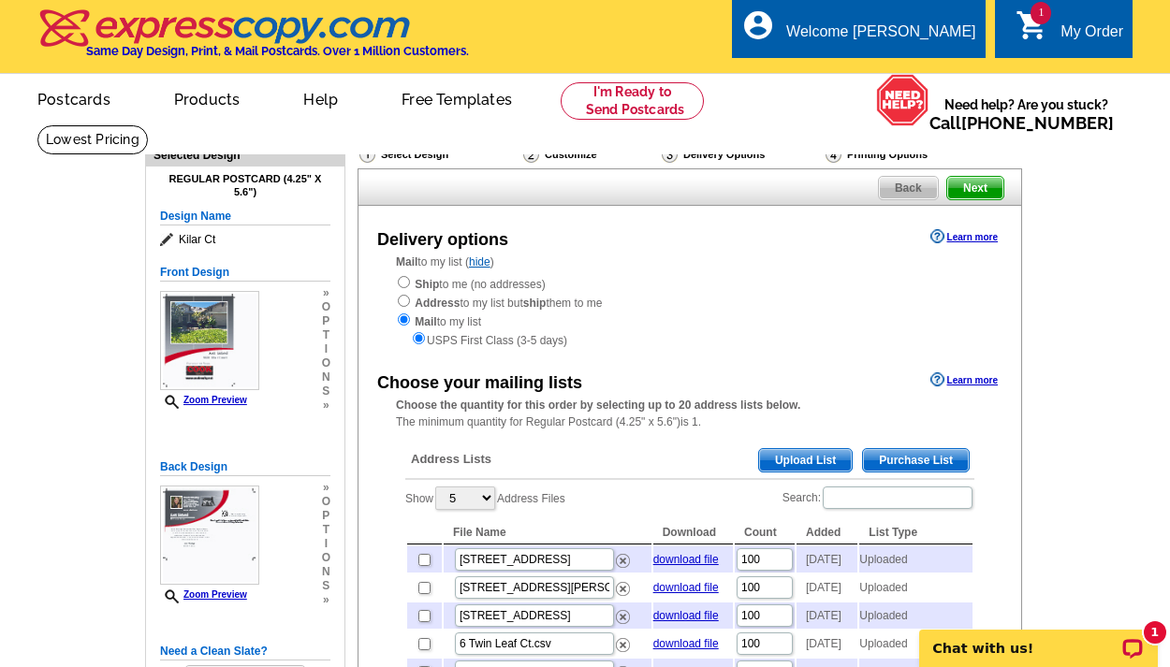
scroll to position [204, 0]
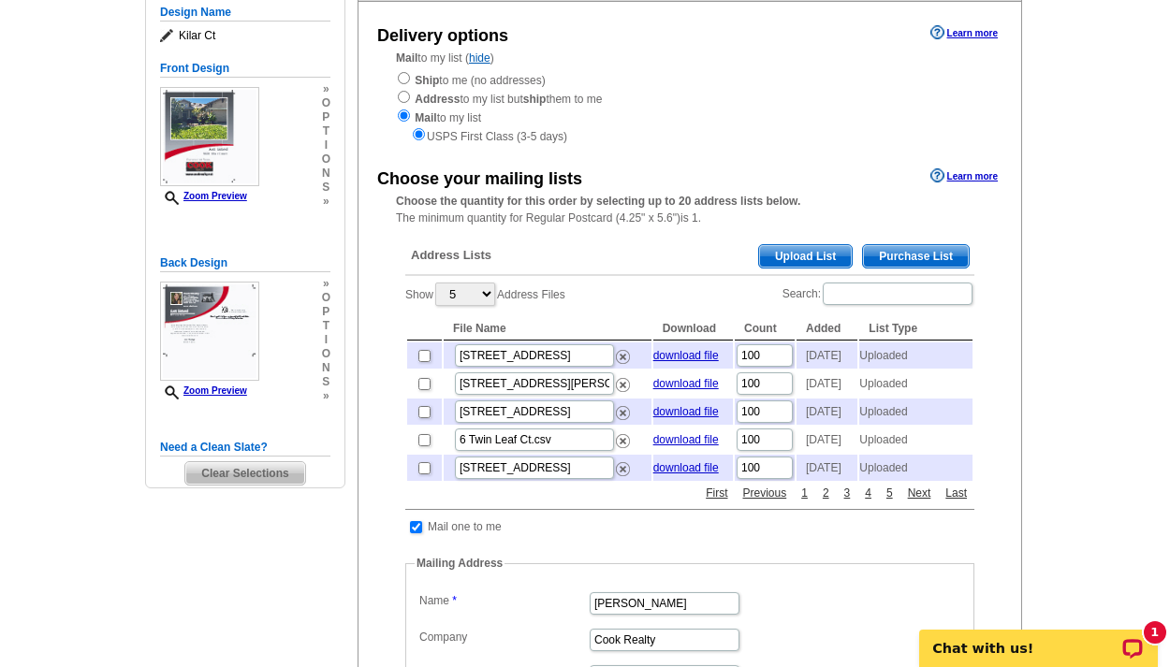
click at [834, 251] on span "Upload List" at bounding box center [805, 256] width 93 height 22
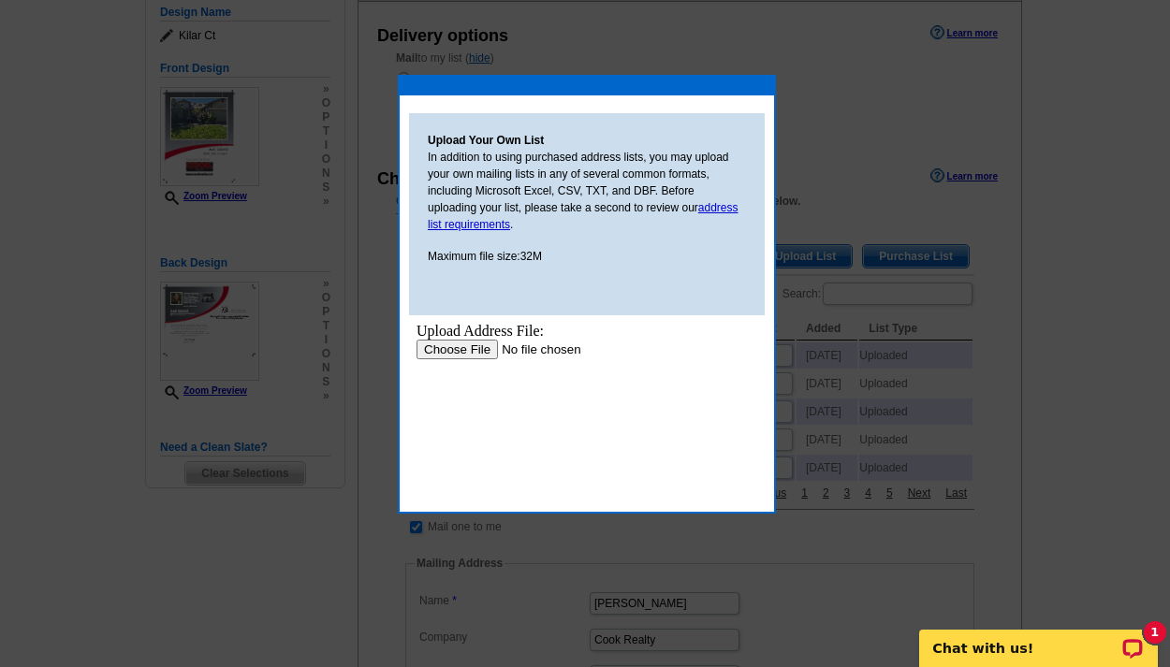
scroll to position [0, 0]
click at [461, 346] on input "file" at bounding box center [534, 350] width 237 height 20
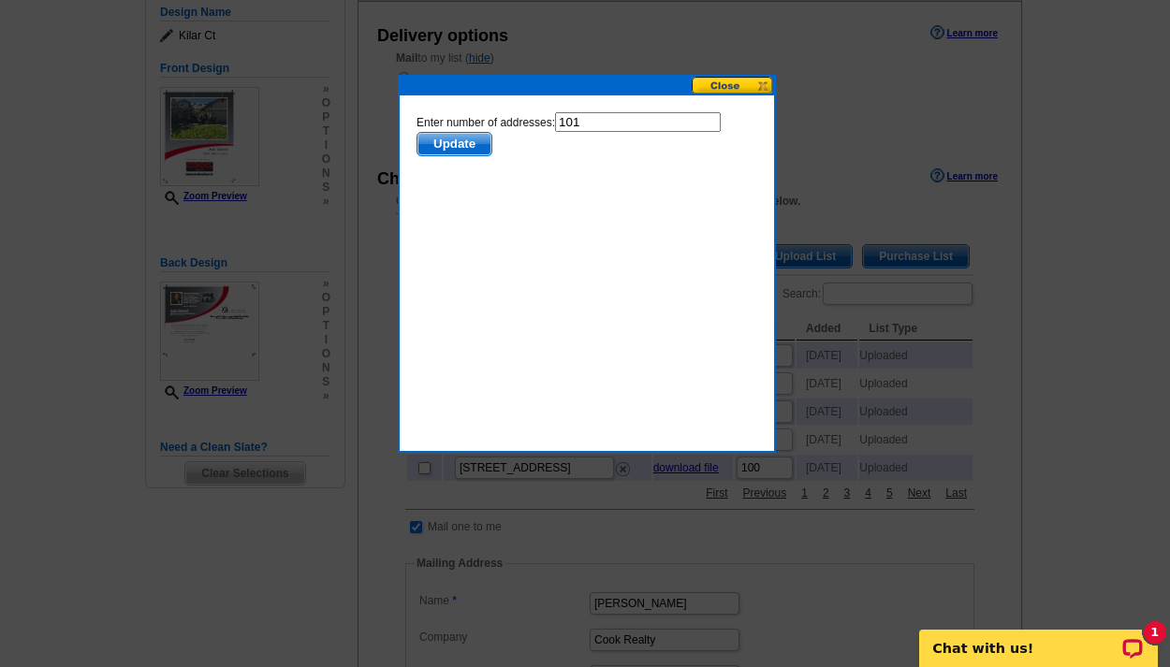
click at [590, 114] on input "101" at bounding box center [638, 122] width 166 height 20
click at [579, 121] on input "101" at bounding box center [638, 122] width 166 height 20
type input "100"
click at [538, 209] on body "Enter number of addresses: 100 Update" at bounding box center [586, 196] width 341 height 168
click at [465, 145] on span "Update" at bounding box center [454, 144] width 74 height 22
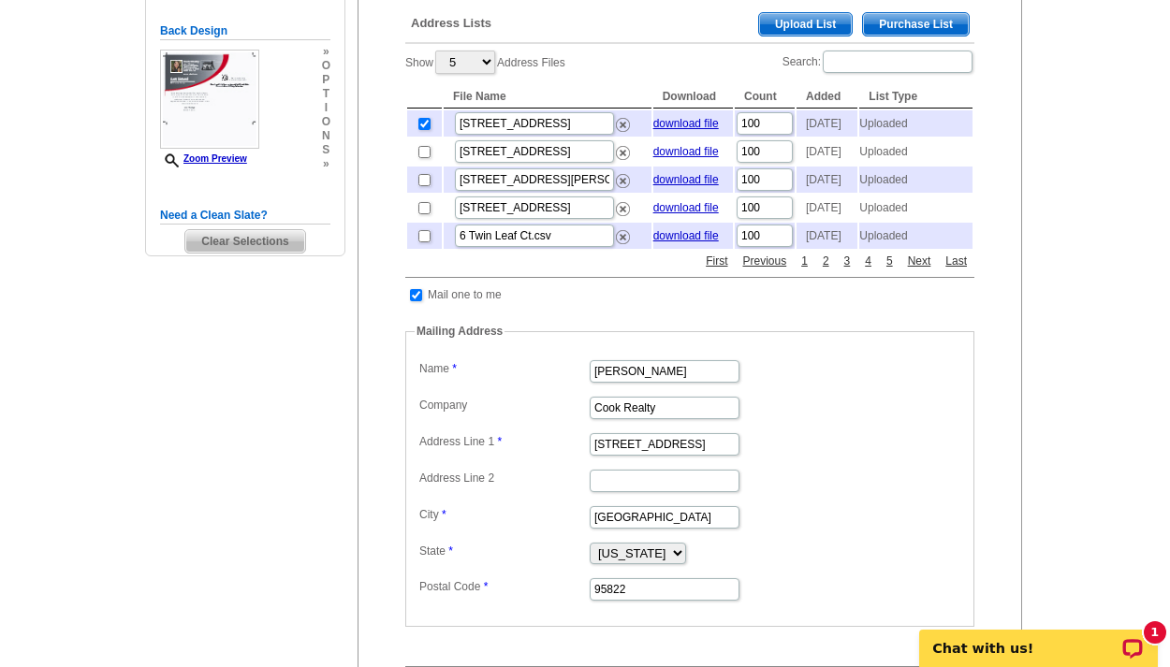
scroll to position [859, 0]
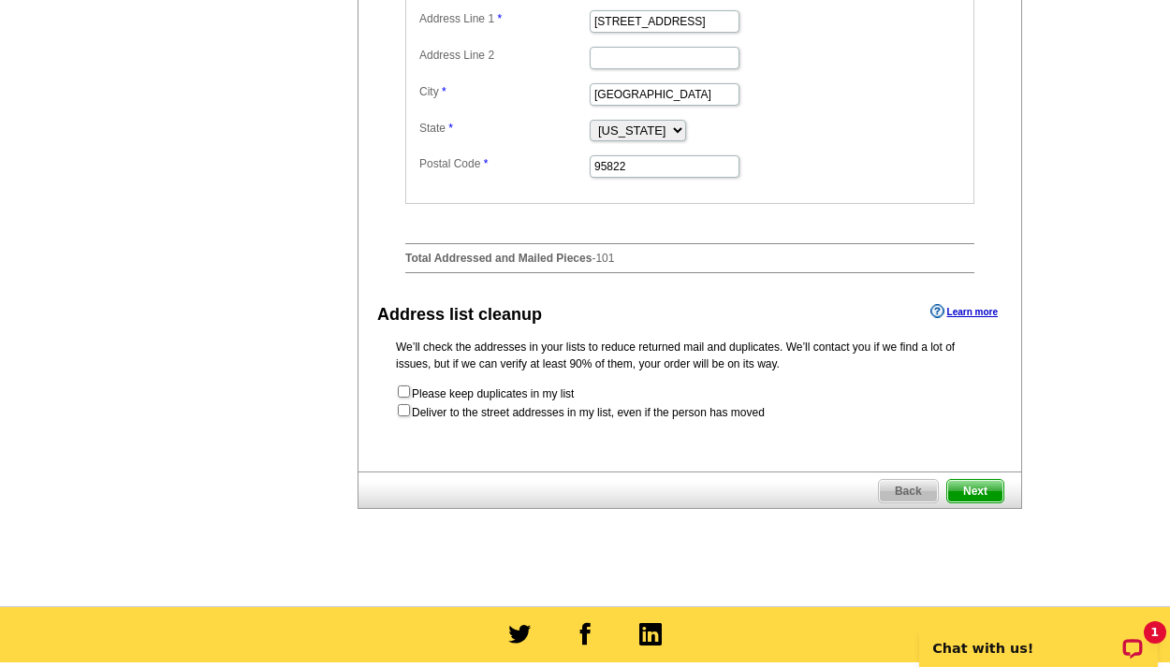
click at [403, 416] on input "checkbox" at bounding box center [404, 410] width 12 height 12
checkbox input "true"
radio input "true"
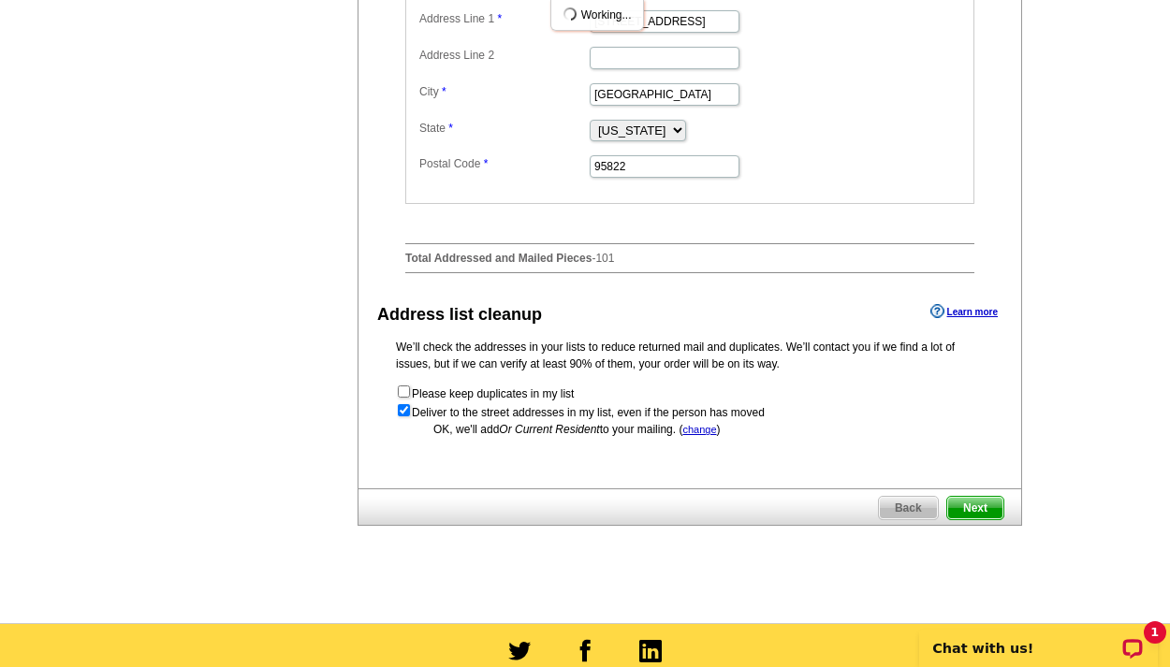
scroll to position [0, 0]
click at [986, 519] on span "Next" at bounding box center [975, 508] width 56 height 22
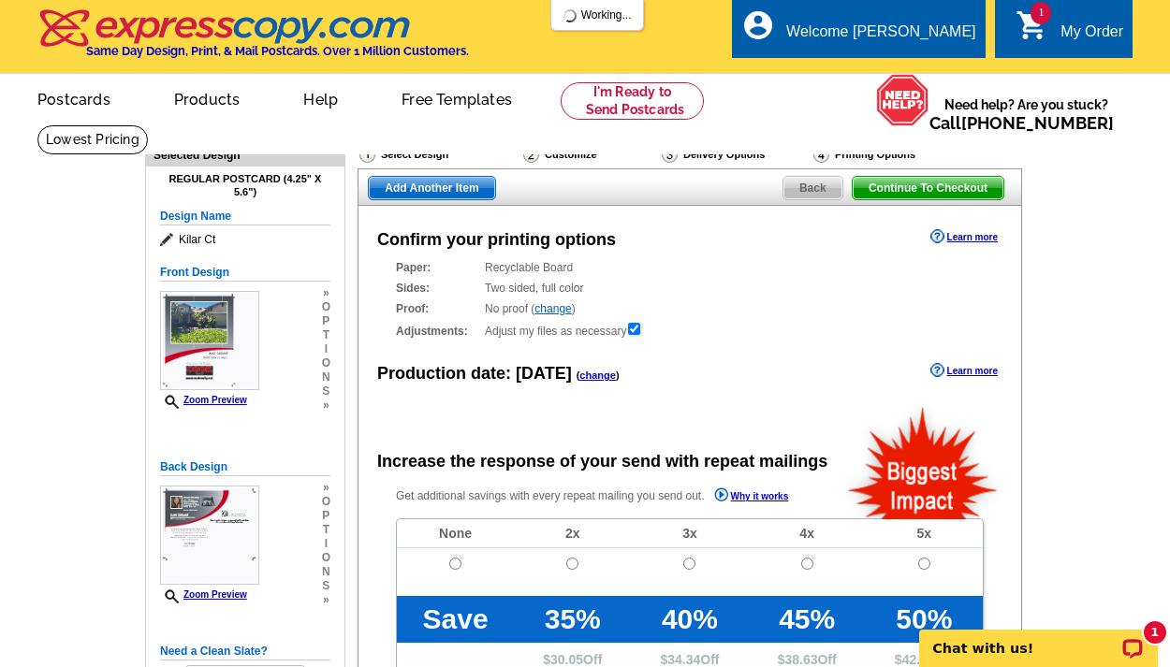
scroll to position [175, 0]
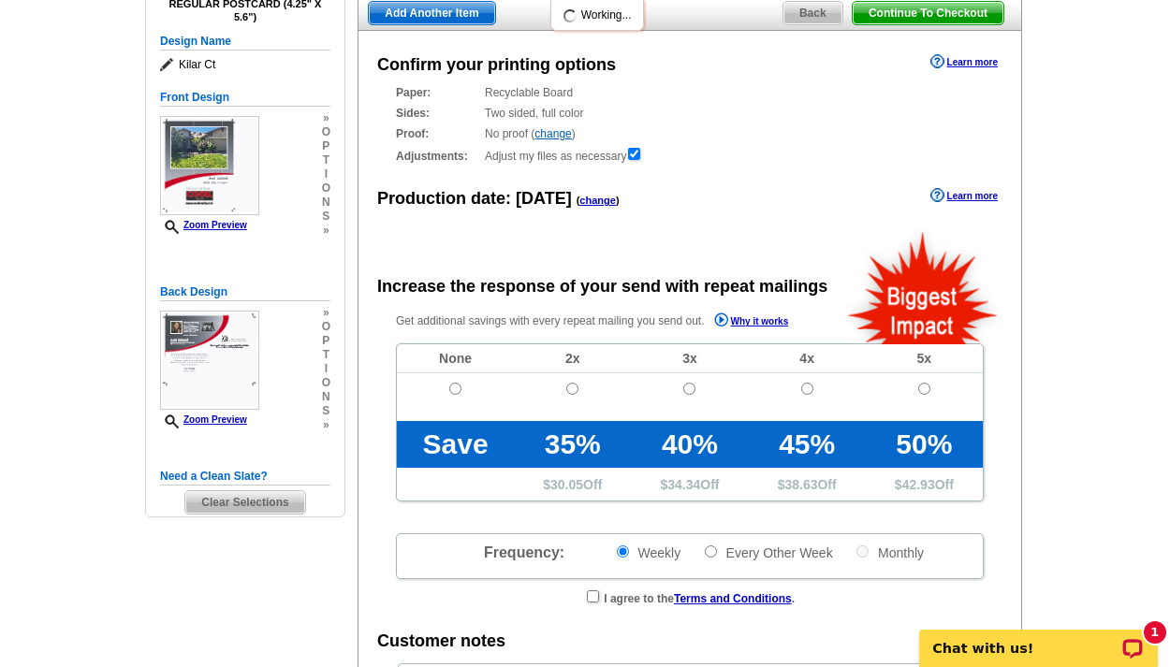
radio input "false"
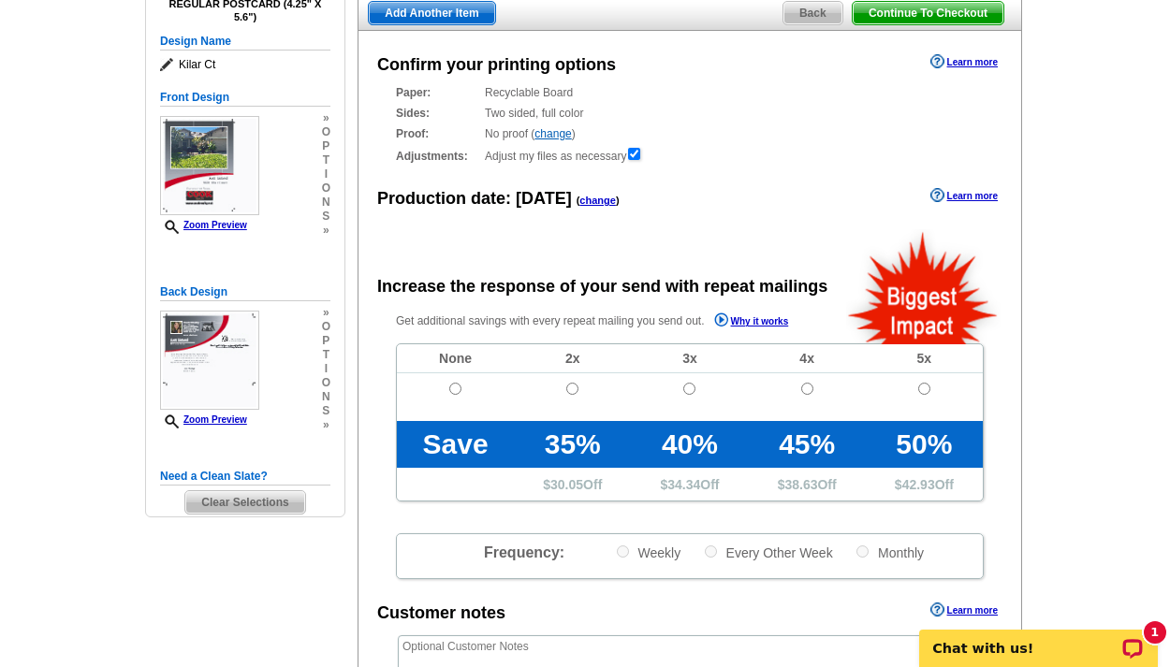
click at [455, 386] on input "radio" at bounding box center [455, 389] width 12 height 12
radio input "true"
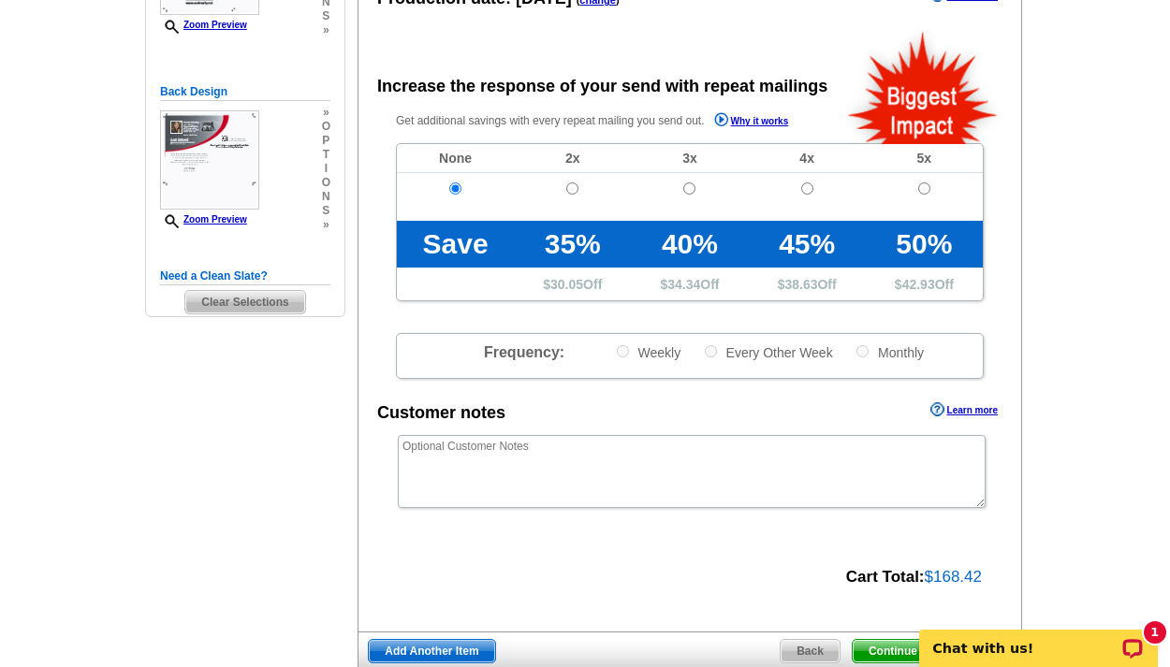
scroll to position [547, 0]
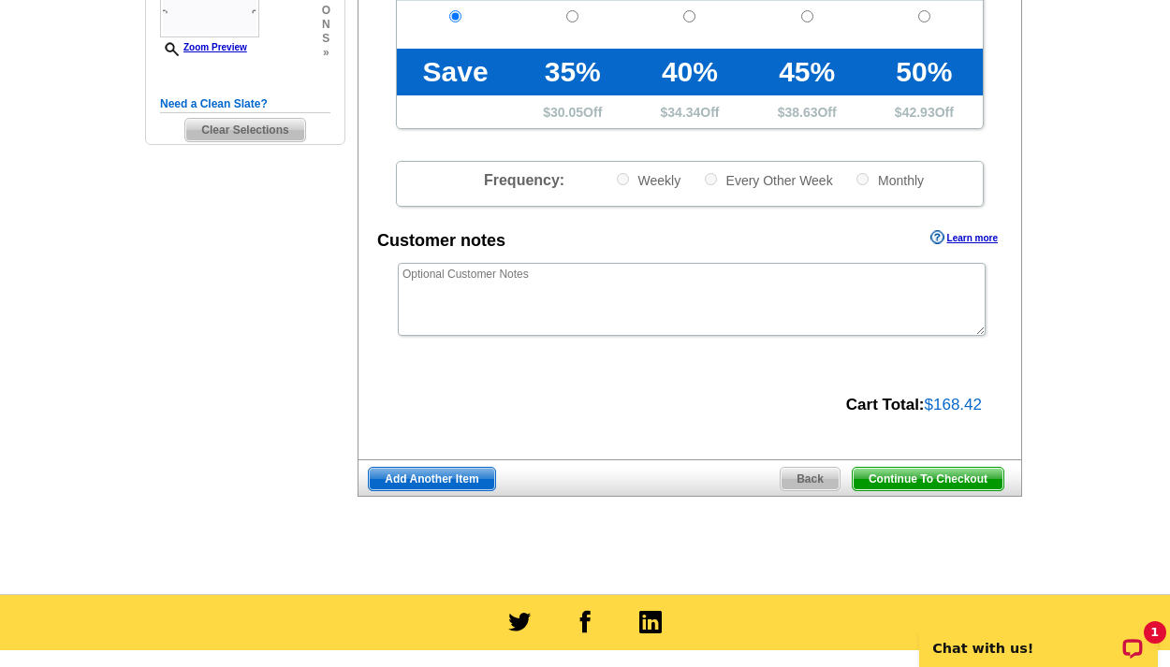
click at [885, 472] on span "Continue To Checkout" at bounding box center [927, 479] width 151 height 22
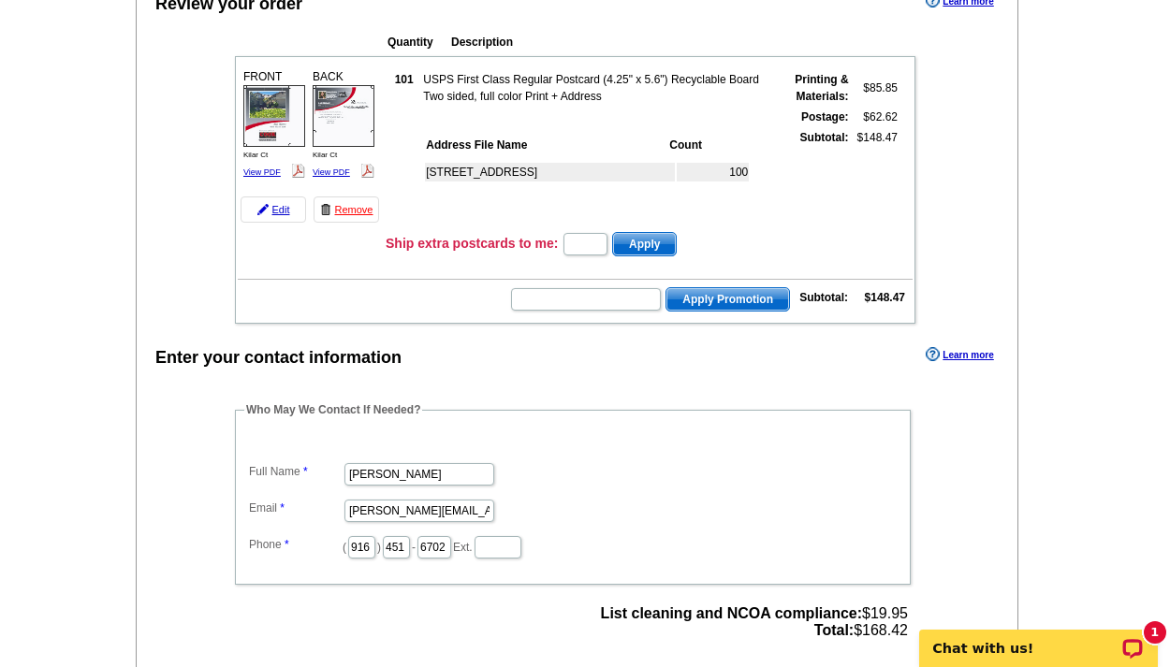
scroll to position [623, 0]
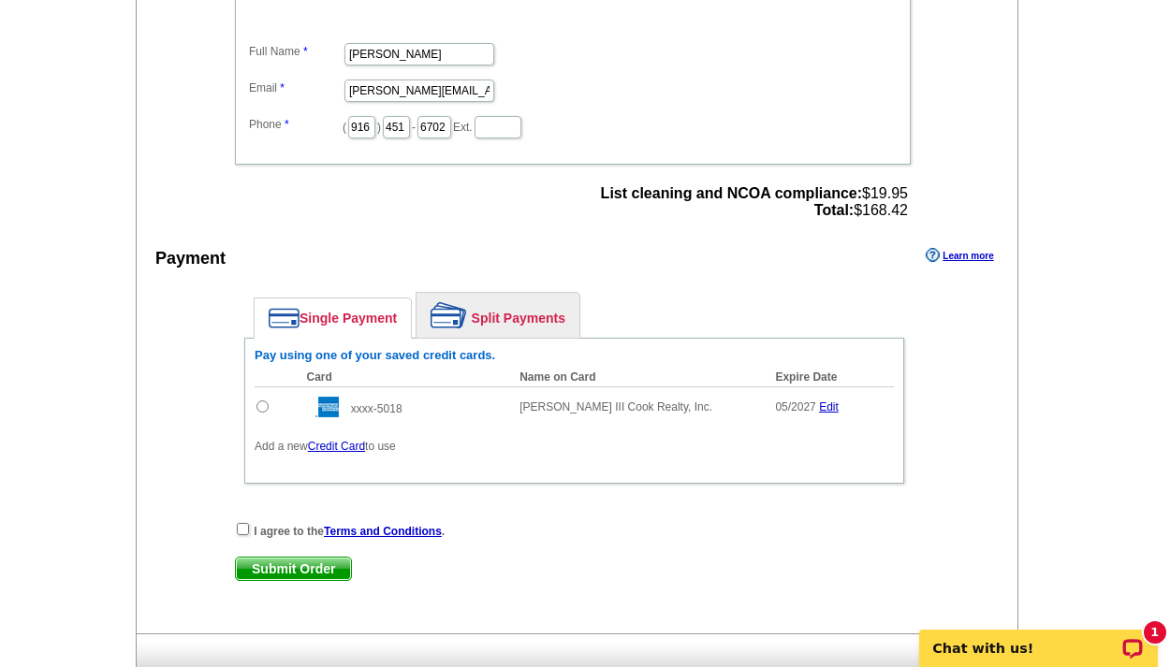
click at [259, 404] on input "radio" at bounding box center [262, 406] width 12 height 12
radio input "true"
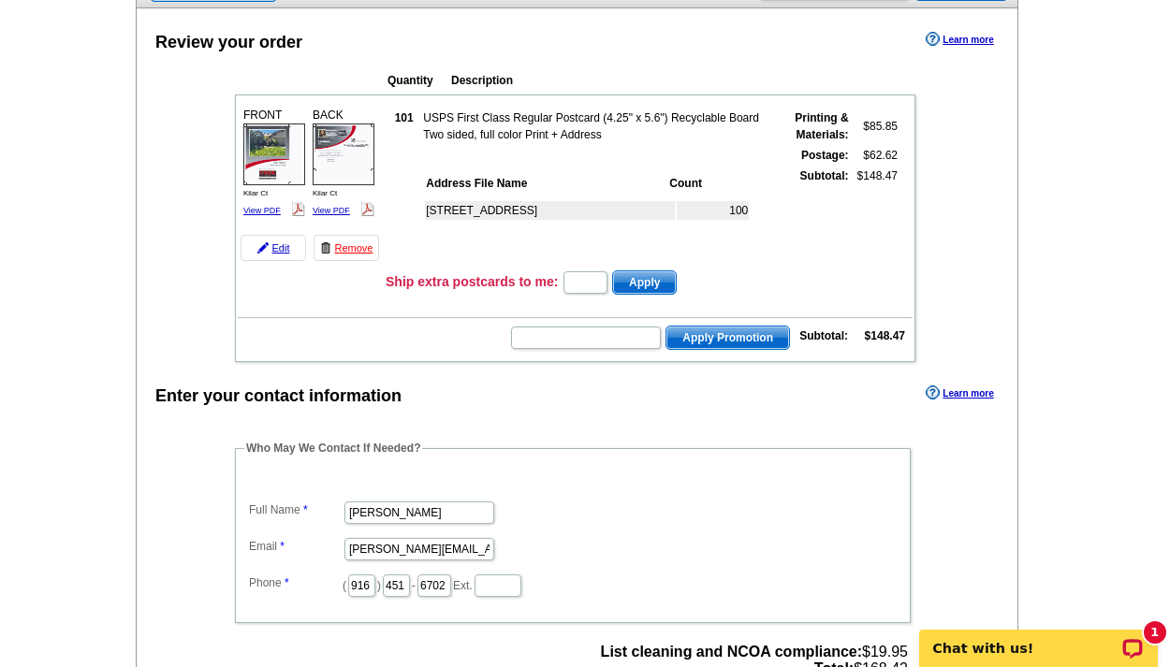
scroll to position [829, 0]
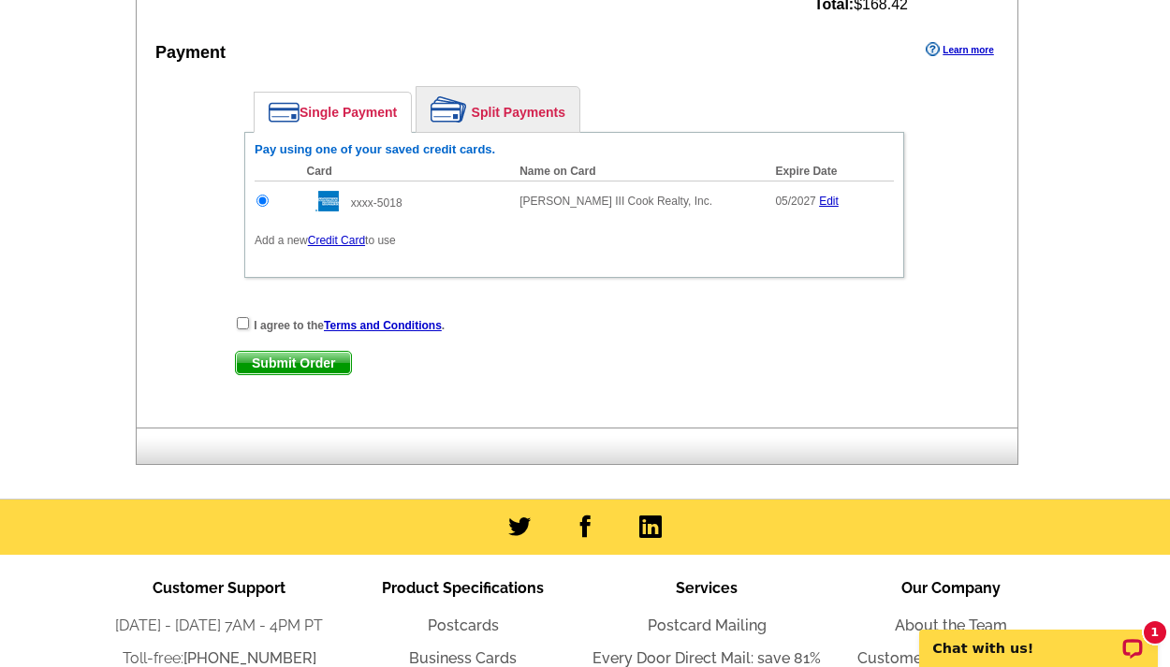
click at [241, 324] on input "checkbox" at bounding box center [243, 323] width 12 height 12
checkbox input "true"
click at [287, 359] on span "Submit Order" at bounding box center [293, 363] width 115 height 22
